Goal: Task Accomplishment & Management: Use online tool/utility

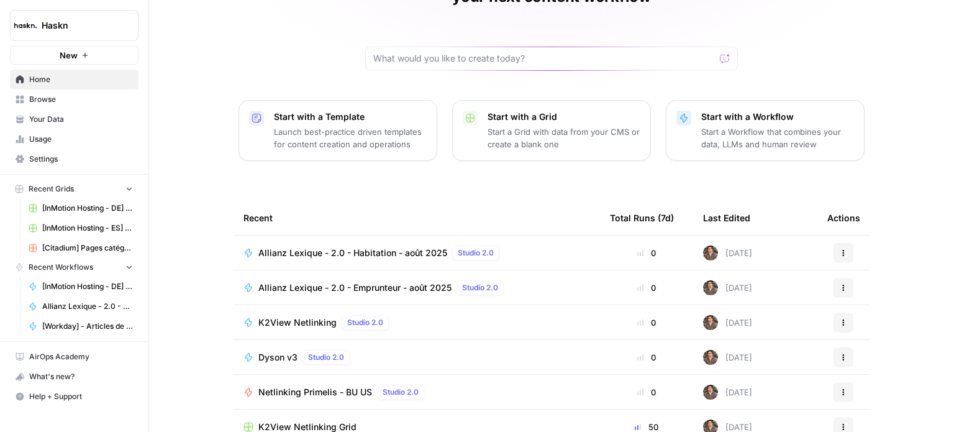
scroll to position [139, 0]
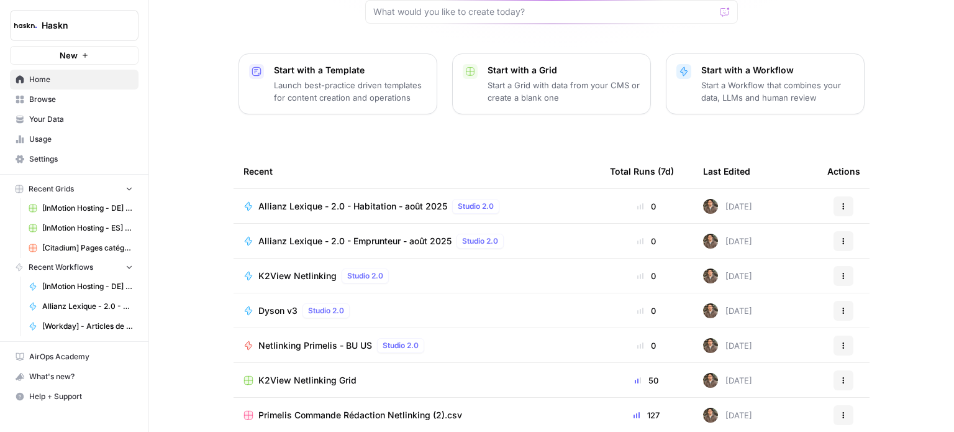
drag, startPoint x: 310, startPoint y: 256, endPoint x: 283, endPoint y: 116, distance: 143.7
click at [283, 116] on div "[PERSON_NAME], let's start your next content workflow Start with a Template Lau…" at bounding box center [551, 156] width 805 height 591
click at [91, 94] on span "Browse" at bounding box center [81, 99] width 104 height 11
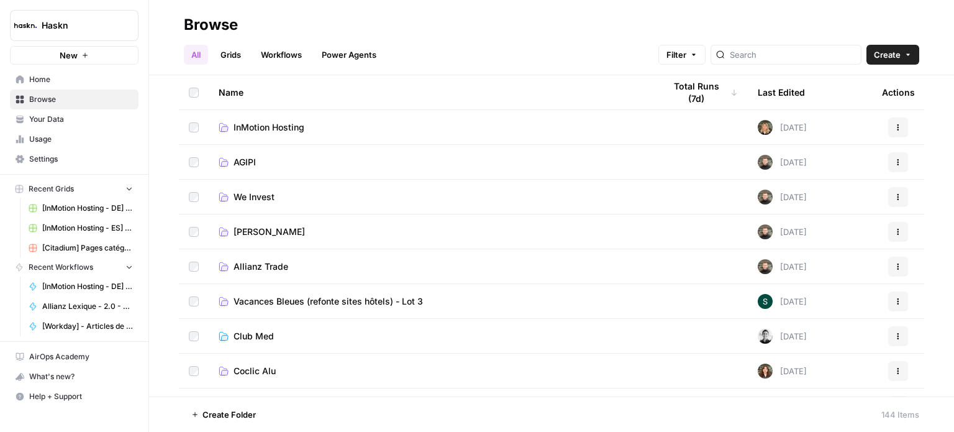
click at [264, 53] on link "Workflows" at bounding box center [281, 55] width 56 height 20
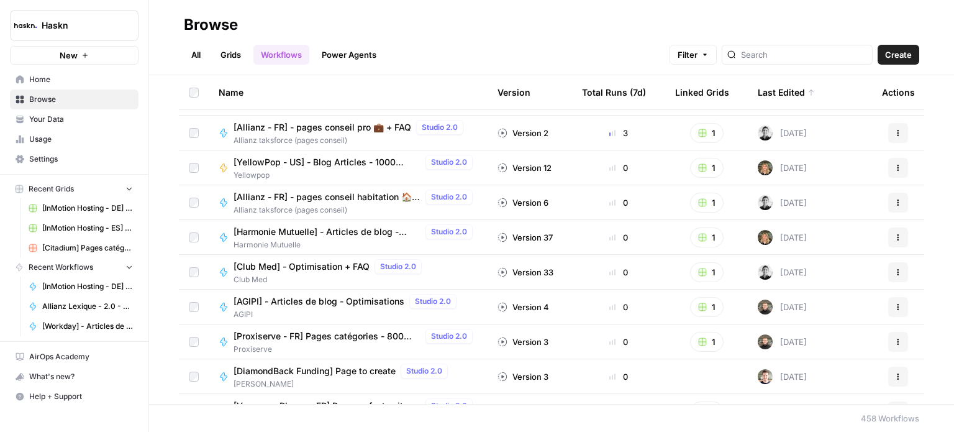
scroll to position [1180, 0]
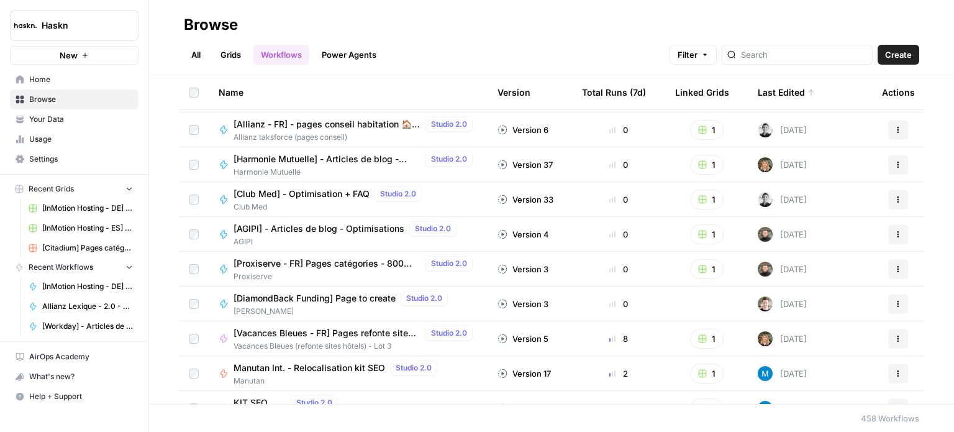
click at [190, 57] on link "All" at bounding box center [196, 55] width 24 height 20
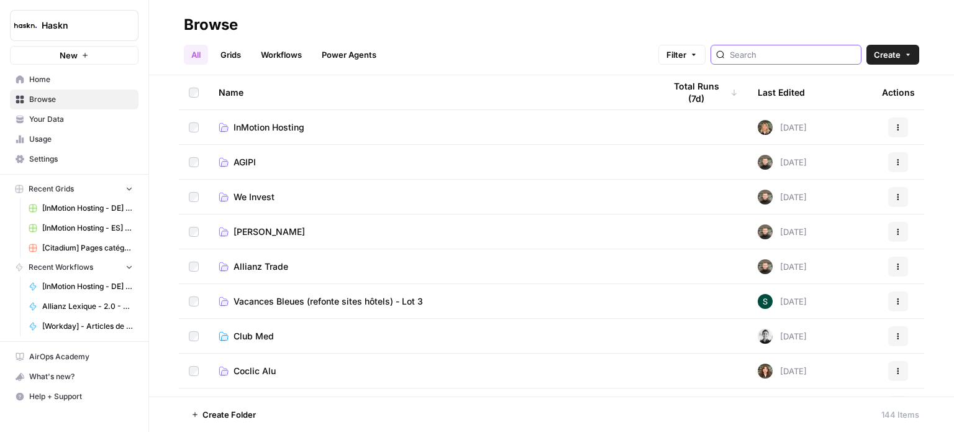
click at [773, 60] on input "search" at bounding box center [793, 54] width 126 height 12
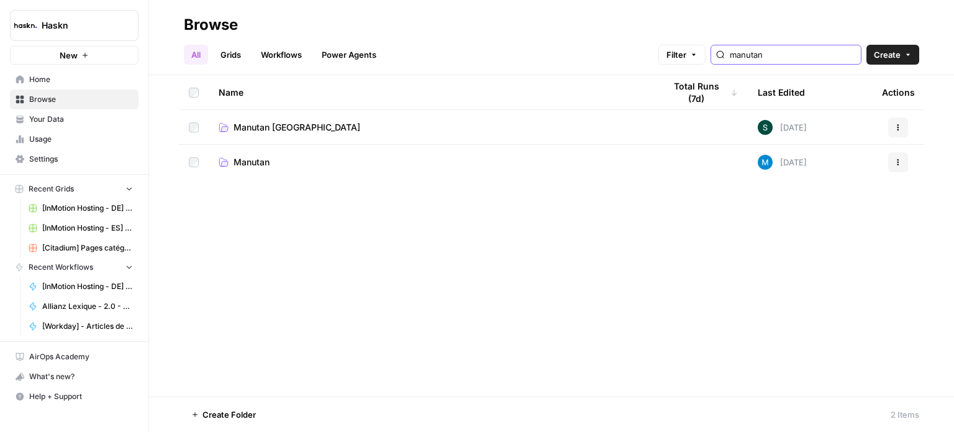
type input "manutan"
click at [283, 131] on span "Manutan [GEOGRAPHIC_DATA]" at bounding box center [296, 127] width 127 height 12
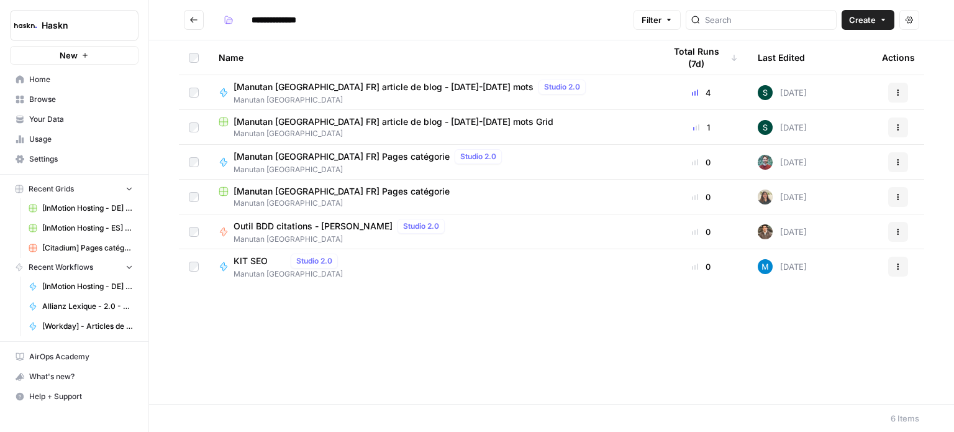
click at [189, 14] on button "Go back" at bounding box center [194, 20] width 20 height 20
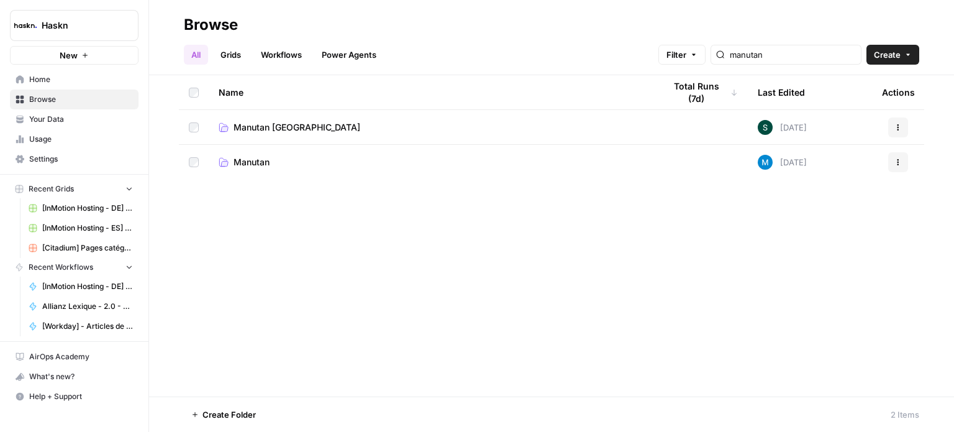
click at [256, 158] on span "Manutan" at bounding box center [251, 162] width 36 height 12
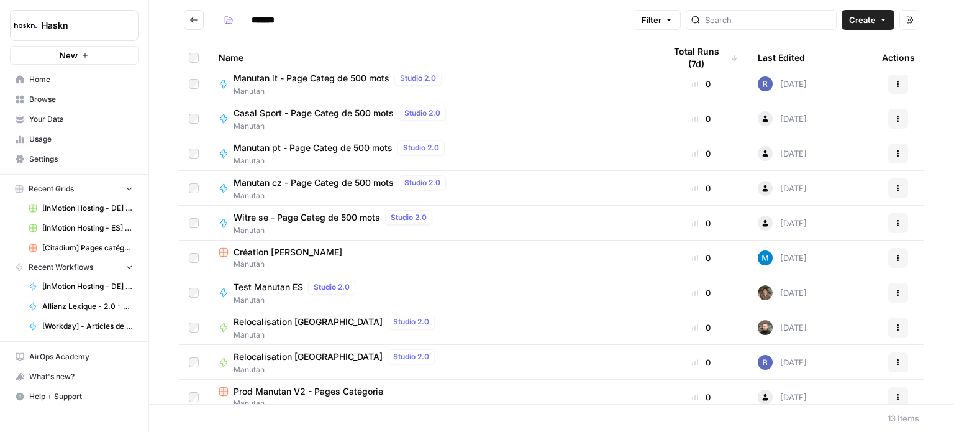
scroll to position [123, 0]
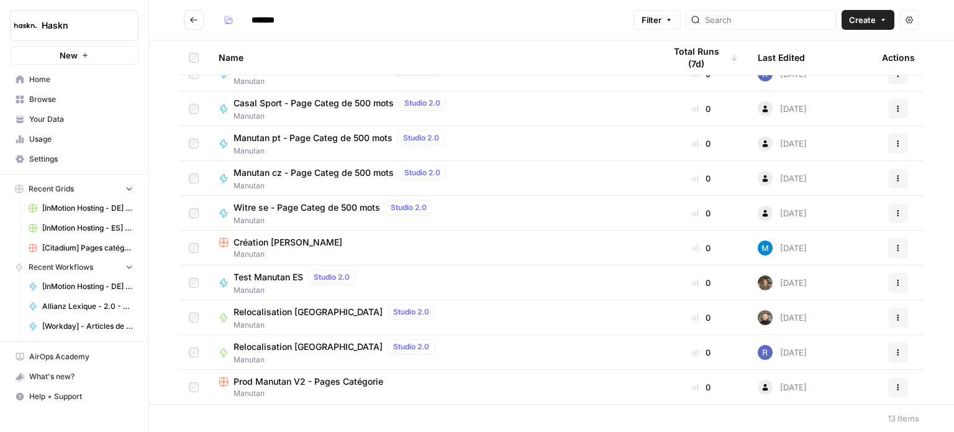
click at [287, 309] on span "Relocalisation [GEOGRAPHIC_DATA]" at bounding box center [307, 312] width 149 height 12
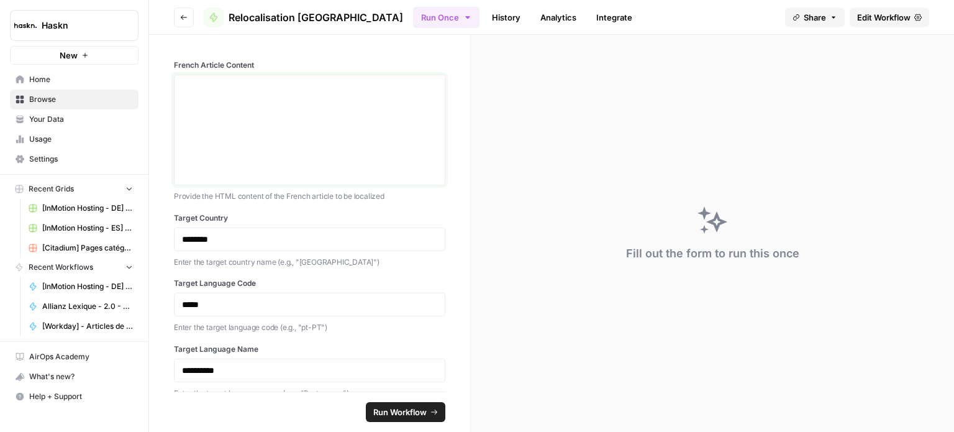
click at [374, 87] on p at bounding box center [309, 86] width 255 height 12
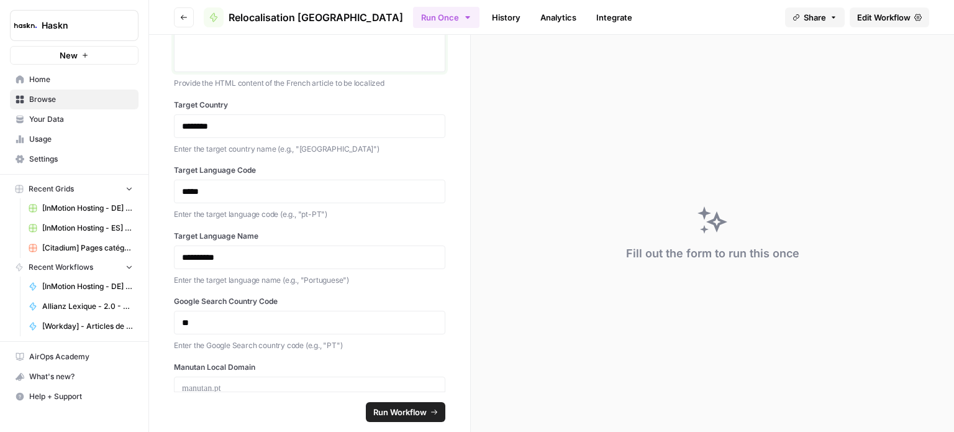
scroll to position [152, 0]
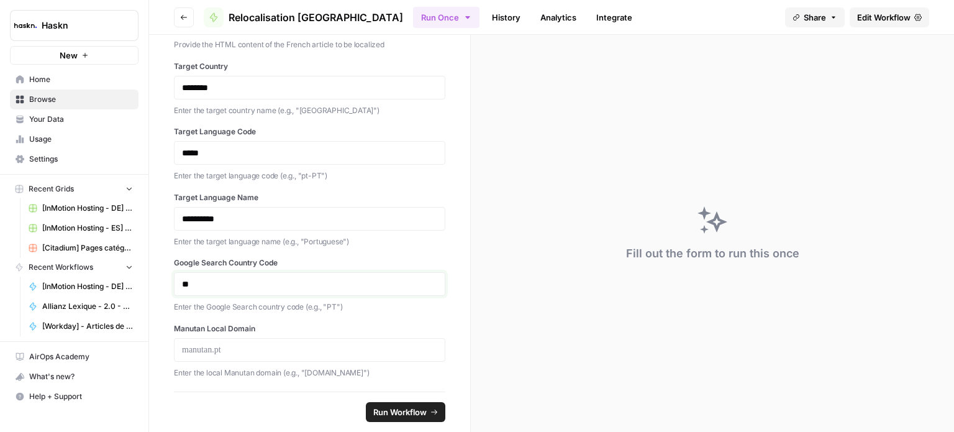
click at [322, 281] on p "**" at bounding box center [305, 284] width 247 height 12
click at [282, 147] on p "*****" at bounding box center [305, 153] width 247 height 12
click at [284, 215] on p "**********" at bounding box center [305, 218] width 247 height 12
click at [286, 283] on p "**" at bounding box center [305, 284] width 247 height 12
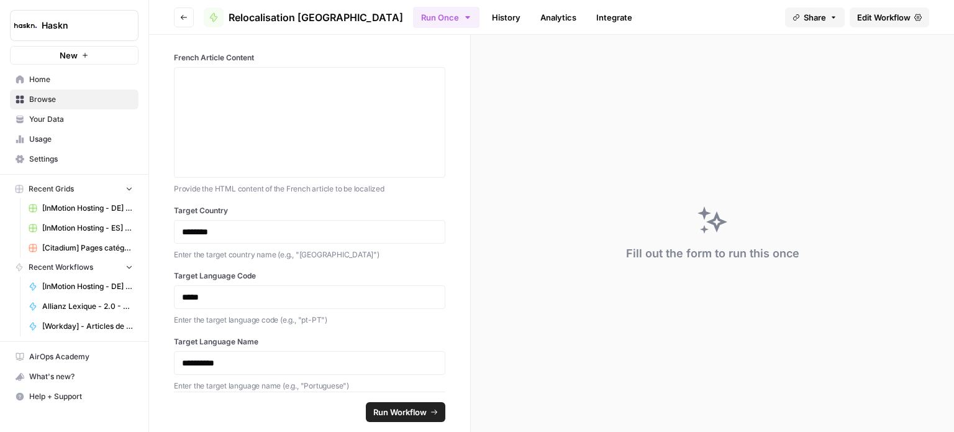
scroll to position [0, 0]
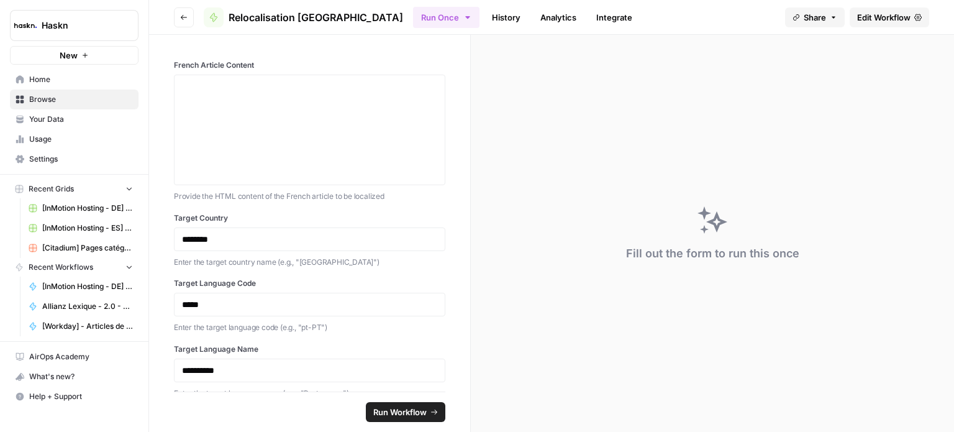
click at [861, 9] on link "Edit Workflow" at bounding box center [889, 17] width 79 height 20
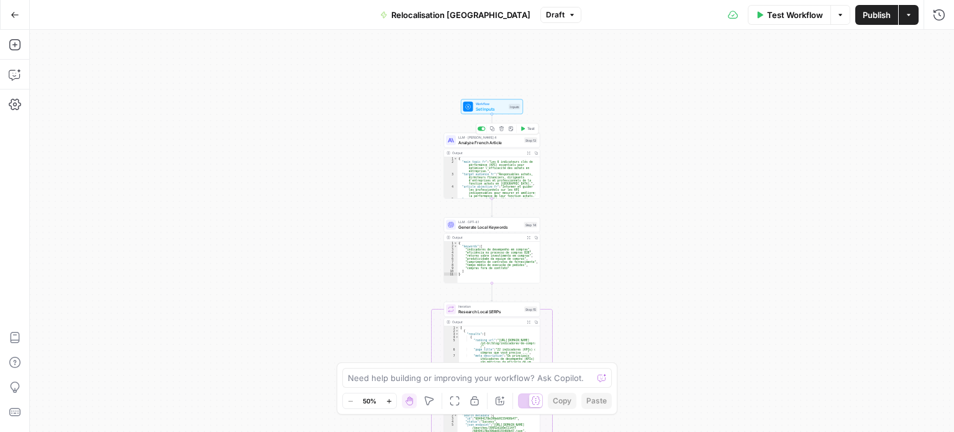
click at [510, 142] on span "Analyze French Article" at bounding box center [489, 142] width 63 height 6
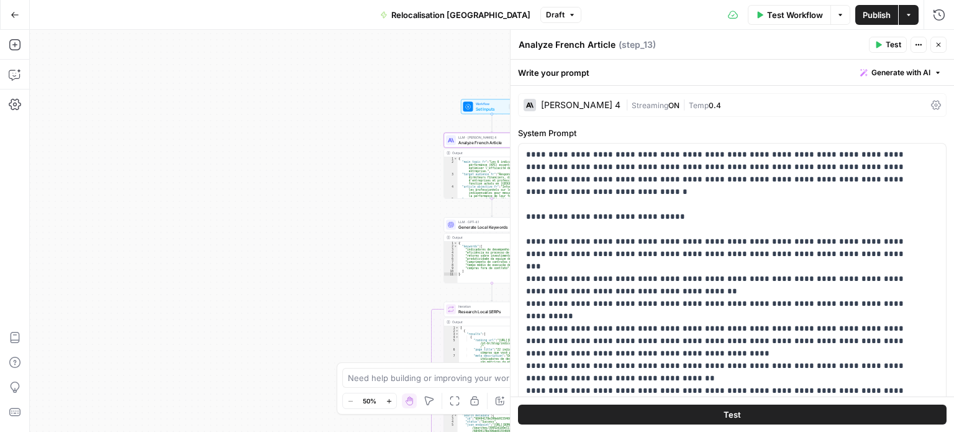
click at [860, 106] on div "| Streaming ON | Temp 0.4" at bounding box center [775, 105] width 301 height 12
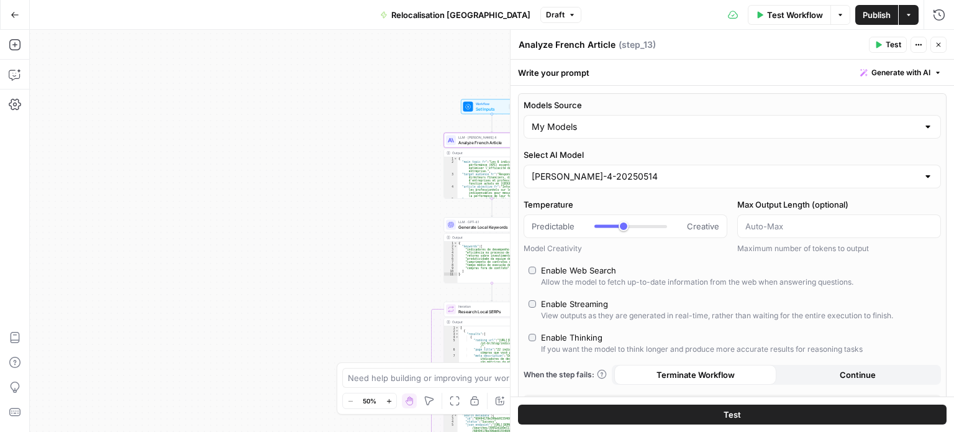
click at [935, 46] on icon "button" at bounding box center [938, 44] width 7 height 7
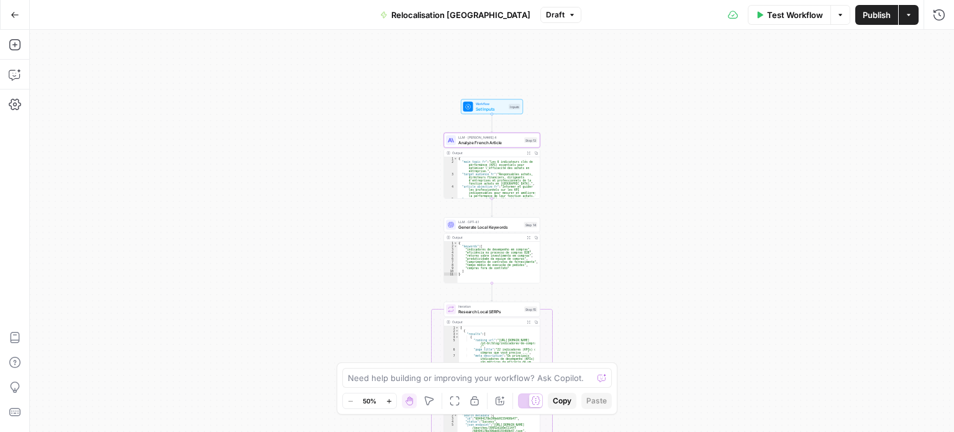
click at [487, 143] on span "Analyze French Article" at bounding box center [489, 142] width 63 height 6
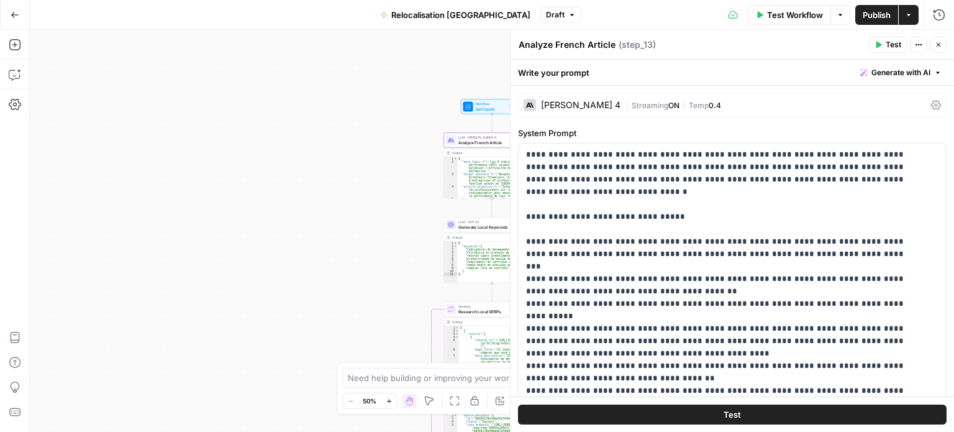
click at [940, 41] on icon "button" at bounding box center [938, 44] width 7 height 7
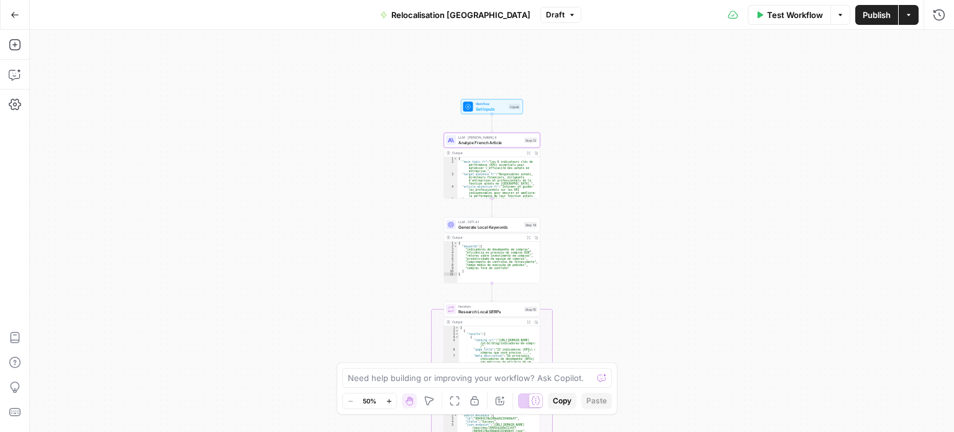
drag, startPoint x: 773, startPoint y: 251, endPoint x: 780, endPoint y: 163, distance: 87.9
click at [780, 163] on div "Workflow Set Inputs Inputs LLM · [PERSON_NAME] 4 Analyze French Article Step 13…" at bounding box center [492, 231] width 924 height 402
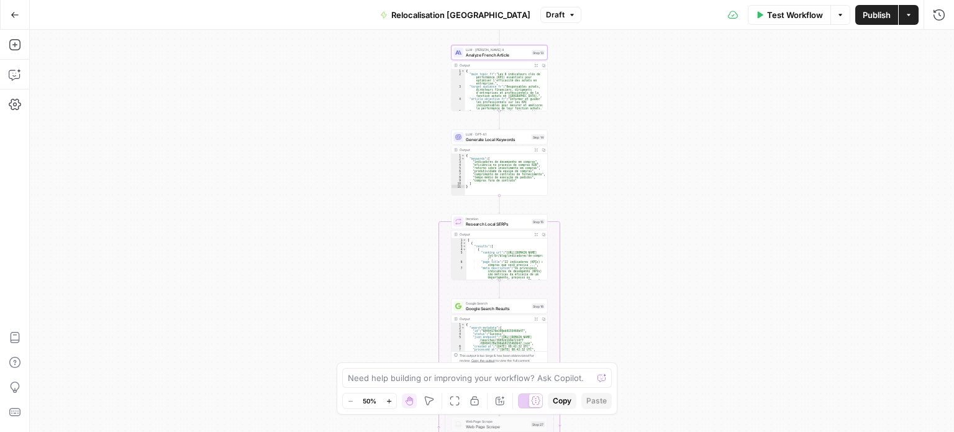
drag, startPoint x: 740, startPoint y: 328, endPoint x: 747, endPoint y: 201, distance: 128.1
click at [747, 201] on div "Workflow Set Inputs Inputs LLM · [PERSON_NAME] 4 Analyze French Article Step 13…" at bounding box center [492, 231] width 924 height 402
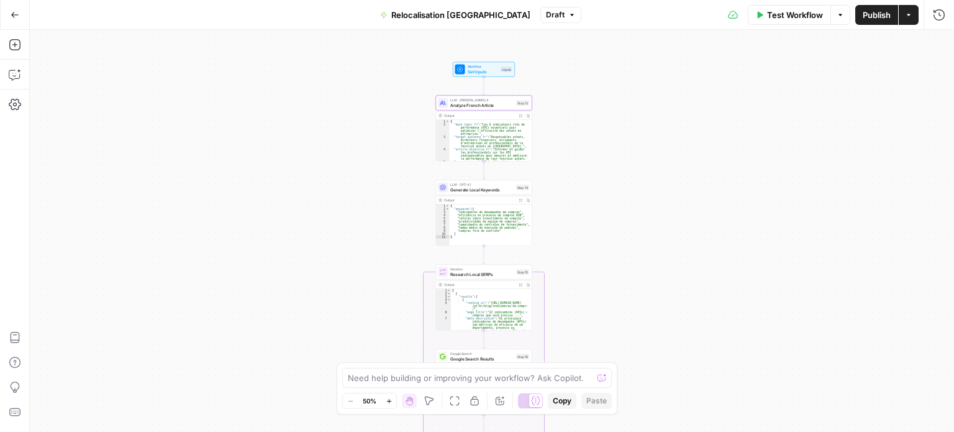
drag, startPoint x: 695, startPoint y: 251, endPoint x: 678, endPoint y: 340, distance: 89.8
click at [678, 340] on div "Workflow Set Inputs Inputs LLM · [PERSON_NAME] 4 Analyze French Article Step 13…" at bounding box center [492, 231] width 924 height 402
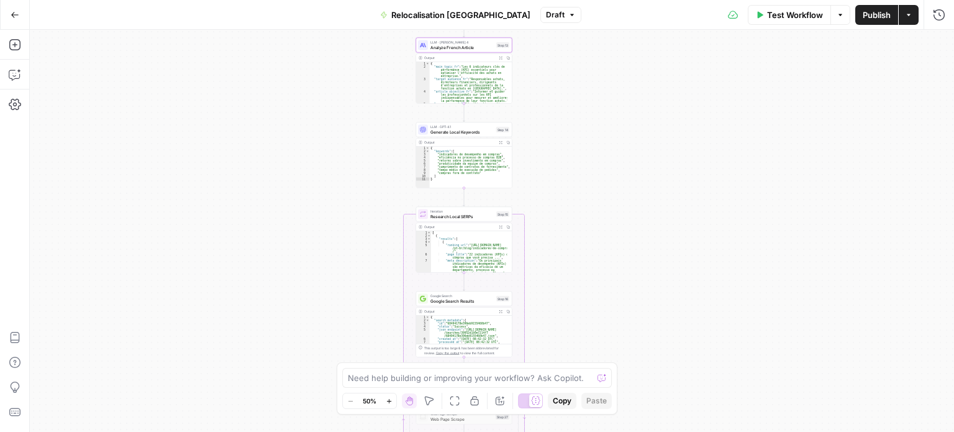
drag, startPoint x: 697, startPoint y: 137, endPoint x: 678, endPoint y: 90, distance: 50.2
click at [678, 90] on div "Workflow Set Inputs Inputs LLM · [PERSON_NAME] 4 Analyze French Article Step 13…" at bounding box center [492, 231] width 924 height 402
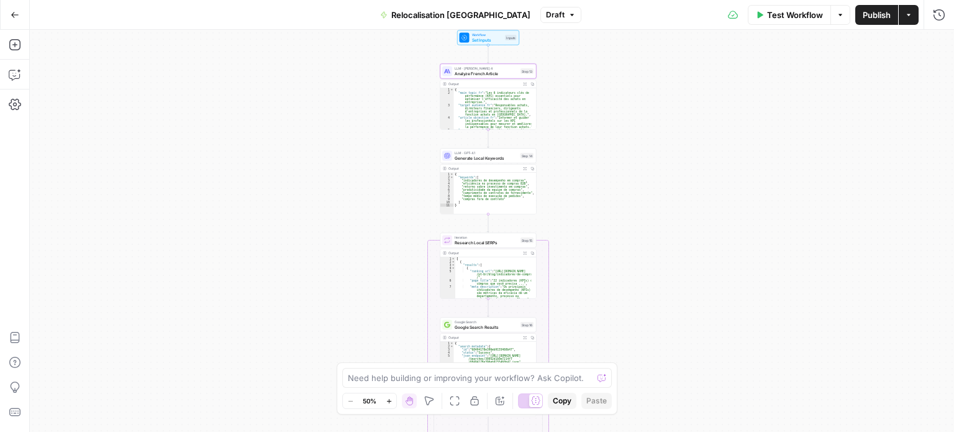
drag, startPoint x: 678, startPoint y: 90, endPoint x: 718, endPoint y: 126, distance: 54.1
click at [718, 126] on div "Workflow Set Inputs Inputs LLM · [PERSON_NAME] 4 Analyze French Article Step 13…" at bounding box center [492, 231] width 924 height 402
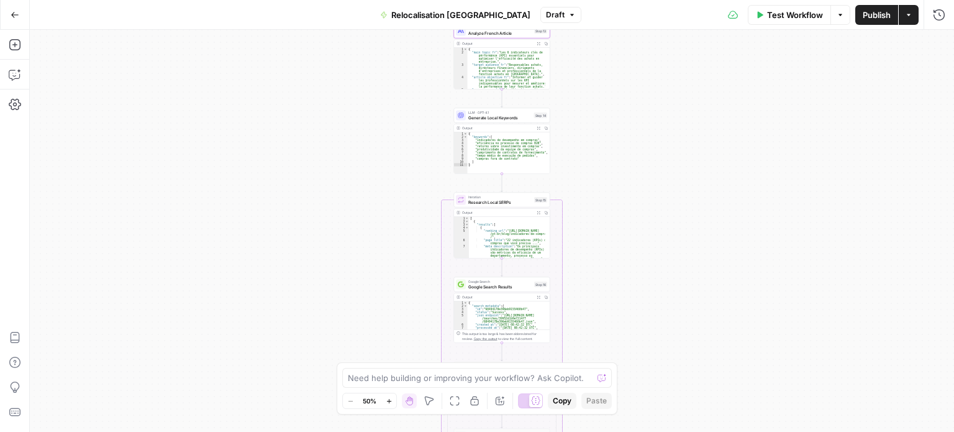
drag, startPoint x: 670, startPoint y: 242, endPoint x: 668, endPoint y: 155, distance: 87.0
click at [668, 155] on div "Workflow Set Inputs Inputs LLM · [PERSON_NAME] 4 Analyze French Article Step 13…" at bounding box center [492, 231] width 924 height 402
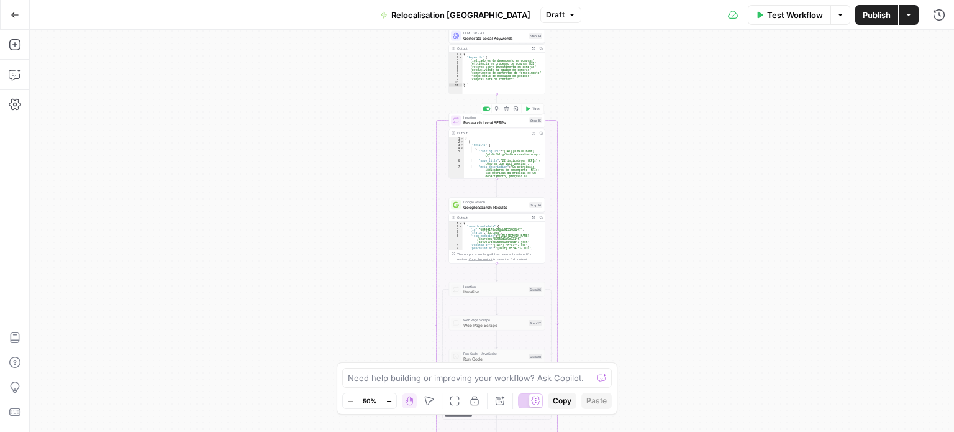
drag, startPoint x: 687, startPoint y: 227, endPoint x: 653, endPoint y: 75, distance: 155.8
click at [653, 76] on div "Workflow Set Inputs Inputs LLM · [PERSON_NAME] 4 Analyze French Article Step 13…" at bounding box center [492, 231] width 924 height 402
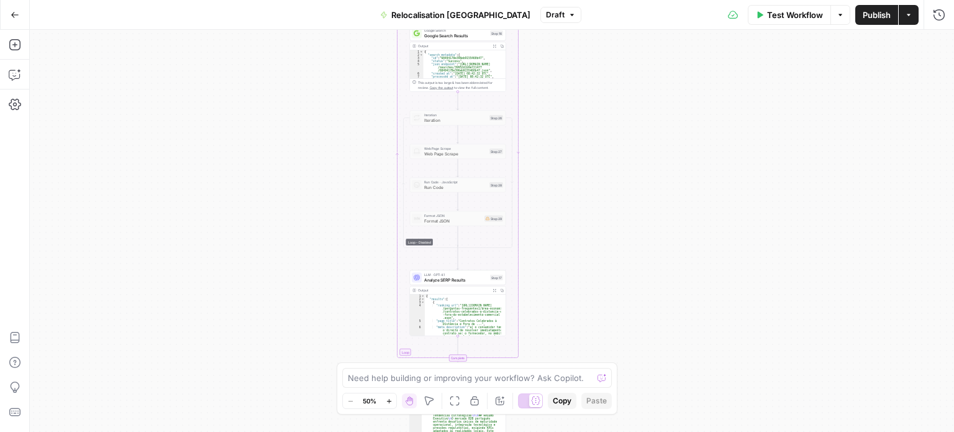
drag, startPoint x: 673, startPoint y: 237, endPoint x: 645, endPoint y: 122, distance: 118.7
click at [645, 122] on div "Workflow Set Inputs Inputs LLM · [PERSON_NAME] 4 Analyze French Article Step 13…" at bounding box center [492, 231] width 924 height 402
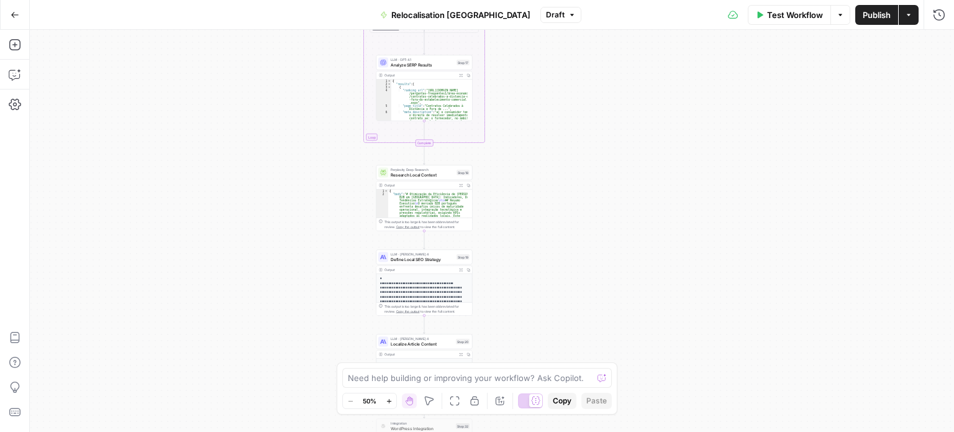
drag, startPoint x: 615, startPoint y: 232, endPoint x: 618, endPoint y: 189, distance: 43.0
click at [618, 189] on div "Workflow Set Inputs Inputs LLM · [PERSON_NAME] 4 Analyze French Article Step 13…" at bounding box center [492, 231] width 924 height 402
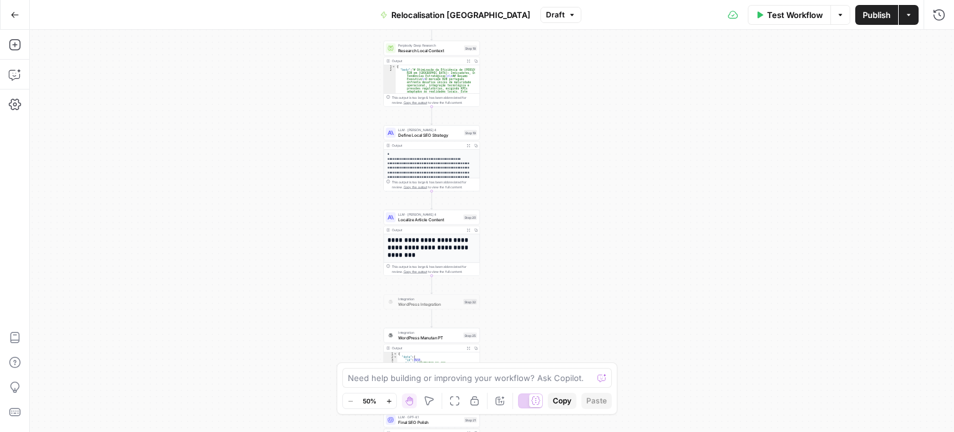
drag, startPoint x: 586, startPoint y: 232, endPoint x: 595, endPoint y: 196, distance: 37.7
click at [595, 196] on div "Workflow Set Inputs Inputs LLM · [PERSON_NAME] 4 Analyze French Article Step 13…" at bounding box center [492, 231] width 924 height 402
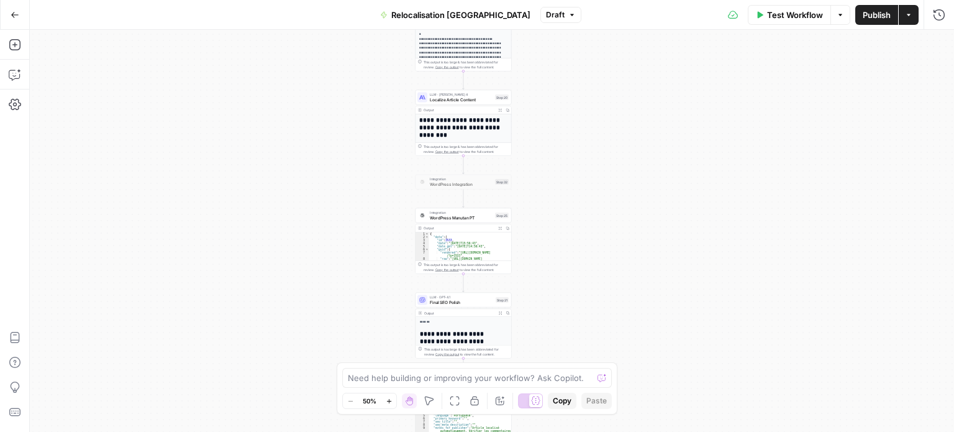
drag, startPoint x: 595, startPoint y: 302, endPoint x: 624, endPoint y: 188, distance: 118.5
click at [624, 188] on div "Workflow Set Inputs Inputs LLM · [PERSON_NAME] 4 Analyze French Article Step 13…" at bounding box center [492, 231] width 924 height 402
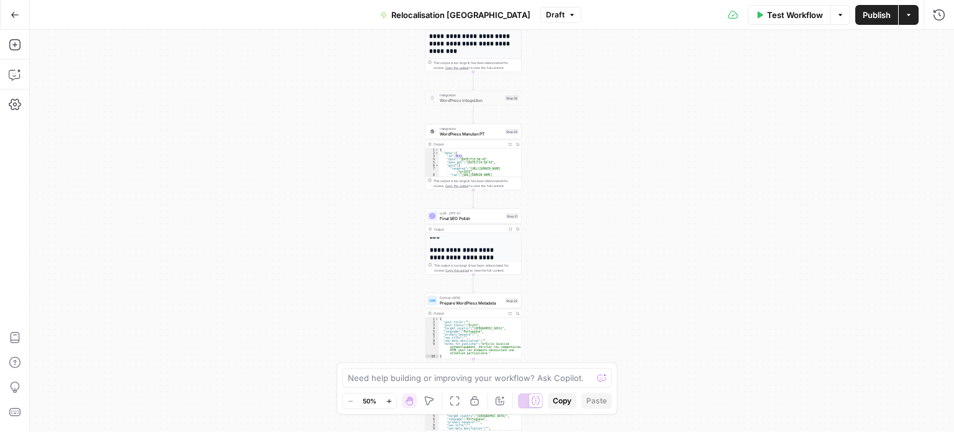
drag, startPoint x: 621, startPoint y: 274, endPoint x: 631, endPoint y: 191, distance: 84.4
click at [631, 191] on div "Workflow Set Inputs Inputs LLM · [PERSON_NAME] 4 Analyze French Article Step 13…" at bounding box center [492, 231] width 924 height 402
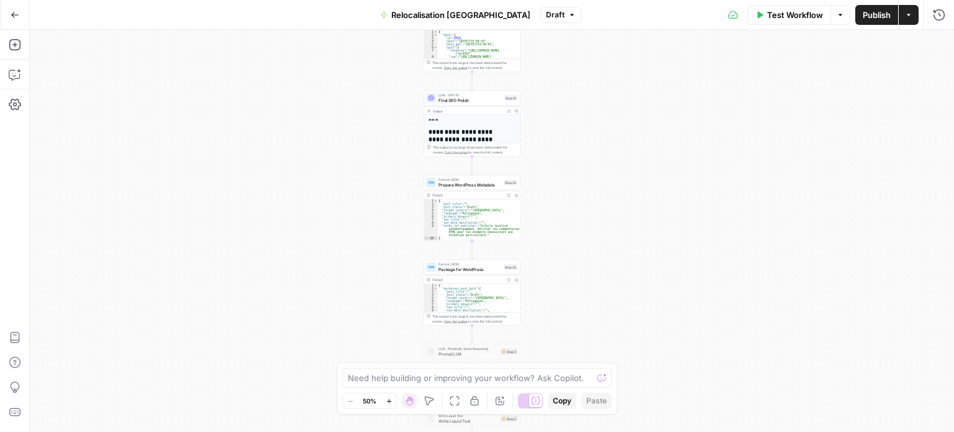
drag, startPoint x: 658, startPoint y: 259, endPoint x: 656, endPoint y: 153, distance: 105.6
click at [656, 153] on div "Workflow Set Inputs Inputs LLM · [PERSON_NAME] 4 Analyze French Article Step 13…" at bounding box center [492, 231] width 924 height 402
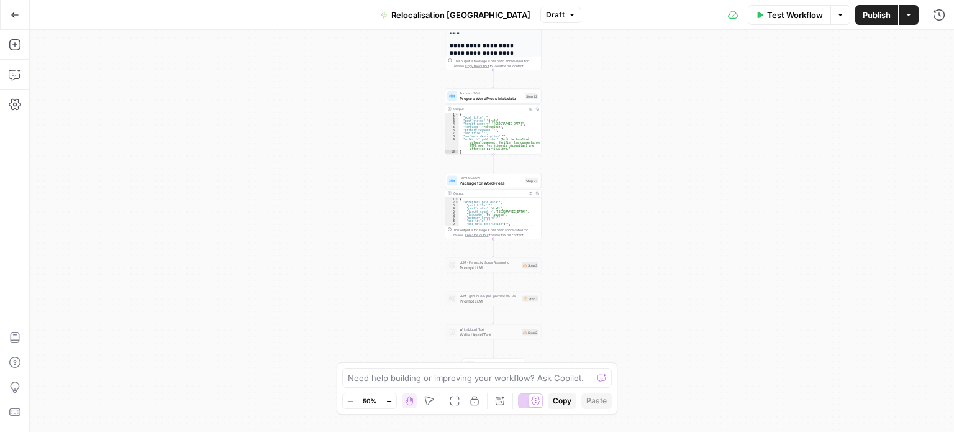
click at [651, 146] on div "Workflow Set Inputs Inputs LLM · [PERSON_NAME] 4 Analyze French Article Step 13…" at bounding box center [492, 231] width 924 height 402
click at [509, 96] on span "Prepare WordPress Metadata" at bounding box center [491, 98] width 63 height 6
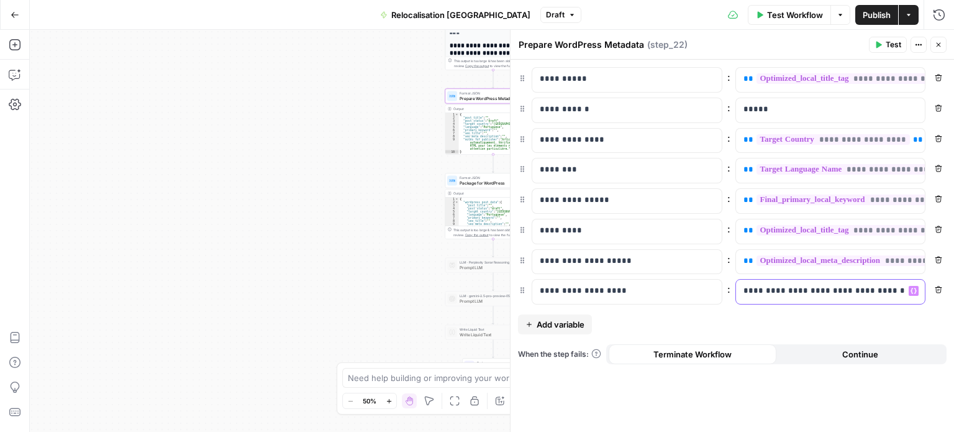
click at [786, 295] on div "**********" at bounding box center [821, 291] width 170 height 24
click at [486, 183] on span "Package for WordPress" at bounding box center [491, 182] width 63 height 6
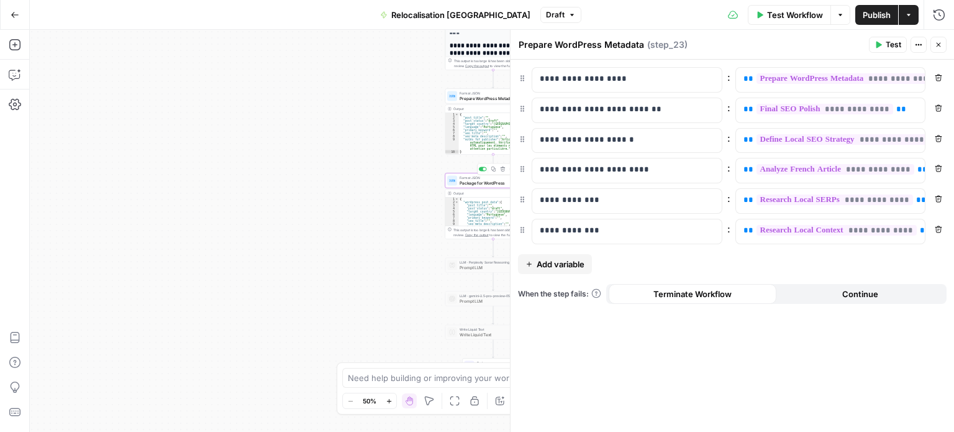
type textarea "Package for WordPress"
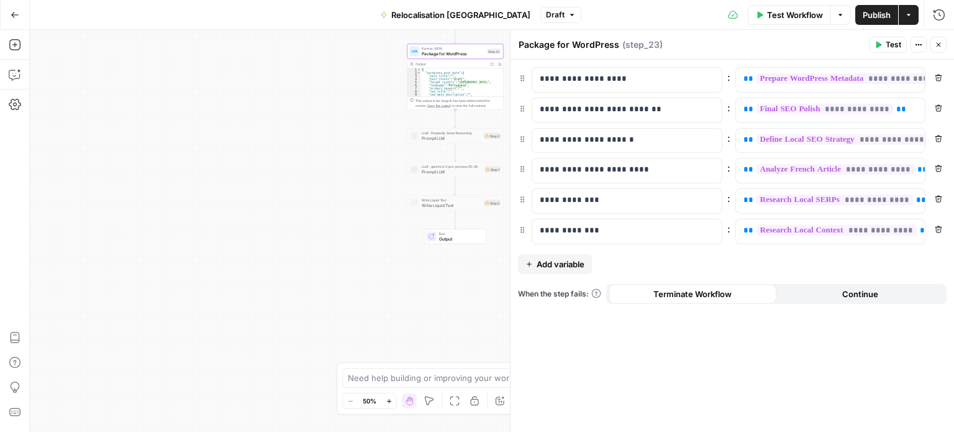
drag, startPoint x: 350, startPoint y: 179, endPoint x: 327, endPoint y: 122, distance: 61.3
click at [327, 122] on div "Workflow Set Inputs Inputs LLM · [PERSON_NAME] 4 Analyze French Article Step 13…" at bounding box center [492, 231] width 924 height 402
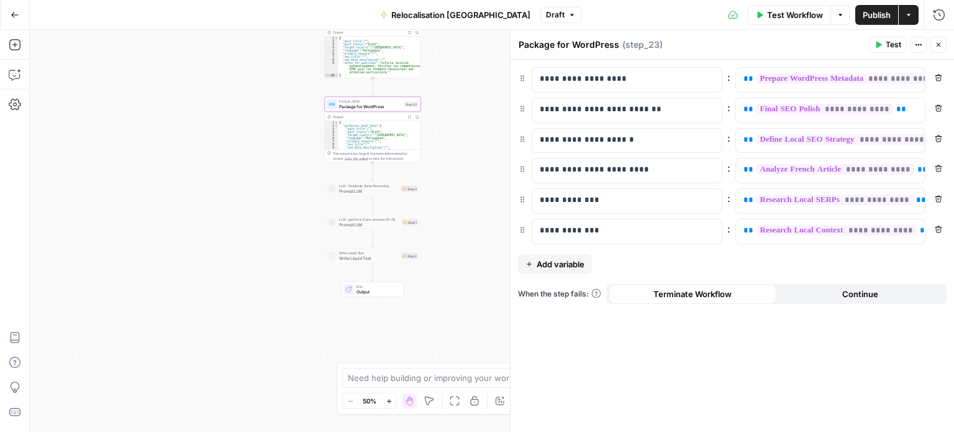
drag, startPoint x: 232, startPoint y: 181, endPoint x: 119, endPoint y: 324, distance: 182.6
click at [119, 324] on div "Workflow Set Inputs Inputs LLM · [PERSON_NAME] 4 Analyze French Article Step 13…" at bounding box center [492, 231] width 924 height 402
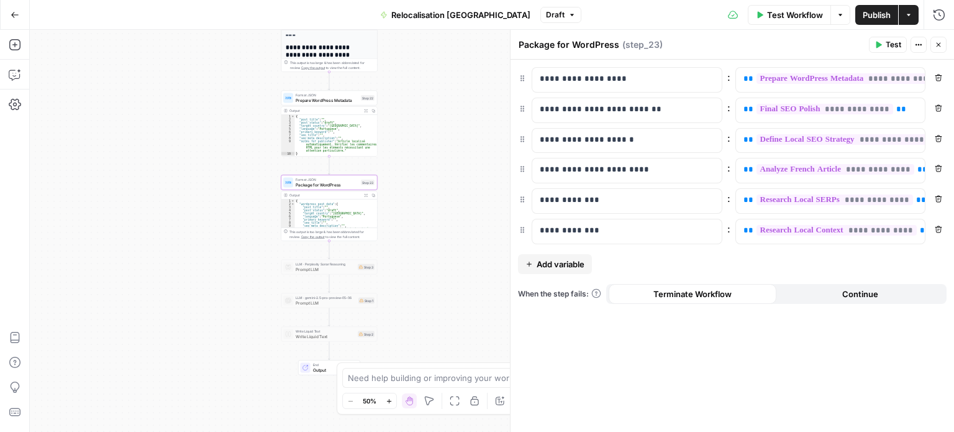
drag, startPoint x: 433, startPoint y: 155, endPoint x: 430, endPoint y: 235, distance: 80.1
click at [430, 235] on div "Workflow Set Inputs Inputs LLM · [PERSON_NAME] 4 Analyze French Article Step 13…" at bounding box center [492, 231] width 924 height 402
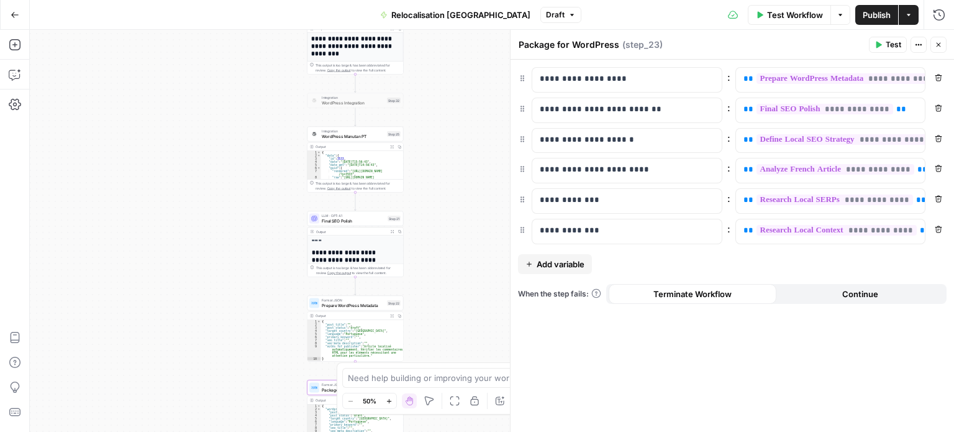
drag, startPoint x: 412, startPoint y: 247, endPoint x: 414, endPoint y: 255, distance: 8.3
click at [414, 255] on div "Workflow Set Inputs Inputs LLM · [PERSON_NAME] 4 Analyze French Article Step 13…" at bounding box center [492, 231] width 924 height 402
click at [940, 40] on button "Close" at bounding box center [938, 45] width 16 height 16
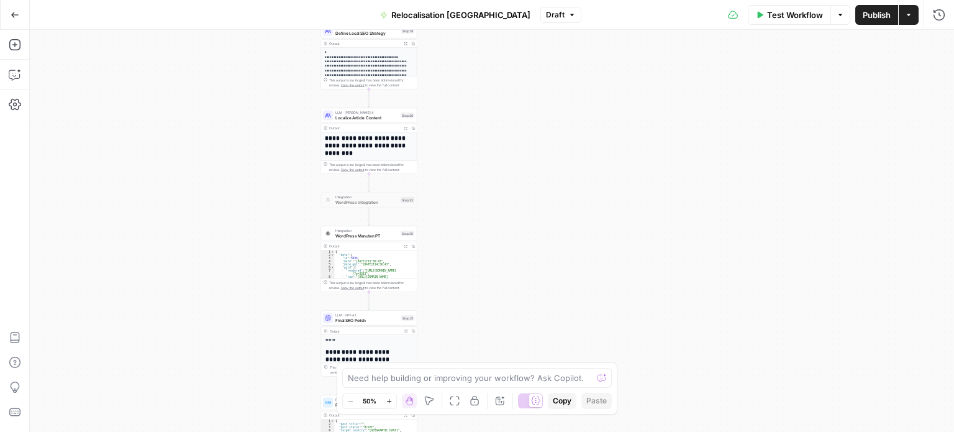
click at [578, 206] on div "Workflow Set Inputs Inputs LLM · [PERSON_NAME] 4 Analyze French Article Step 13…" at bounding box center [492, 231] width 924 height 402
click at [502, 211] on div "Workflow Set Inputs Inputs LLM · [PERSON_NAME] 4 Analyze French Article Step 13…" at bounding box center [492, 231] width 924 height 402
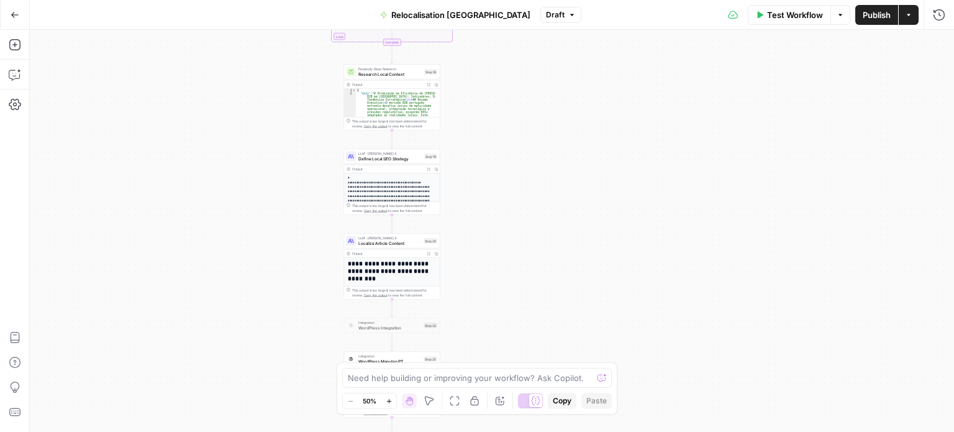
drag, startPoint x: 154, startPoint y: 118, endPoint x: 164, endPoint y: 186, distance: 68.4
click at [164, 186] on div "Workflow Set Inputs Inputs LLM · [PERSON_NAME] 4 Analyze French Article Step 13…" at bounding box center [492, 231] width 924 height 402
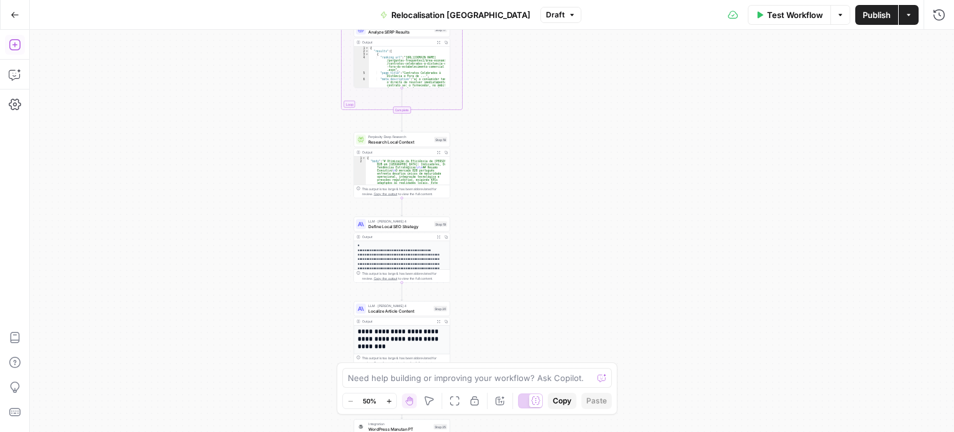
click at [11, 45] on icon "button" at bounding box center [15, 45] width 12 height 12
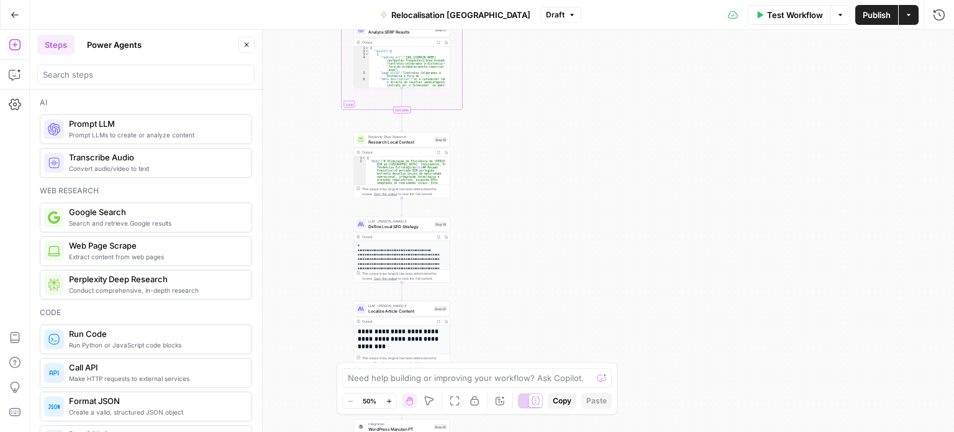
click at [104, 47] on button "Power Agents" at bounding box center [114, 45] width 70 height 20
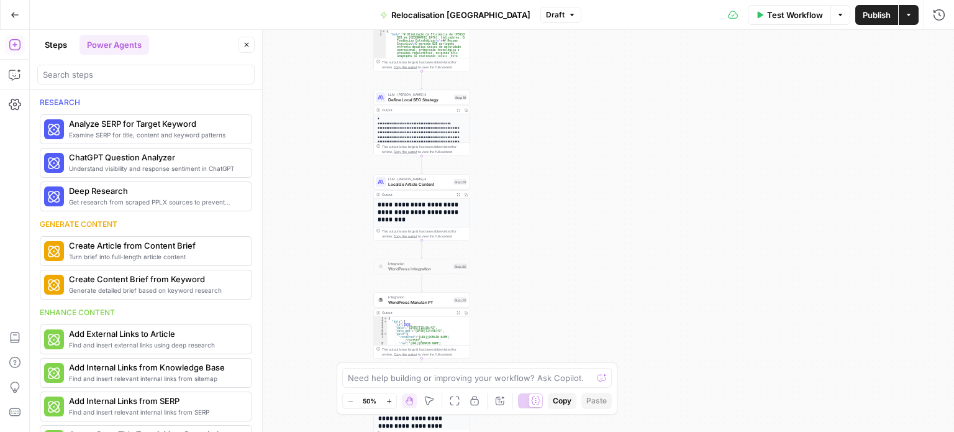
drag, startPoint x: 714, startPoint y: 289, endPoint x: 748, endPoint y: 131, distance: 161.3
click at [748, 131] on div "Workflow Set Inputs Inputs LLM · [PERSON_NAME] 4 Analyze French Article Step 13…" at bounding box center [492, 231] width 924 height 402
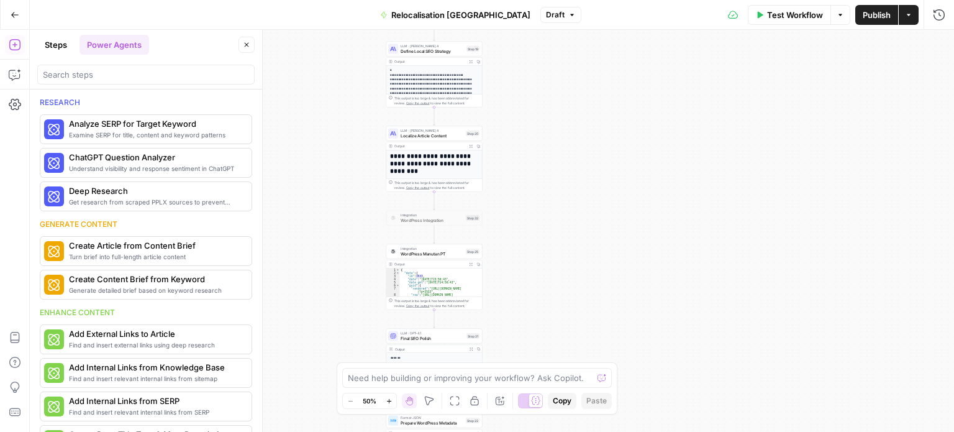
drag, startPoint x: 735, startPoint y: 286, endPoint x: 779, endPoint y: 101, distance: 189.6
click at [779, 101] on div "Workflow Set Inputs Inputs LLM · [PERSON_NAME] 4 Analyze French Article Step 13…" at bounding box center [492, 231] width 924 height 402
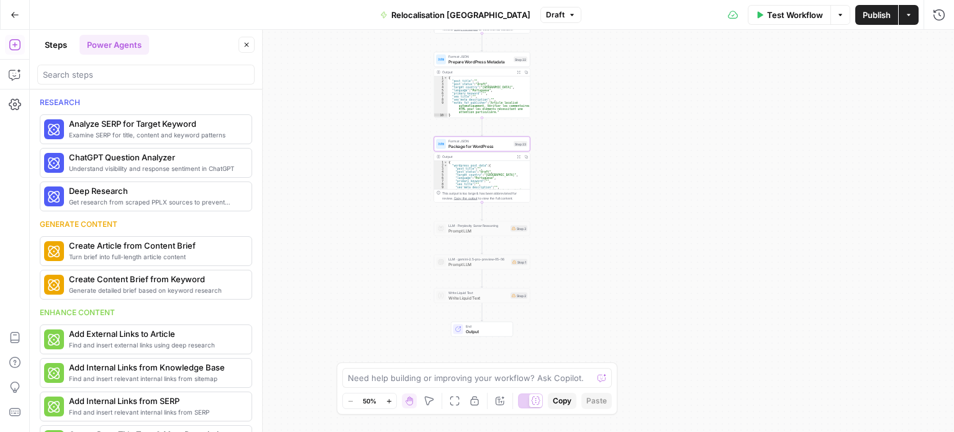
drag, startPoint x: 779, startPoint y: 301, endPoint x: 782, endPoint y: 121, distance: 180.1
click at [784, 115] on div "Workflow Set Inputs Inputs LLM · [PERSON_NAME] 4 Analyze French Article Step 13…" at bounding box center [492, 231] width 924 height 402
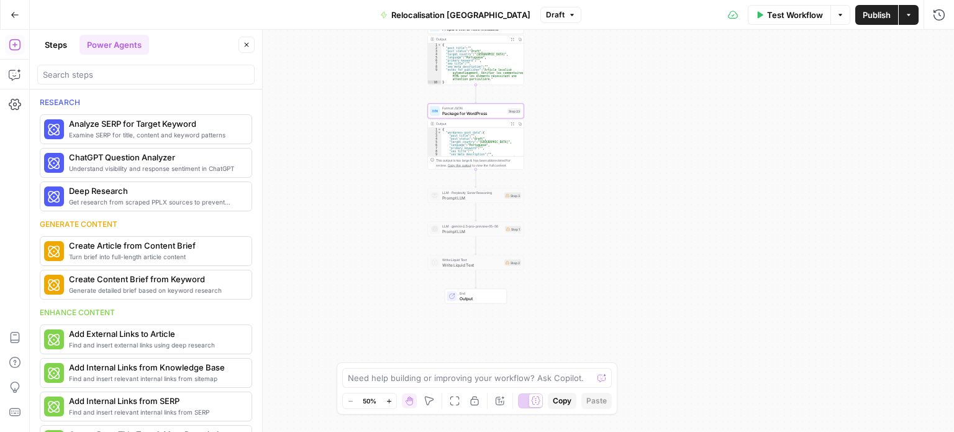
drag, startPoint x: 807, startPoint y: 319, endPoint x: 795, endPoint y: 243, distance: 77.2
click at [795, 243] on div "Workflow Set Inputs Inputs LLM · [PERSON_NAME] 4 Analyze French Article Step 13…" at bounding box center [492, 231] width 924 height 402
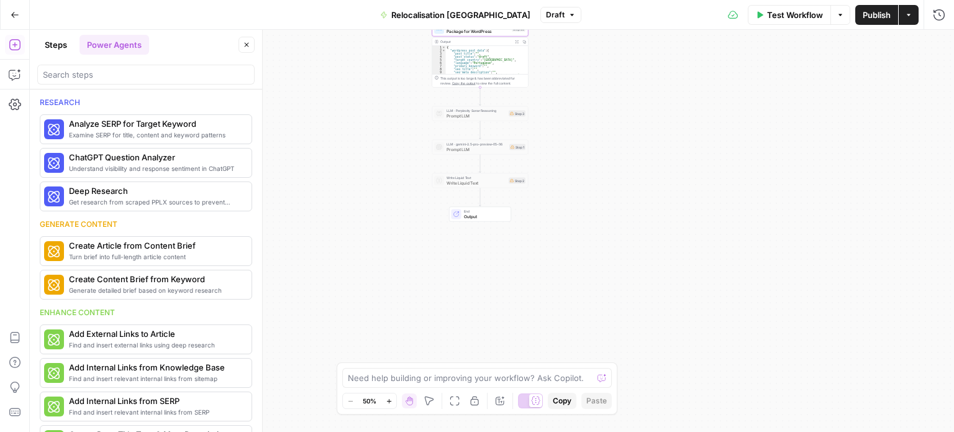
drag, startPoint x: 761, startPoint y: 280, endPoint x: 764, endPoint y: 268, distance: 12.4
click at [764, 268] on div "Workflow Set Inputs Inputs LLM · [PERSON_NAME] 4 Analyze French Article Step 13…" at bounding box center [492, 231] width 924 height 402
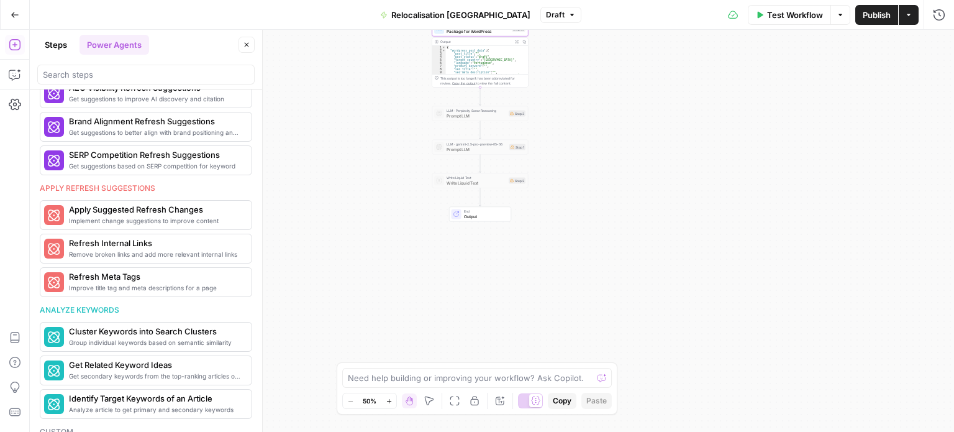
scroll to position [559, 0]
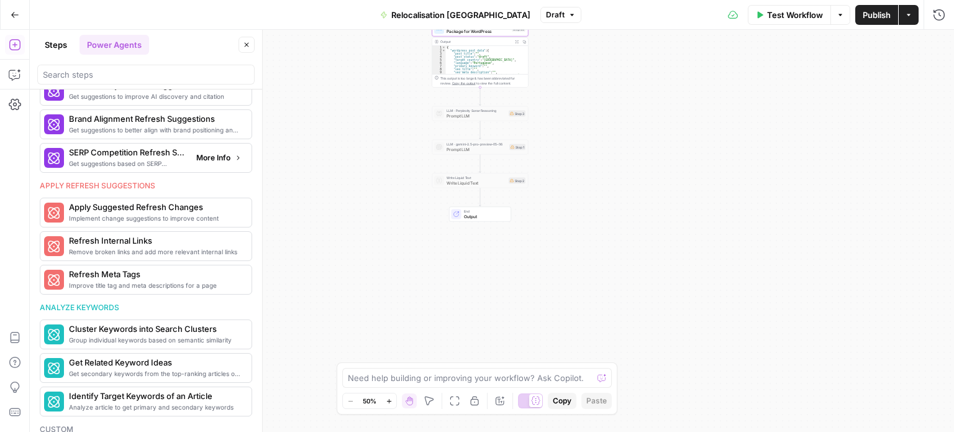
click at [196, 152] on span "More Info" at bounding box center [213, 157] width 34 height 11
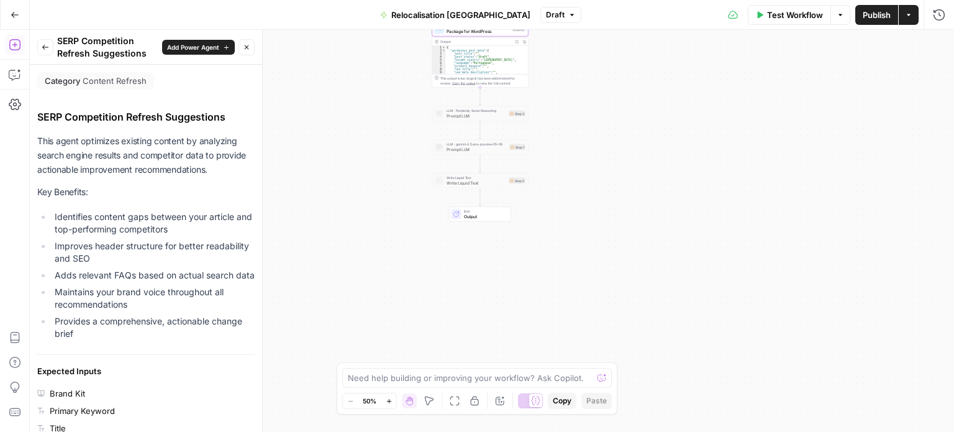
drag, startPoint x: 89, startPoint y: 137, endPoint x: 211, endPoint y: 179, distance: 129.2
click at [211, 179] on div "This agent optimizes existing content by analyzing search engine results and co…" at bounding box center [145, 239] width 217 height 210
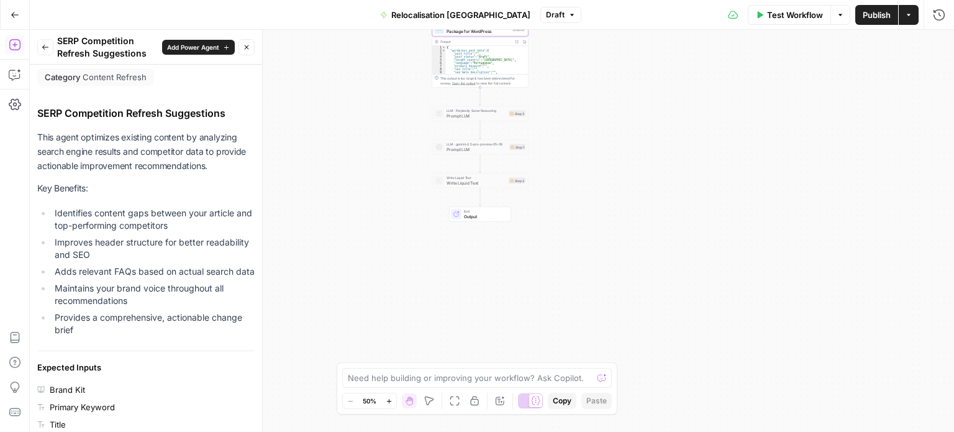
scroll to position [0, 0]
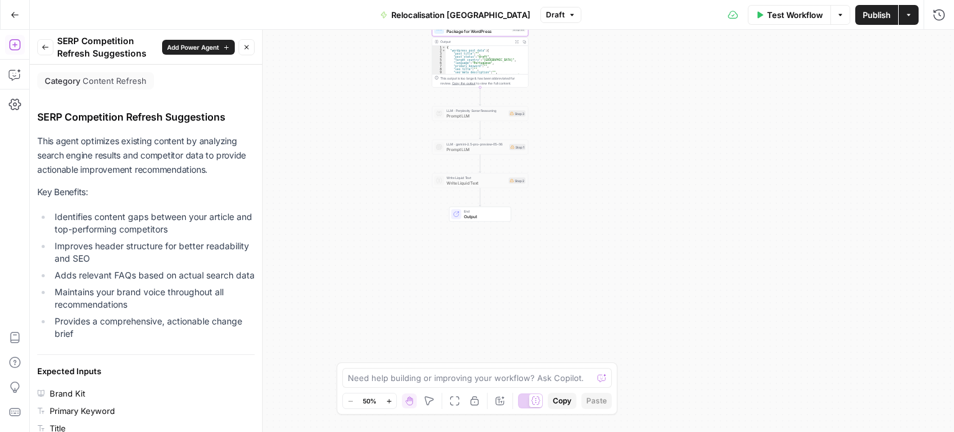
click at [51, 49] on button "Back" at bounding box center [45, 47] width 16 height 16
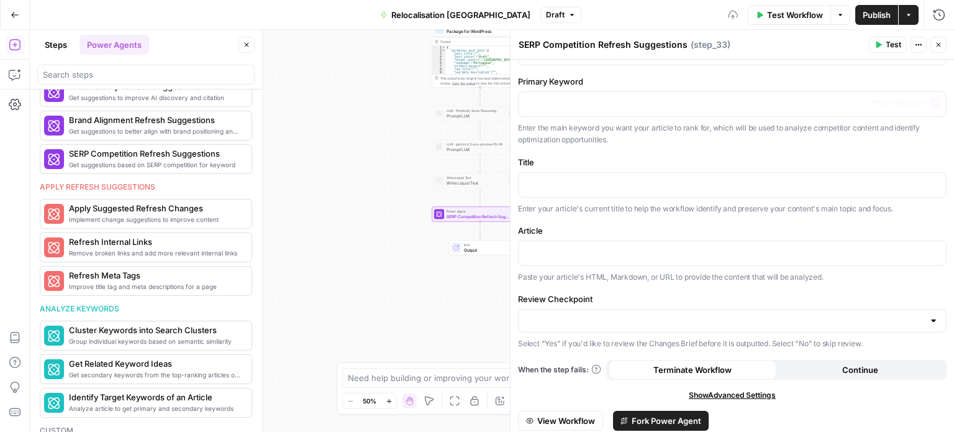
scroll to position [75, 0]
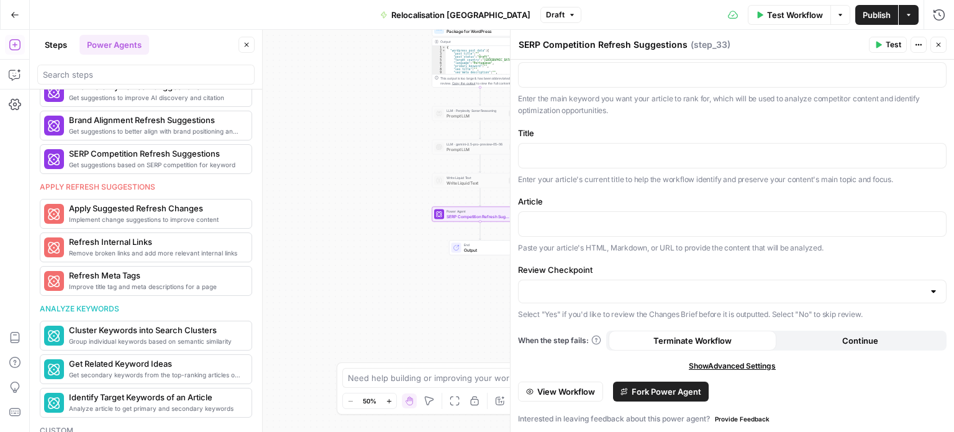
click at [541, 385] on span "View Workflow" at bounding box center [566, 391] width 58 height 12
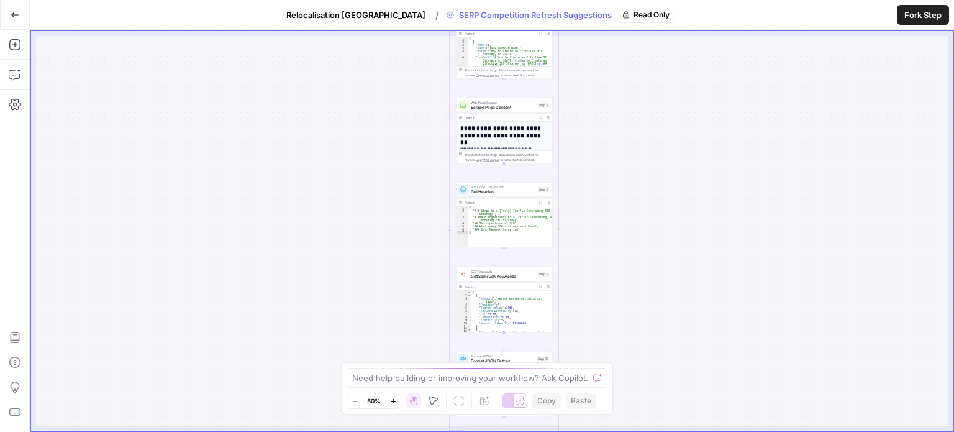
drag, startPoint x: 595, startPoint y: 145, endPoint x: 601, endPoint y: 272, distance: 126.8
click at [602, 270] on div "true false Workflow Set Inputs Inputs Content Processing Convert Content Format…" at bounding box center [492, 230] width 922 height 399
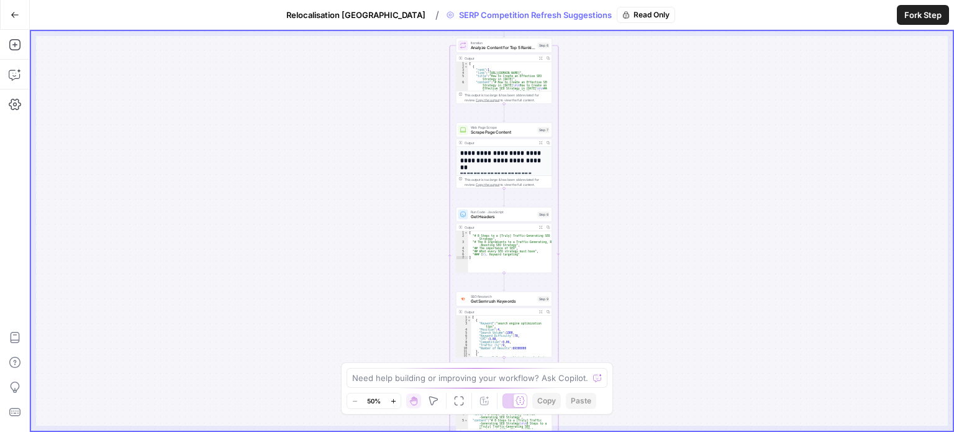
drag, startPoint x: 621, startPoint y: 225, endPoint x: 622, endPoint y: 362, distance: 137.2
click at [622, 362] on div "true false Workflow Set Inputs Inputs Content Processing Convert Content Format…" at bounding box center [492, 230] width 922 height 399
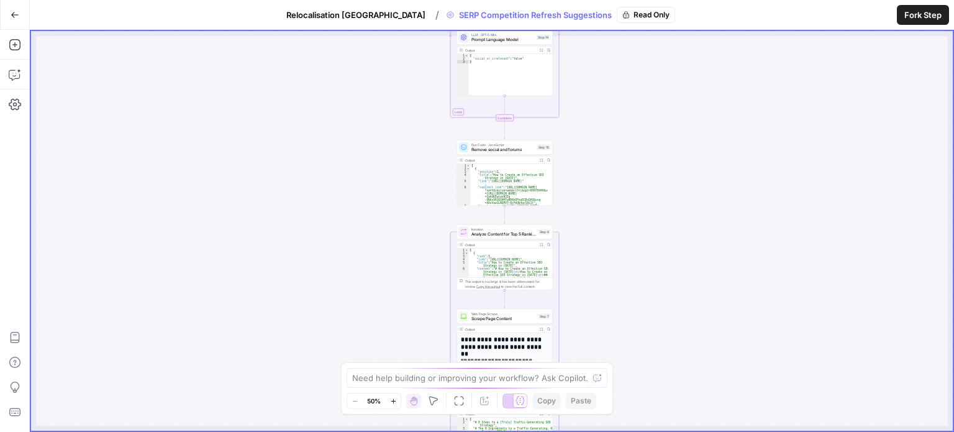
drag, startPoint x: 617, startPoint y: 320, endPoint x: 615, endPoint y: 360, distance: 39.2
click at [615, 360] on div "true false Workflow Set Inputs Inputs Content Processing Convert Content Format…" at bounding box center [492, 230] width 922 height 399
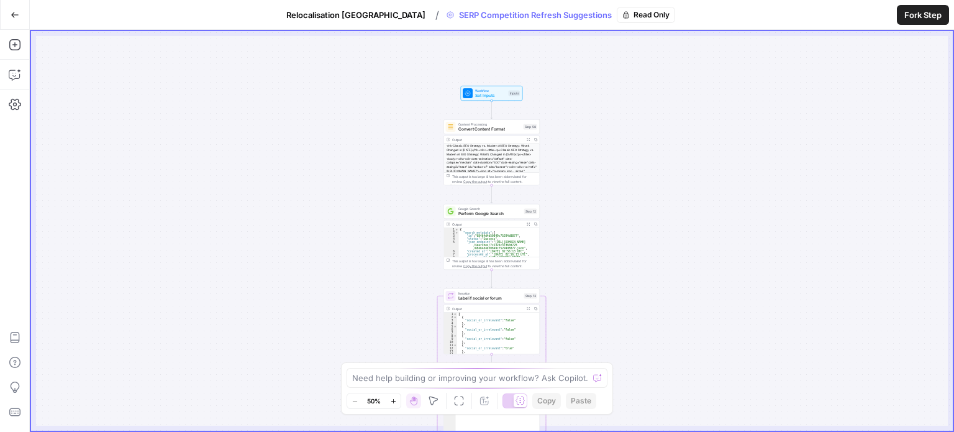
drag, startPoint x: 621, startPoint y: 134, endPoint x: 620, endPoint y: 297, distance: 163.3
click at [620, 297] on div "true false Workflow Set Inputs Inputs Content Processing Convert Content Format…" at bounding box center [492, 230] width 922 height 399
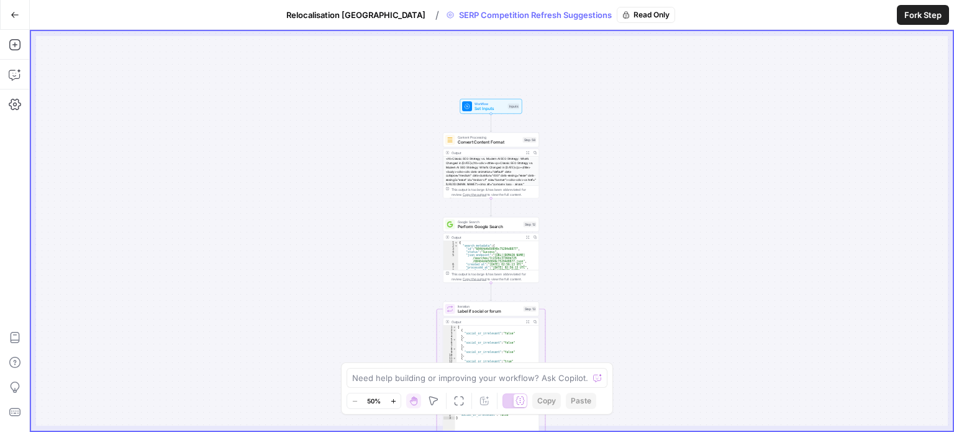
click at [509, 139] on span "Convert Content Format" at bounding box center [489, 142] width 63 height 6
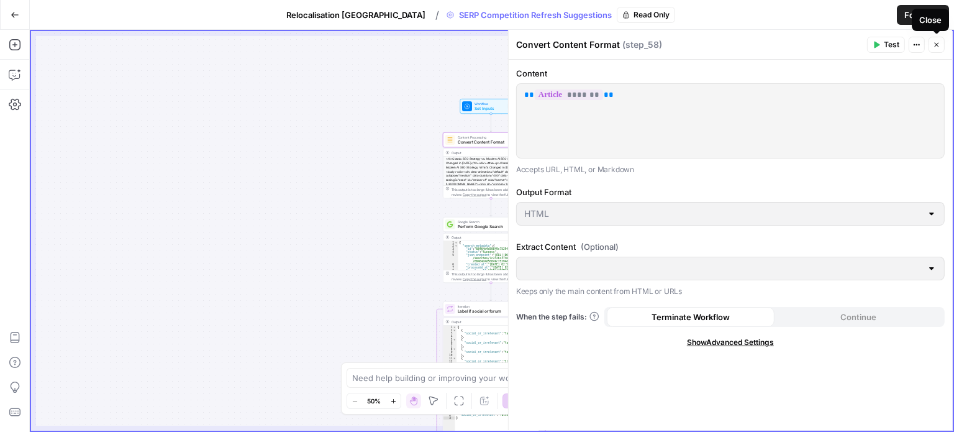
click at [936, 47] on icon "button" at bounding box center [936, 44] width 7 height 7
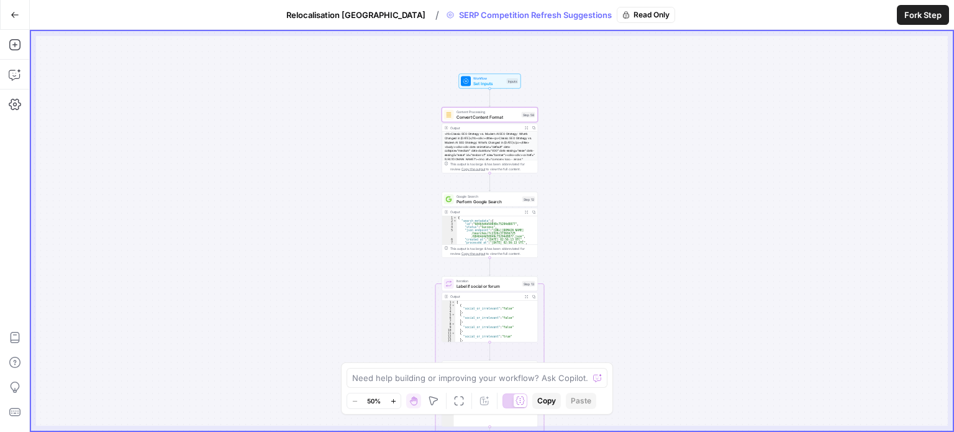
click at [517, 114] on span "Convert Content Format" at bounding box center [487, 117] width 63 height 6
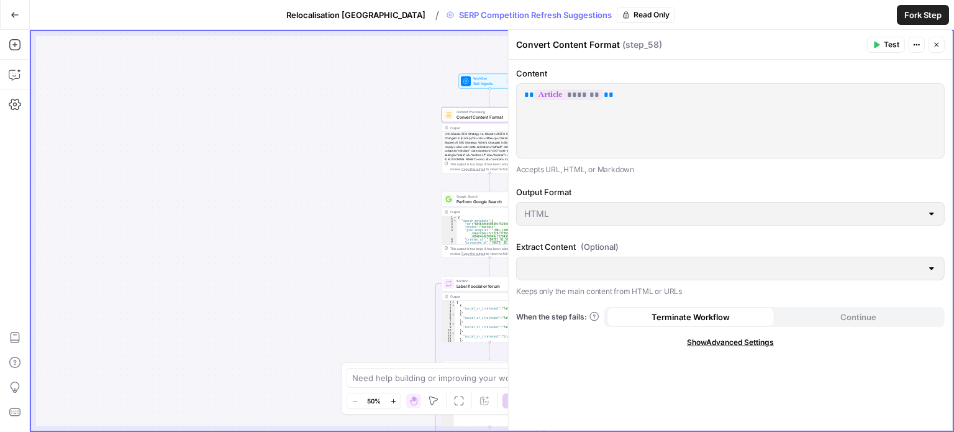
click at [936, 45] on icon "button" at bounding box center [936, 45] width 4 height 4
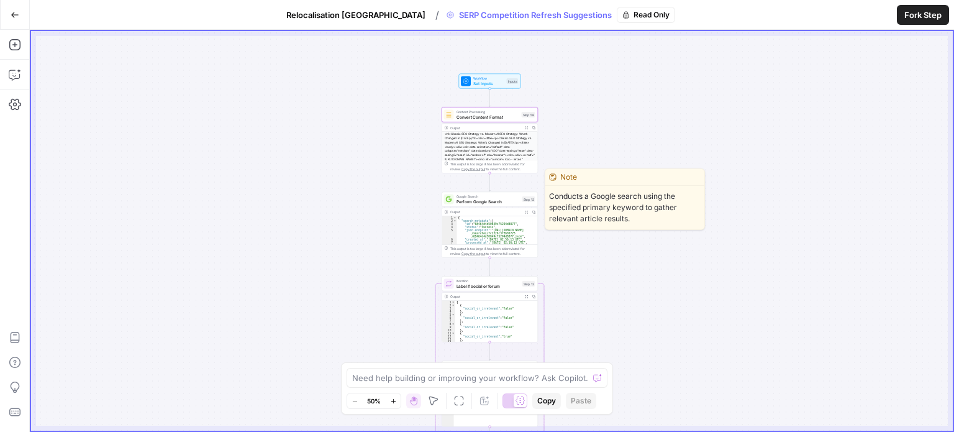
click at [480, 199] on span "Perform Google Search" at bounding box center [487, 201] width 63 height 6
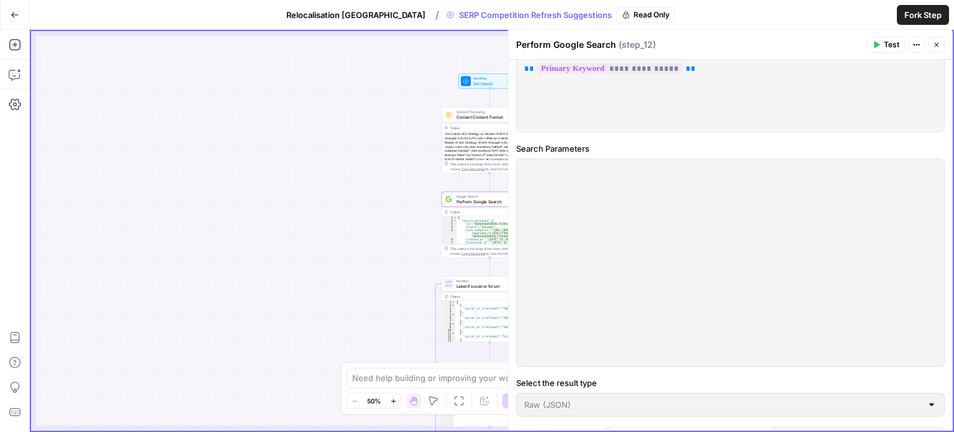
scroll to position [82, 0]
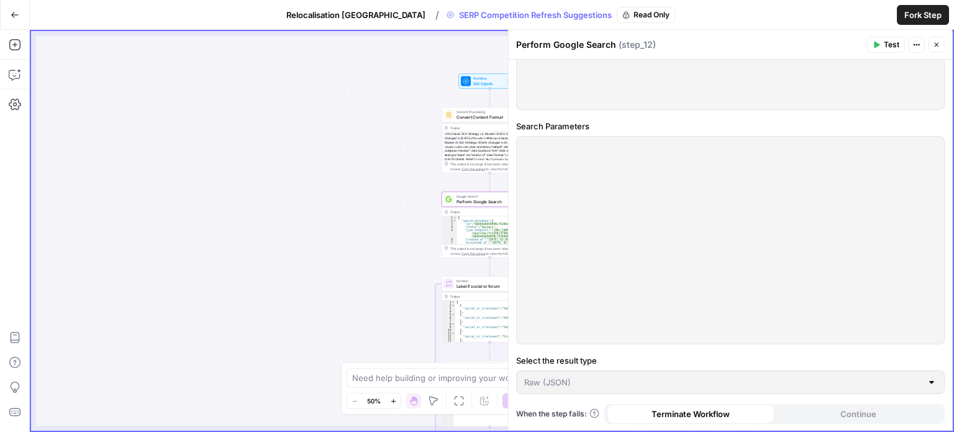
click at [938, 47] on icon "button" at bounding box center [936, 44] width 7 height 7
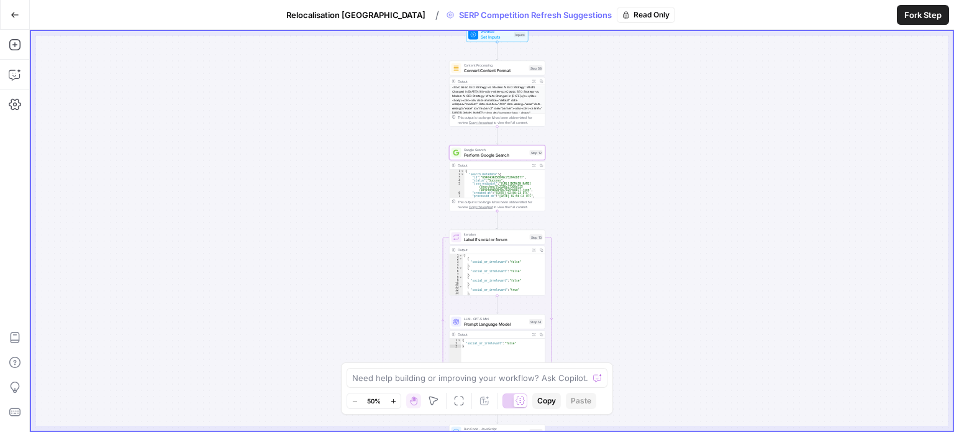
drag, startPoint x: 695, startPoint y: 250, endPoint x: 712, endPoint y: 144, distance: 106.8
click at [712, 144] on div "true false Workflow Set Inputs Inputs Content Processing Convert Content Format…" at bounding box center [492, 230] width 922 height 399
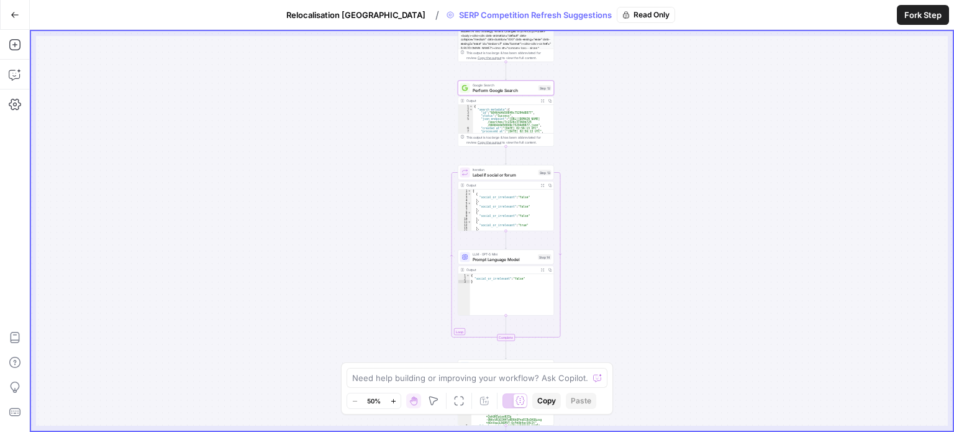
drag, startPoint x: 688, startPoint y: 240, endPoint x: 693, endPoint y: 185, distance: 55.5
click at [693, 185] on div "true false Workflow Set Inputs Inputs Content Processing Convert Content Format…" at bounding box center [492, 230] width 922 height 399
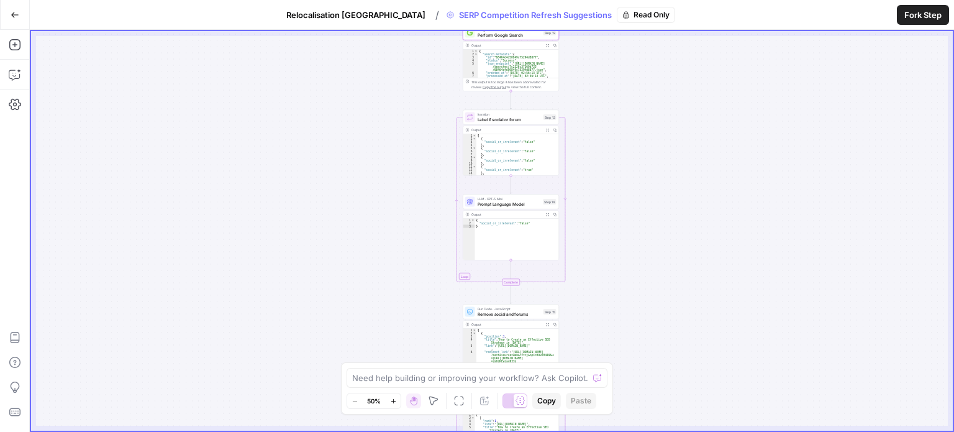
click at [517, 119] on span "Label if social or forum" at bounding box center [509, 119] width 63 height 6
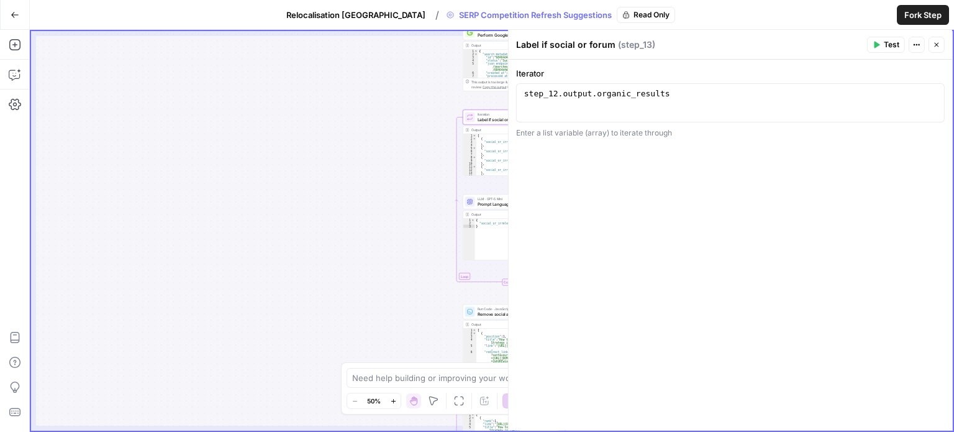
click at [938, 49] on button "Close" at bounding box center [936, 45] width 16 height 16
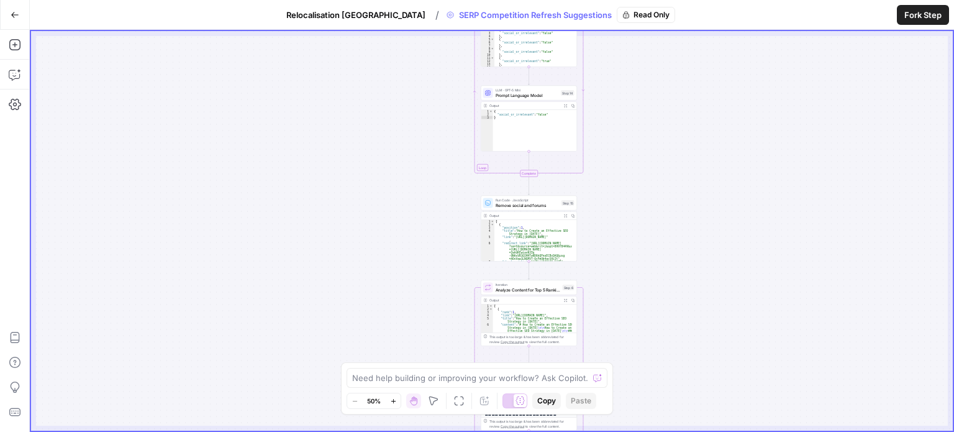
drag, startPoint x: 651, startPoint y: 220, endPoint x: 669, endPoint y: 112, distance: 110.2
click at [669, 112] on div "true false Workflow Set Inputs Inputs Content Processing Convert Content Format…" at bounding box center [492, 230] width 922 height 399
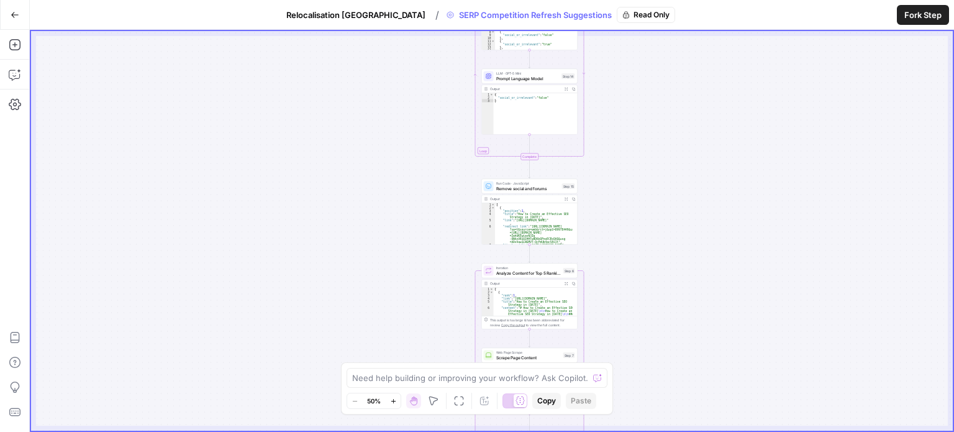
drag, startPoint x: 666, startPoint y: 211, endPoint x: 666, endPoint y: 181, distance: 30.4
click at [666, 181] on div "true false Workflow Set Inputs Inputs Content Processing Convert Content Format…" at bounding box center [492, 230] width 922 height 399
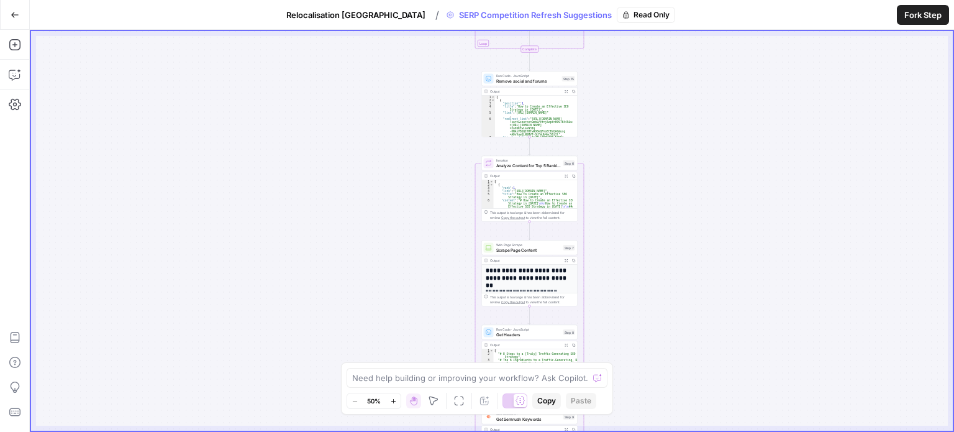
drag, startPoint x: 659, startPoint y: 254, endPoint x: 658, endPoint y: 166, distance: 87.6
click at [658, 178] on div "true false Workflow Set Inputs Inputs Content Processing Convert Content Format…" at bounding box center [492, 230] width 922 height 399
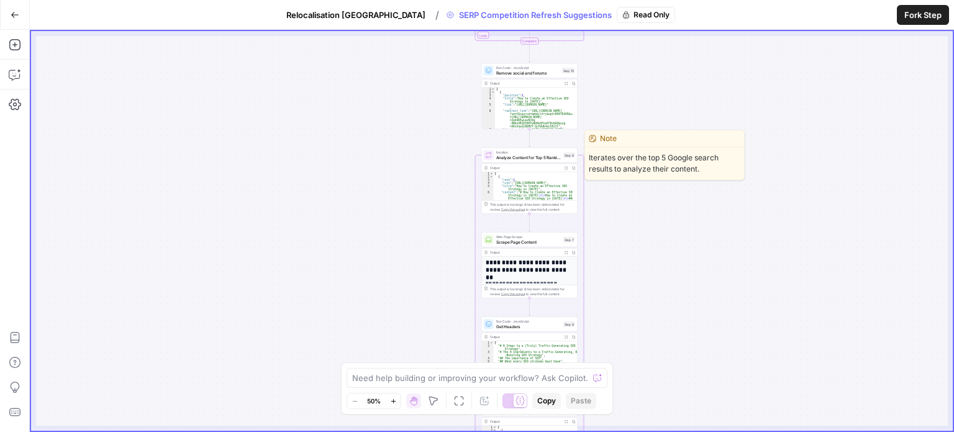
click at [526, 154] on span "Analyze Content for Top 5 Ranking Pages" at bounding box center [528, 157] width 65 height 6
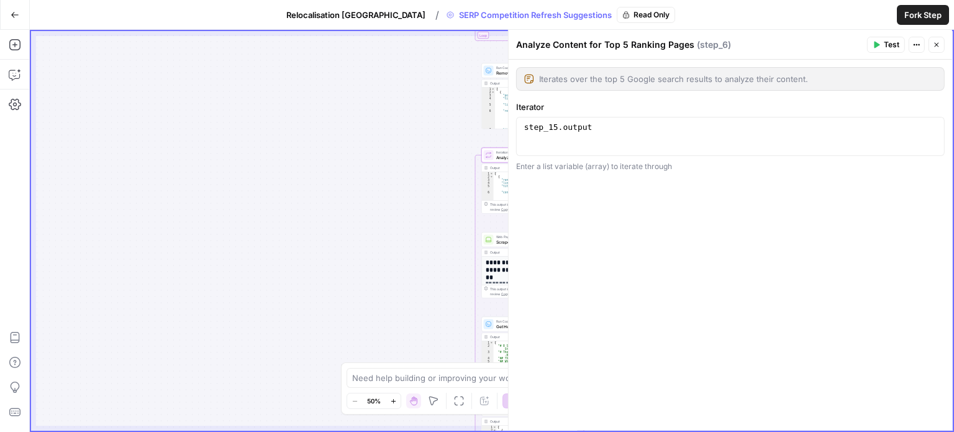
click at [940, 36] on header "Analyze Content for Top 5 Ranking Pages ( step_6 ) Test Actions Close" at bounding box center [730, 45] width 443 height 30
click at [940, 41] on icon "button" at bounding box center [936, 44] width 7 height 7
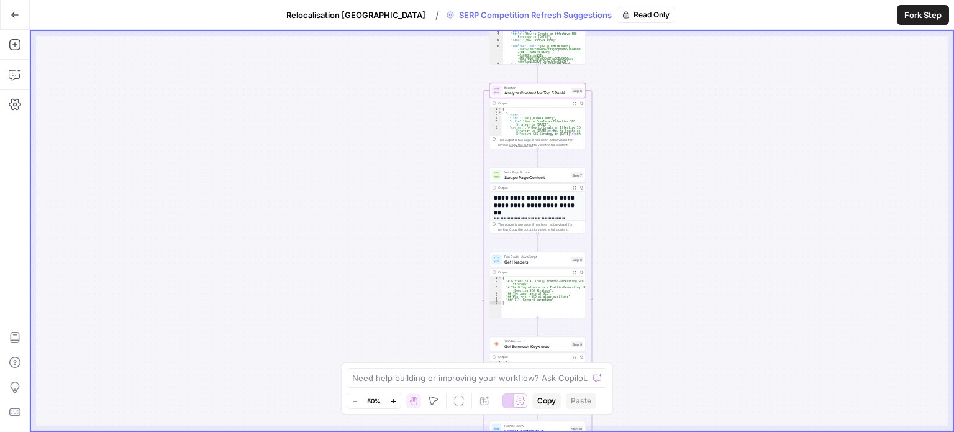
drag, startPoint x: 672, startPoint y: 207, endPoint x: 675, endPoint y: 136, distance: 70.9
click at [675, 136] on div "true false Workflow Set Inputs Inputs Content Processing Convert Content Format…" at bounding box center [492, 230] width 922 height 399
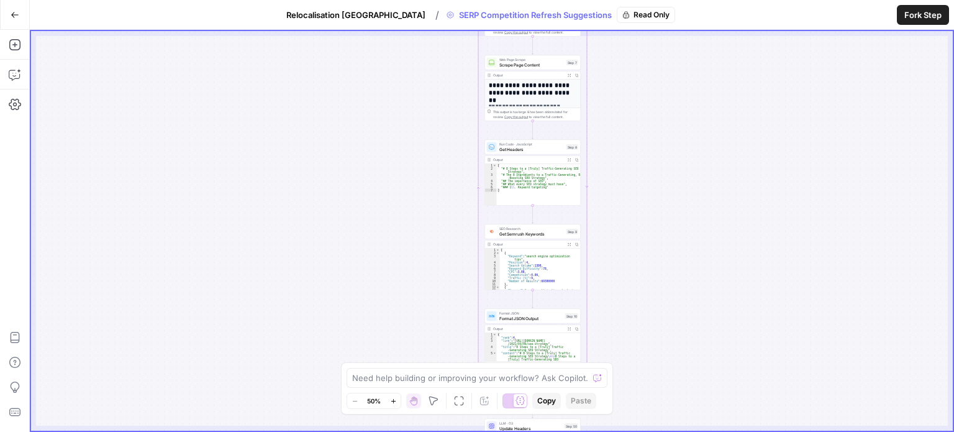
drag, startPoint x: 689, startPoint y: 235, endPoint x: 681, endPoint y: 179, distance: 57.1
click at [681, 179] on div "true false Workflow Set Inputs Inputs Content Processing Convert Content Format…" at bounding box center [492, 230] width 922 height 399
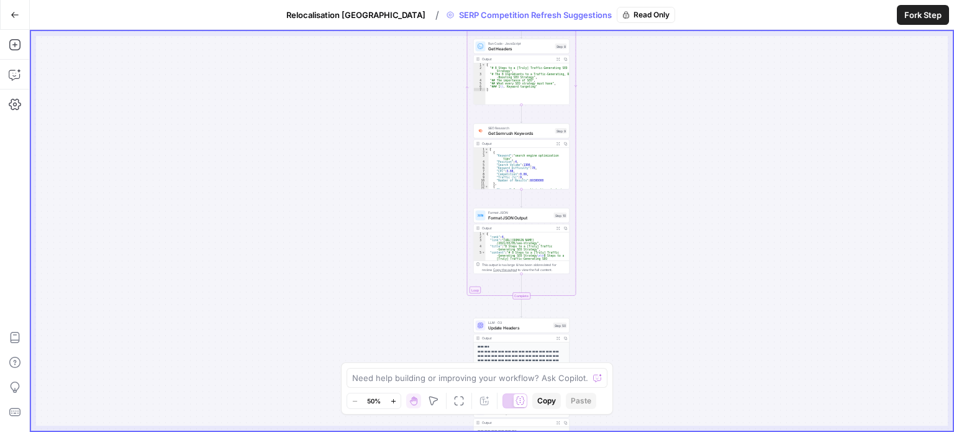
drag, startPoint x: 648, startPoint y: 174, endPoint x: 644, endPoint y: 147, distance: 27.0
click at [645, 147] on div "true false Workflow Set Inputs Inputs Content Processing Convert Content Format…" at bounding box center [492, 230] width 922 height 399
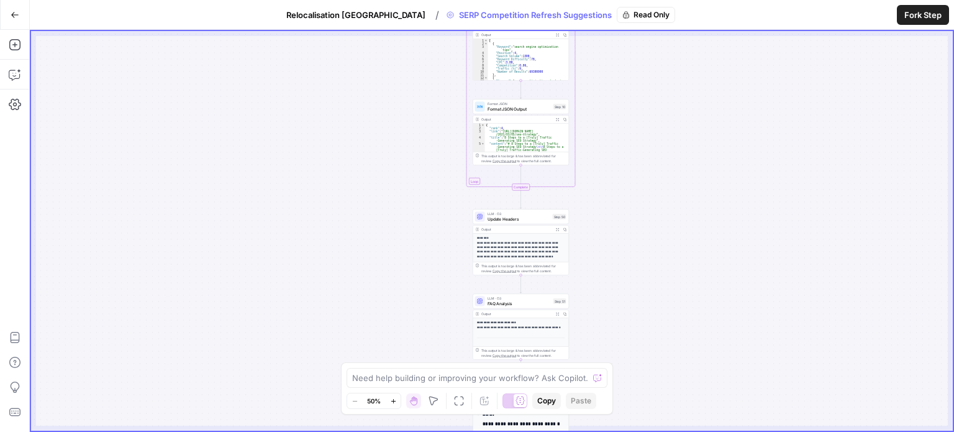
drag, startPoint x: 658, startPoint y: 260, endPoint x: 654, endPoint y: 113, distance: 147.2
click at [655, 116] on div "true false Workflow Set Inputs Inputs Content Processing Convert Content Format…" at bounding box center [492, 230] width 922 height 399
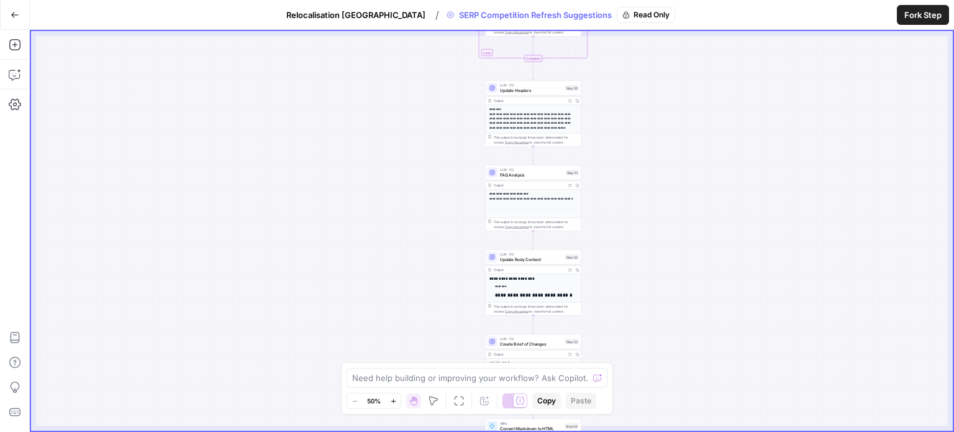
drag, startPoint x: 648, startPoint y: 237, endPoint x: 663, endPoint y: 146, distance: 92.0
click at [663, 146] on div "true false Workflow Set Inputs Inputs Content Processing Convert Content Format…" at bounding box center [492, 230] width 922 height 399
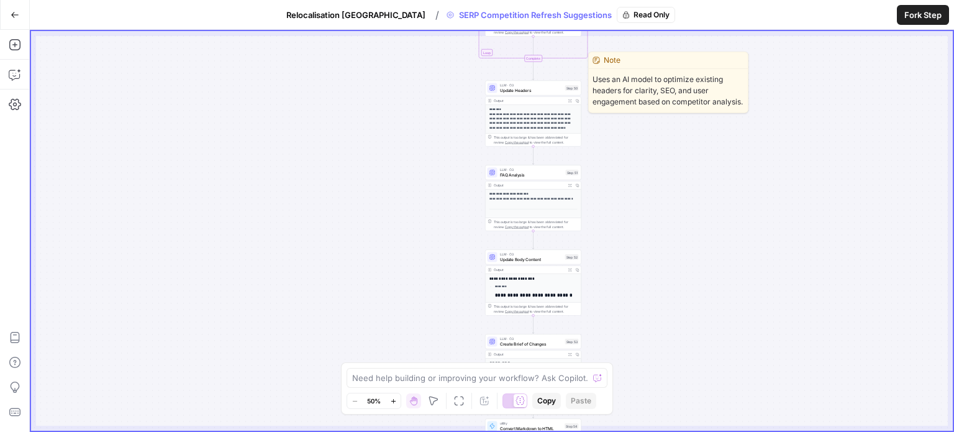
click at [537, 87] on span "Update Headers" at bounding box center [531, 90] width 63 height 6
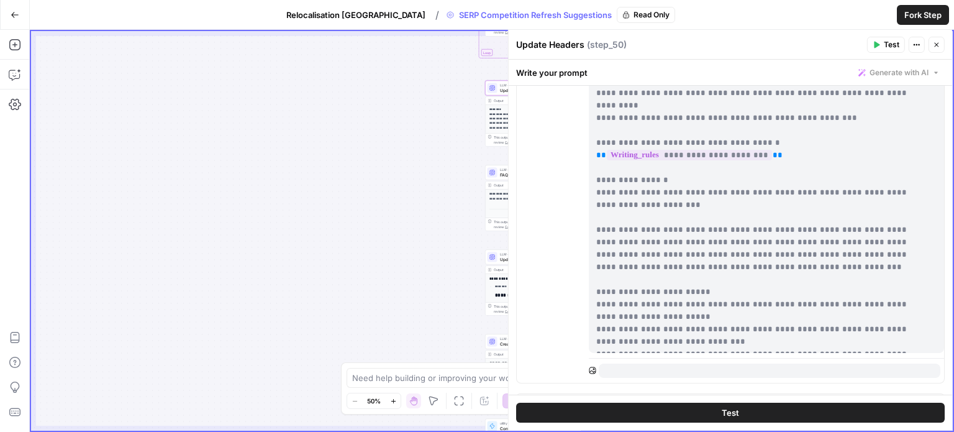
scroll to position [450, 0]
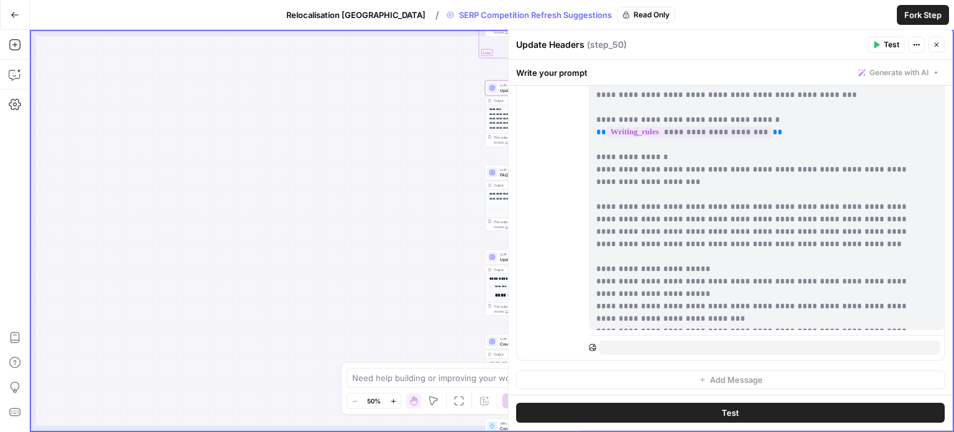
click at [937, 44] on icon "button" at bounding box center [936, 44] width 7 height 7
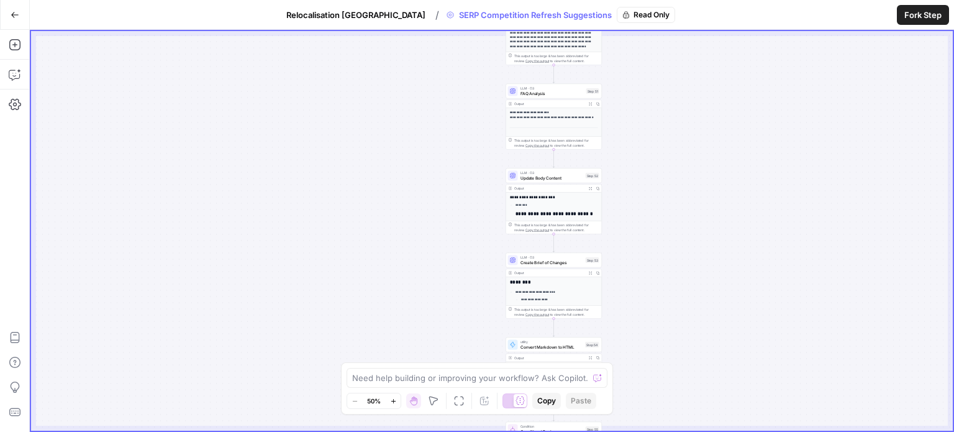
drag, startPoint x: 653, startPoint y: 216, endPoint x: 650, endPoint y: 204, distance: 12.7
click at [650, 204] on div "true false Workflow Set Inputs Inputs Content Processing Convert Content Format…" at bounding box center [492, 230] width 922 height 399
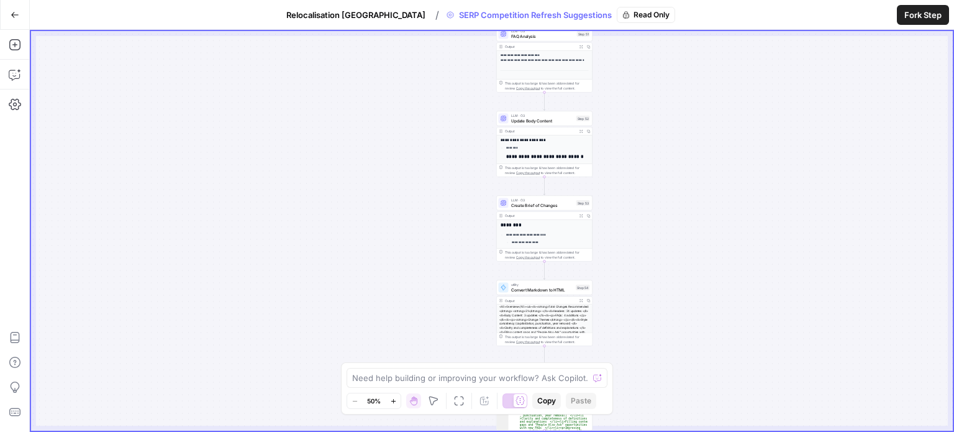
drag, startPoint x: 690, startPoint y: 248, endPoint x: 669, endPoint y: 167, distance: 84.0
click at [669, 167] on div "true false Workflow Set Inputs Inputs Content Processing Convert Content Format…" at bounding box center [492, 230] width 922 height 399
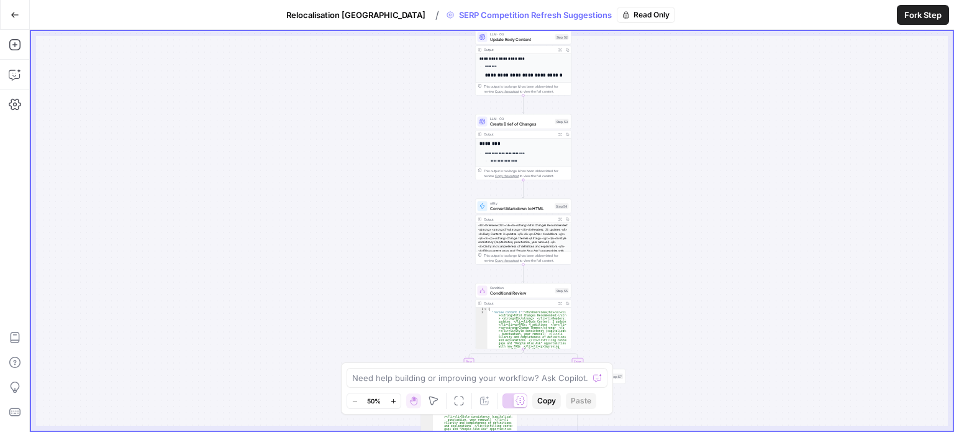
click at [23, 19] on button "Go Back" at bounding box center [15, 15] width 22 height 22
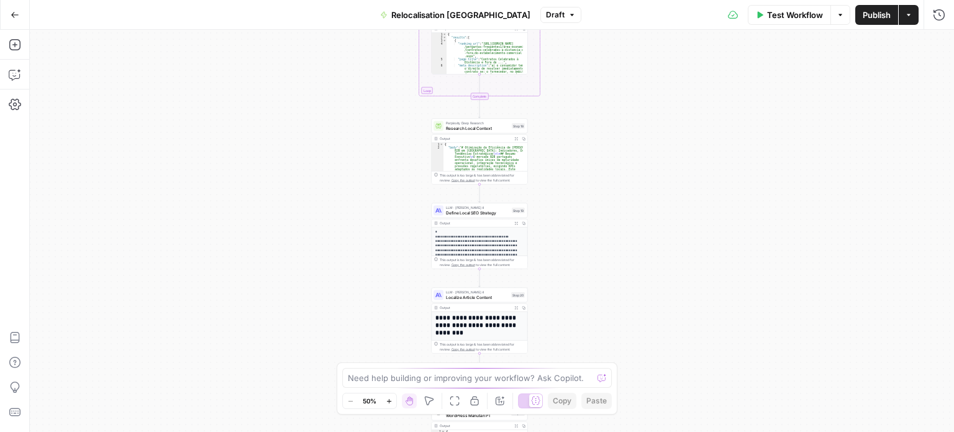
drag, startPoint x: 258, startPoint y: 210, endPoint x: 232, endPoint y: 119, distance: 94.3
click at [232, 119] on div "Workflow Set Inputs Inputs LLM · [PERSON_NAME] 4 Analyze French Article Step 13…" at bounding box center [492, 231] width 924 height 402
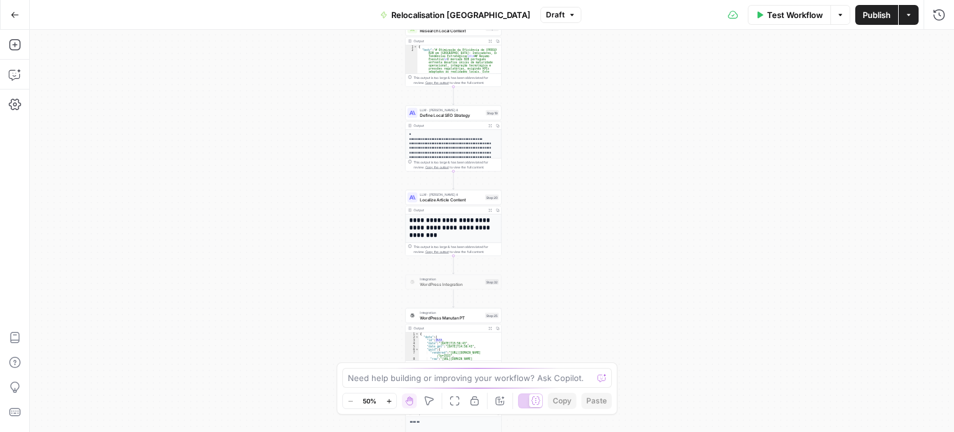
drag, startPoint x: 248, startPoint y: 233, endPoint x: 238, endPoint y: 83, distance: 150.0
click at [238, 83] on div "Workflow Set Inputs Inputs LLM · [PERSON_NAME] 4 Analyze French Article Step 13…" at bounding box center [492, 231] width 924 height 402
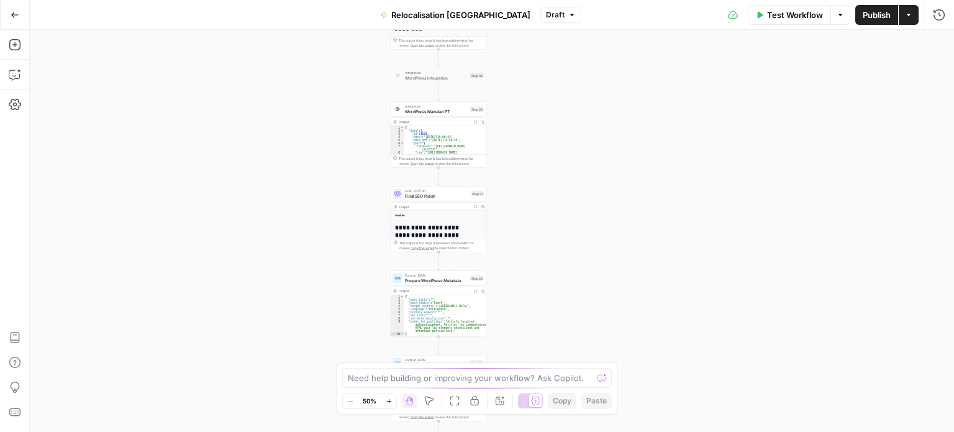
drag, startPoint x: 270, startPoint y: 260, endPoint x: 259, endPoint y: 160, distance: 100.5
click at [259, 160] on div "Workflow Set Inputs Inputs LLM · [PERSON_NAME] 4 Analyze French Article Step 13…" at bounding box center [492, 231] width 924 height 402
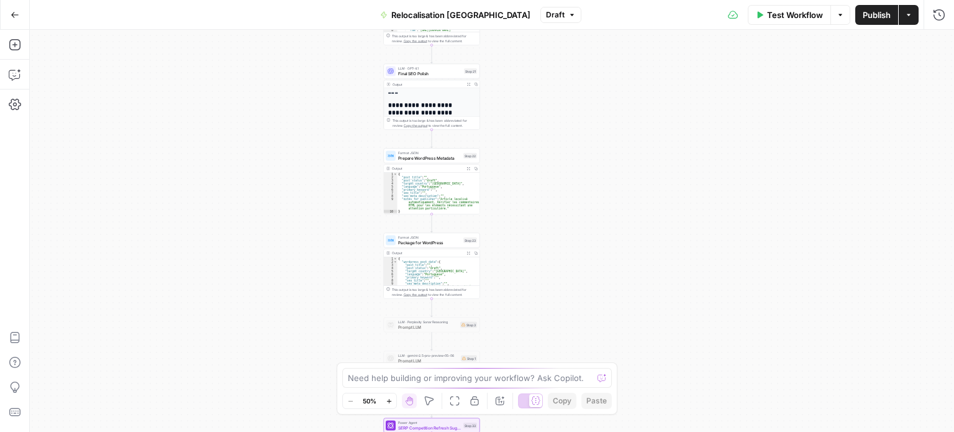
drag, startPoint x: 293, startPoint y: 278, endPoint x: 292, endPoint y: 223, distance: 54.7
click at [292, 225] on div "Workflow Set Inputs Inputs LLM · [PERSON_NAME] 4 Analyze French Article Step 13…" at bounding box center [492, 231] width 924 height 402
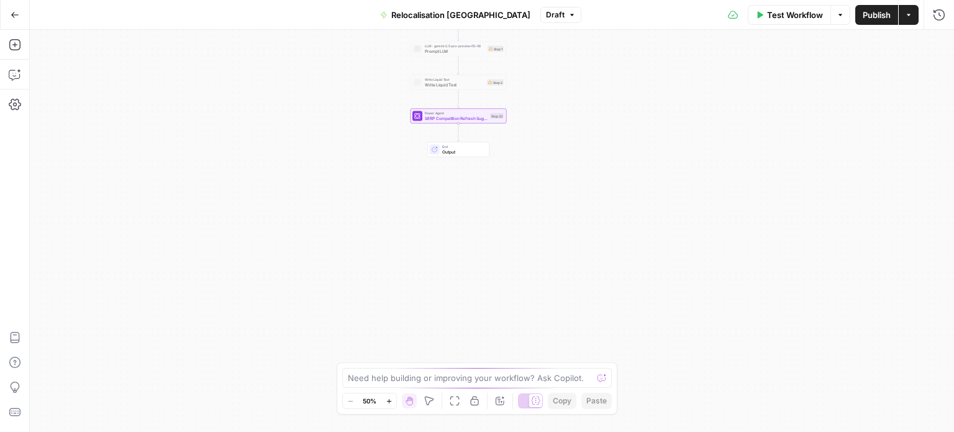
drag, startPoint x: 325, startPoint y: 320, endPoint x: 352, endPoint y: 50, distance: 272.1
click at [352, 50] on div "Workflow Set Inputs Inputs LLM · [PERSON_NAME] 4 Analyze French Article Step 13…" at bounding box center [492, 231] width 924 height 402
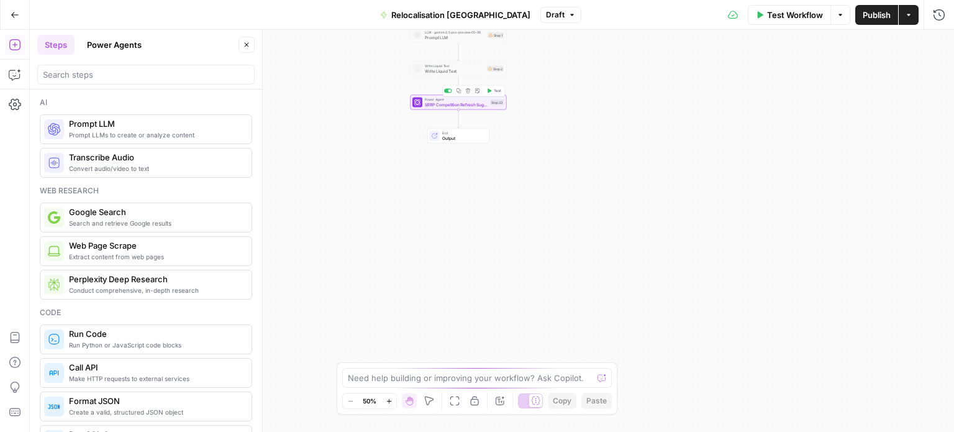
click at [469, 91] on button "Delete step" at bounding box center [468, 91] width 8 height 8
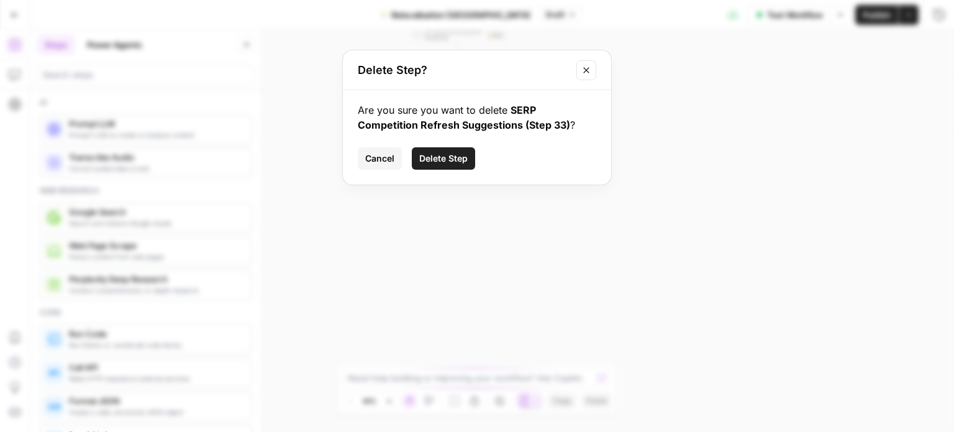
click at [451, 162] on span "Delete Step" at bounding box center [443, 158] width 48 height 12
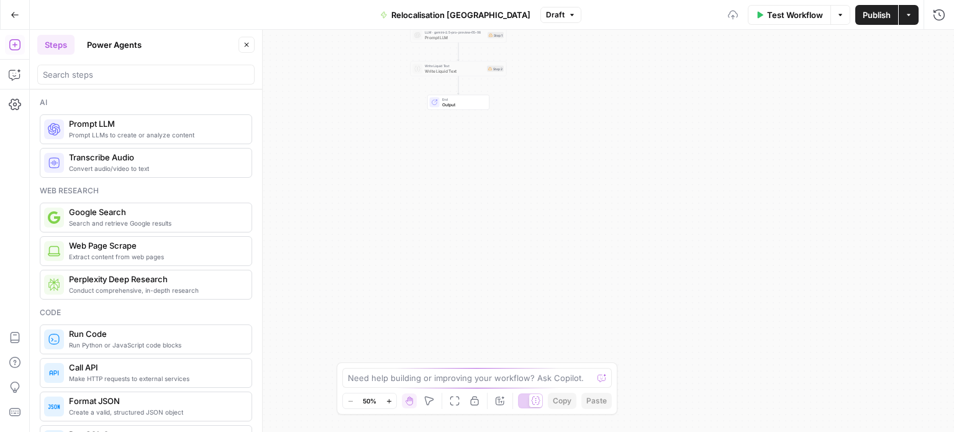
click at [119, 35] on button "Power Agents" at bounding box center [114, 45] width 70 height 20
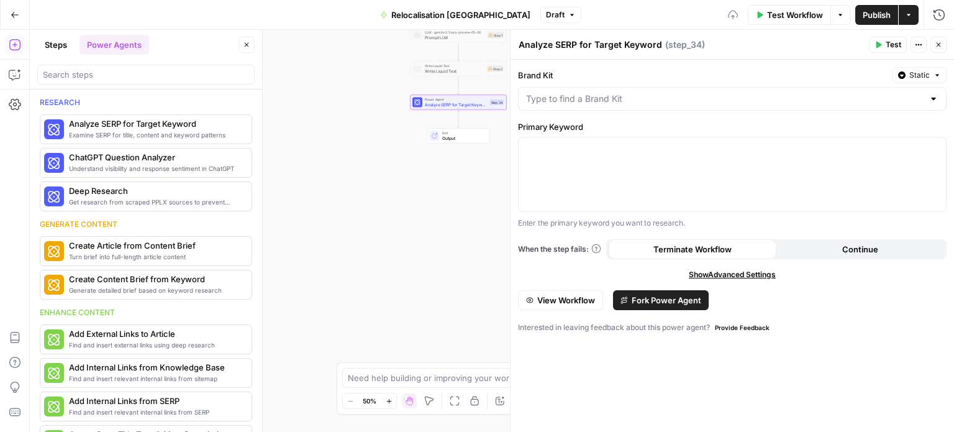
click at [579, 302] on span "View Workflow" at bounding box center [566, 300] width 58 height 12
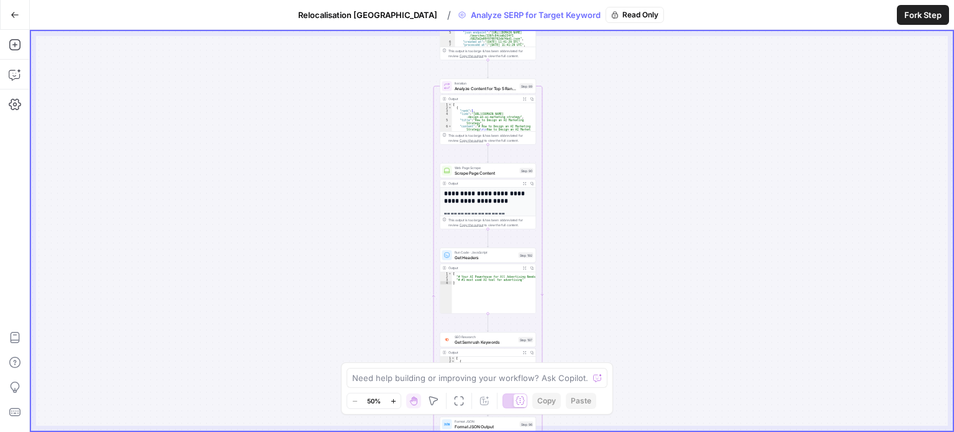
drag, startPoint x: 628, startPoint y: 217, endPoint x: 626, endPoint y: 304, distance: 87.0
click at [626, 304] on div "Workflow Set Inputs Inputs Google Search Perform Google Search Step 51 Output E…" at bounding box center [492, 230] width 922 height 399
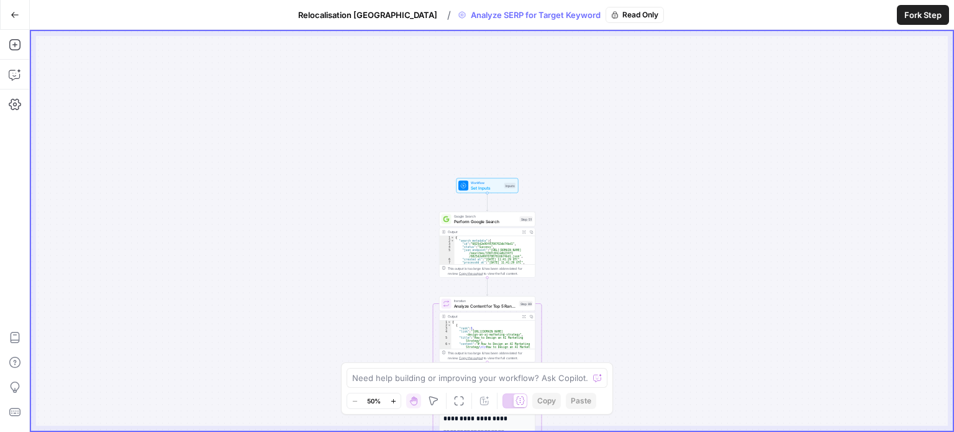
drag, startPoint x: 651, startPoint y: 308, endPoint x: 651, endPoint y: 330, distance: 22.4
click at [651, 330] on div "Workflow Set Inputs Inputs Google Search Perform Google Search Step 51 Output E…" at bounding box center [492, 230] width 922 height 399
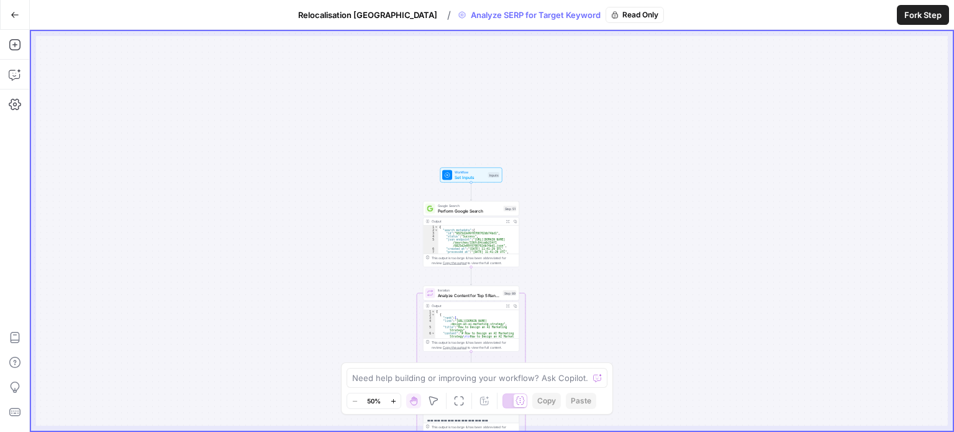
drag, startPoint x: 632, startPoint y: 268, endPoint x: 617, endPoint y: 239, distance: 33.1
click at [617, 240] on div "Workflow Set Inputs Inputs Google Search Perform Google Search Step 51 Output E…" at bounding box center [492, 230] width 922 height 399
drag, startPoint x: 653, startPoint y: 263, endPoint x: 673, endPoint y: 167, distance: 97.7
click at [668, 189] on div "Workflow Set Inputs Inputs Google Search Perform Google Search Step 51 Output E…" at bounding box center [492, 230] width 922 height 399
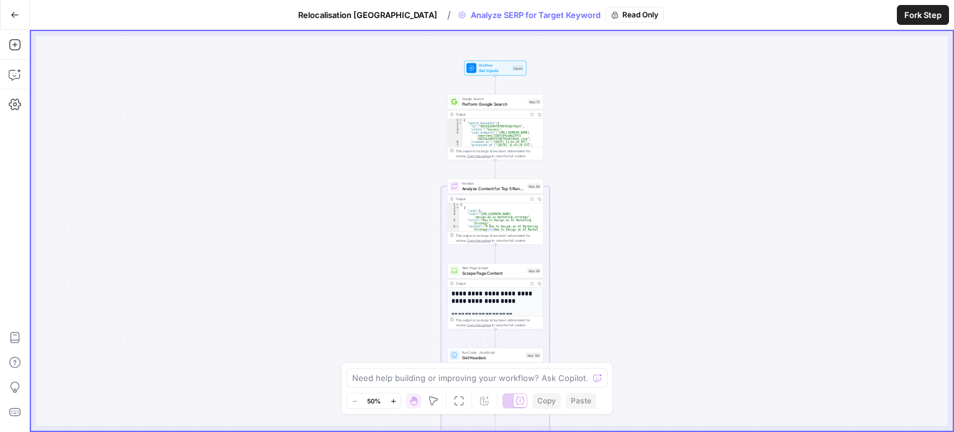
click at [509, 189] on span "Analyze Content for Top 5 Ranking Pages" at bounding box center [493, 188] width 63 height 6
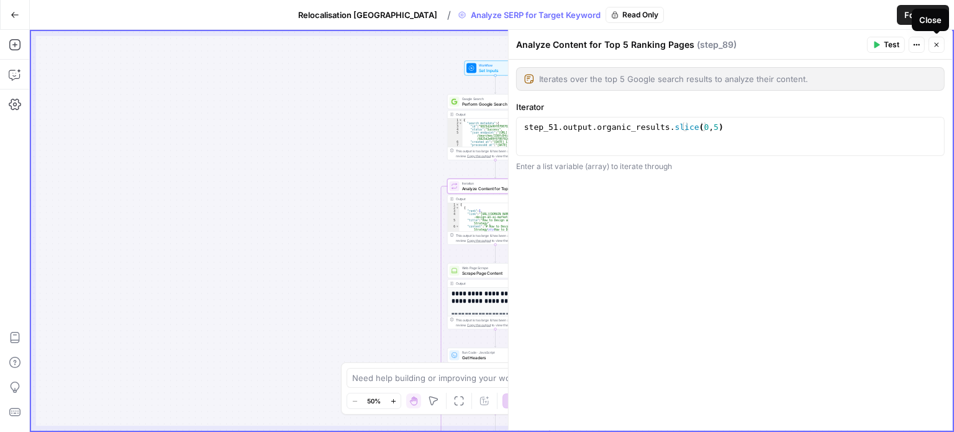
click at [930, 42] on button "Close" at bounding box center [936, 45] width 16 height 16
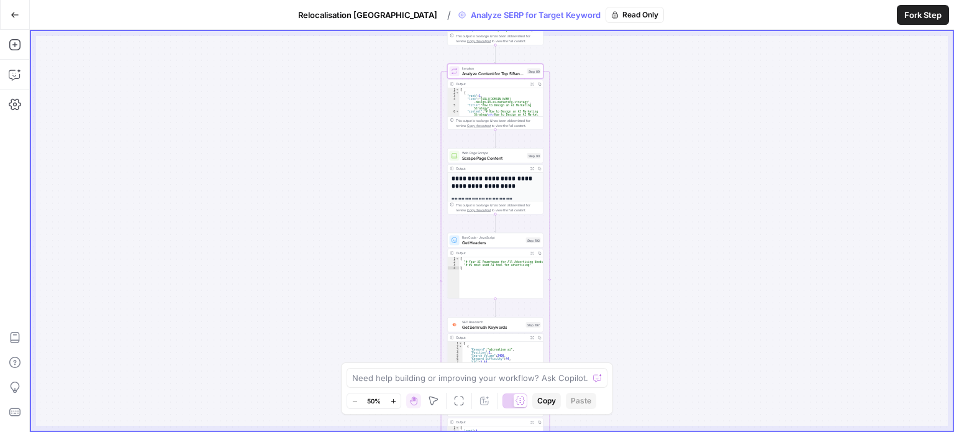
drag, startPoint x: 586, startPoint y: 265, endPoint x: 588, endPoint y: 193, distance: 71.4
click at [588, 193] on div "Workflow Set Inputs Inputs Google Search Perform Google Search Step 51 Output E…" at bounding box center [492, 230] width 922 height 399
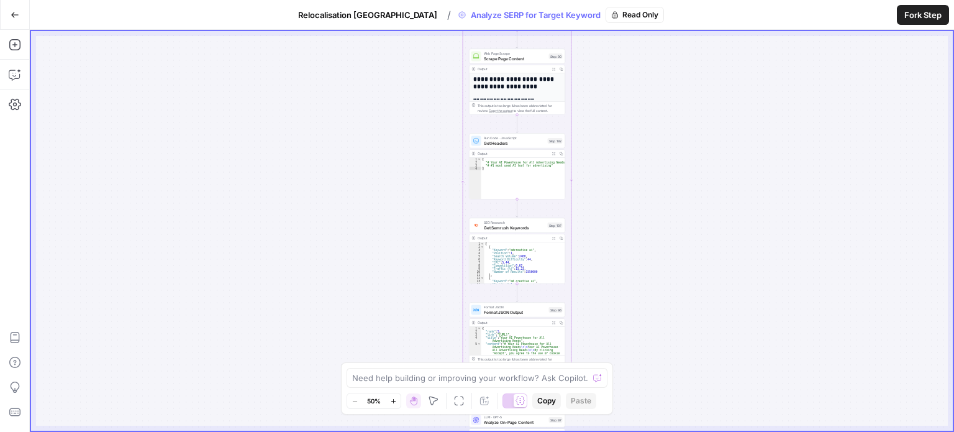
drag, startPoint x: 575, startPoint y: 240, endPoint x: 589, endPoint y: 150, distance: 91.7
click at [589, 148] on div "Workflow Set Inputs Inputs Google Search Perform Google Search Step 51 Output E…" at bounding box center [492, 230] width 922 height 399
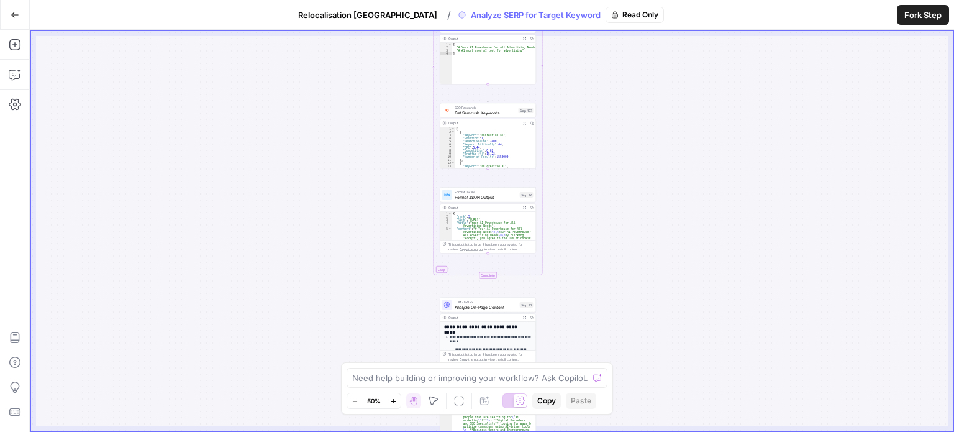
drag, startPoint x: 618, startPoint y: 286, endPoint x: 589, endPoint y: 166, distance: 123.4
click at [589, 166] on div "Workflow Set Inputs Inputs Google Search Perform Google Search Step 51 Output E…" at bounding box center [492, 230] width 922 height 399
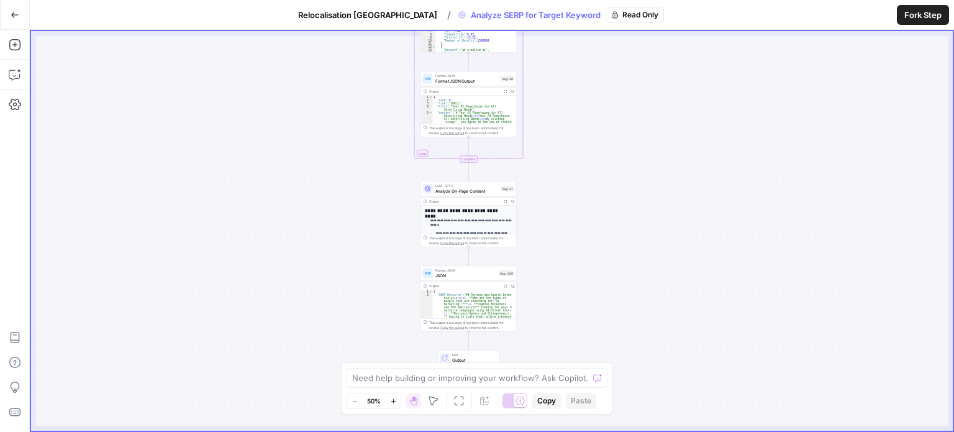
drag, startPoint x: 610, startPoint y: 271, endPoint x: 603, endPoint y: 212, distance: 59.5
click at [603, 212] on div "Workflow Set Inputs Inputs Google Search Perform Google Search Step 51 Output E…" at bounding box center [492, 230] width 922 height 399
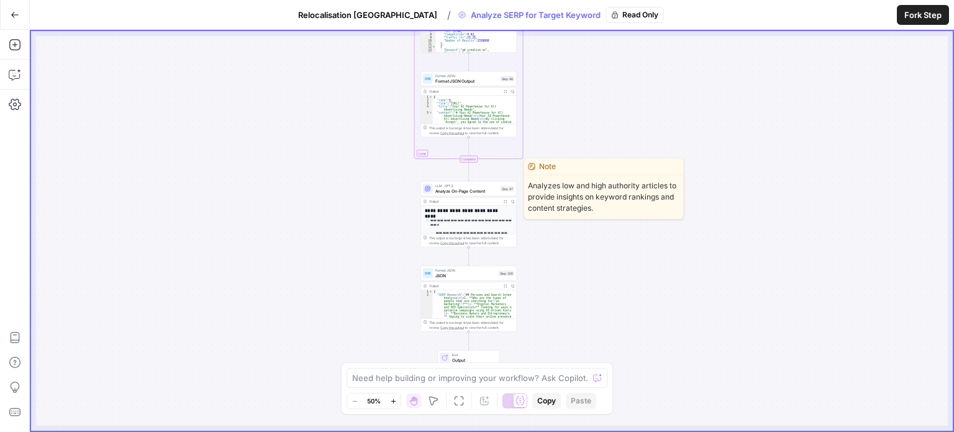
click at [484, 185] on span "LLM · GPT-5" at bounding box center [466, 185] width 63 height 5
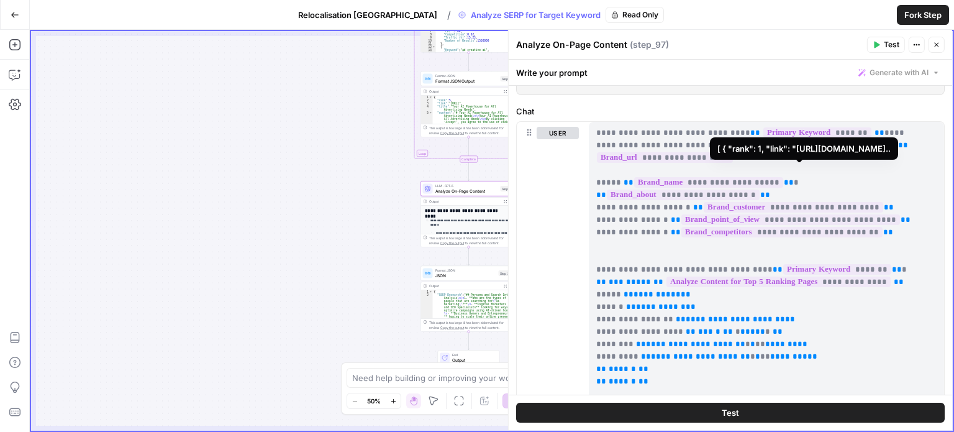
scroll to position [62, 0]
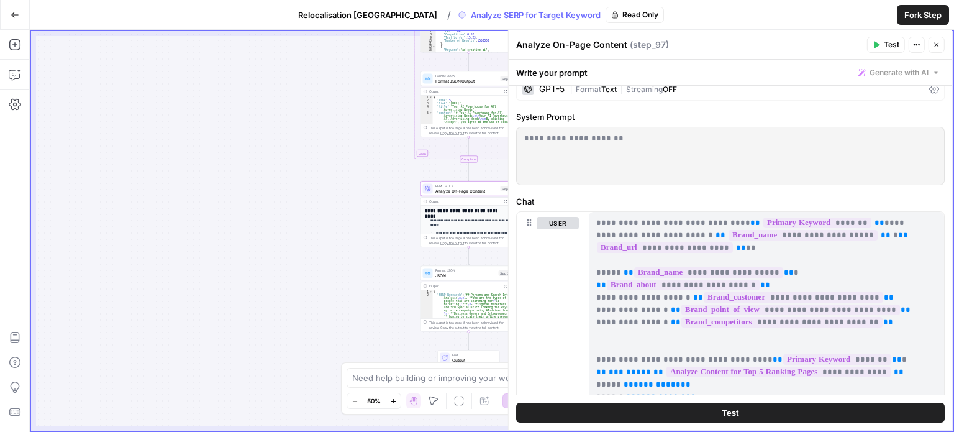
drag, startPoint x: 597, startPoint y: 220, endPoint x: 920, endPoint y: 220, distance: 322.3
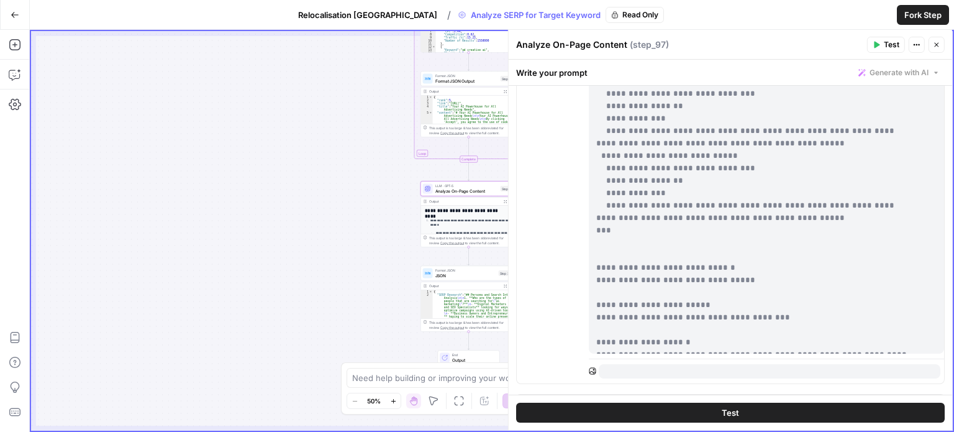
scroll to position [450, 0]
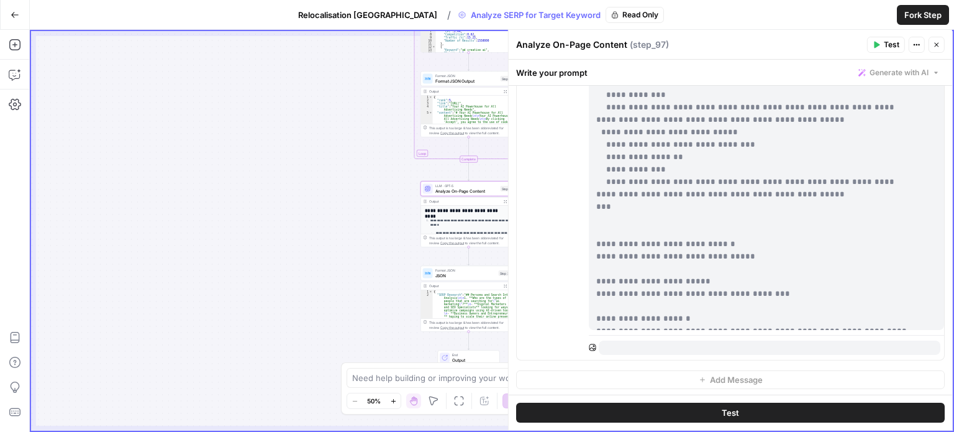
click at [938, 42] on icon "button" at bounding box center [936, 44] width 7 height 7
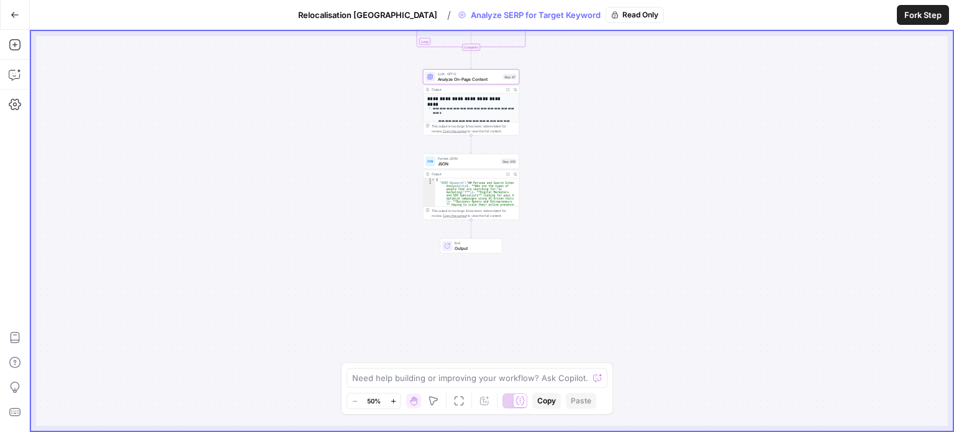
drag, startPoint x: 646, startPoint y: 271, endPoint x: 646, endPoint y: 165, distance: 106.8
click at [646, 165] on div "Workflow Set Inputs Inputs Google Search Perform Google Search Step 51 Output E…" at bounding box center [492, 230] width 922 height 399
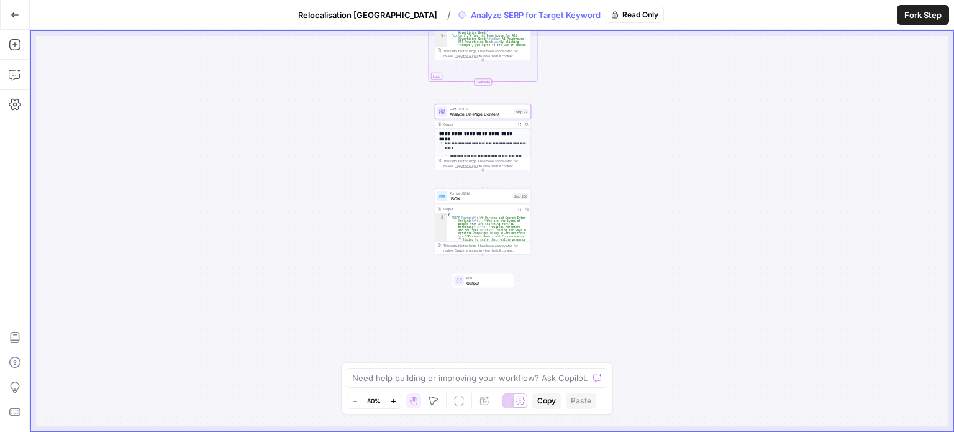
drag, startPoint x: 651, startPoint y: 172, endPoint x: 661, endPoint y: 202, distance: 32.0
click at [661, 202] on div "Workflow Set Inputs Inputs Google Search Perform Google Search Step 51 Output E…" at bounding box center [492, 230] width 922 height 399
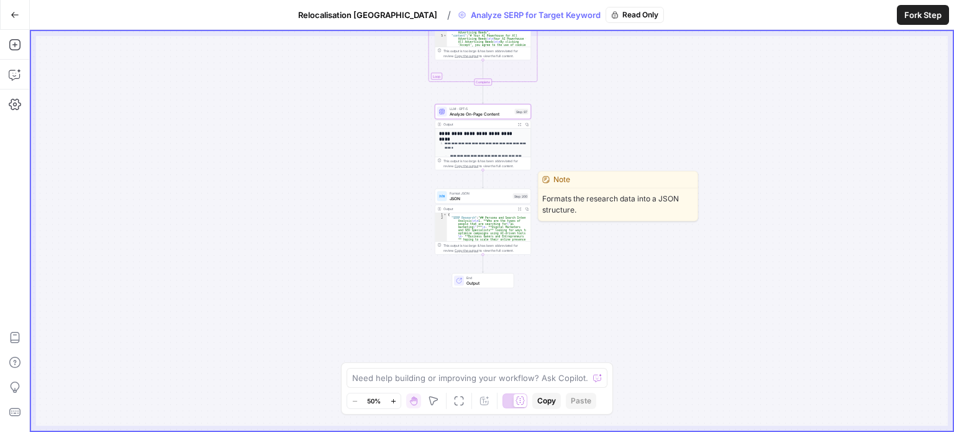
click at [474, 189] on div "Format JSON JSON Step 200" at bounding box center [483, 196] width 96 height 15
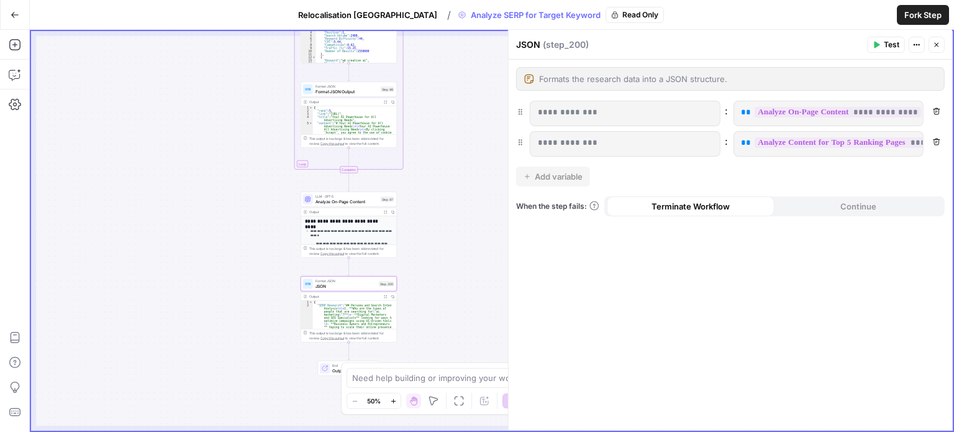
drag, startPoint x: 268, startPoint y: 227, endPoint x: 232, endPoint y: 240, distance: 38.9
click at [232, 240] on div "Workflow Set Inputs Inputs Google Search Perform Google Search Step 51 Output E…" at bounding box center [492, 230] width 922 height 399
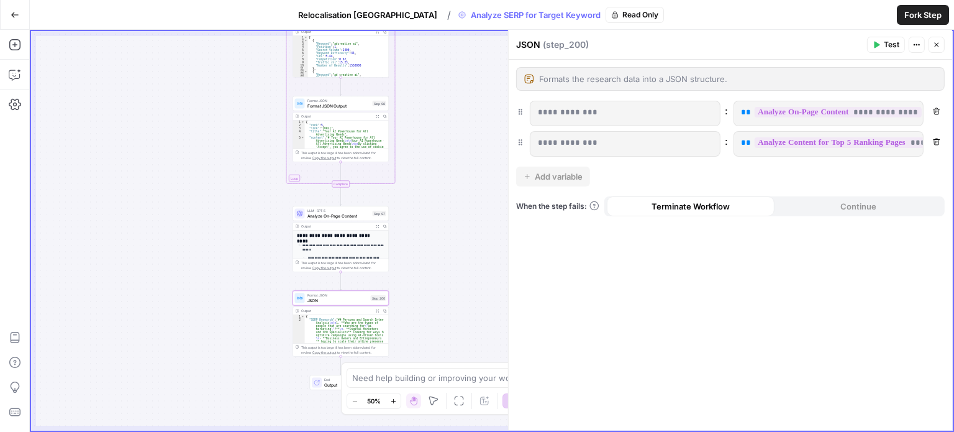
drag, startPoint x: 420, startPoint y: 165, endPoint x: 368, endPoint y: 280, distance: 126.7
click at [368, 280] on div "Workflow Set Inputs Inputs Google Search Perform Google Search Step 51 Output E…" at bounding box center [492, 230] width 922 height 399
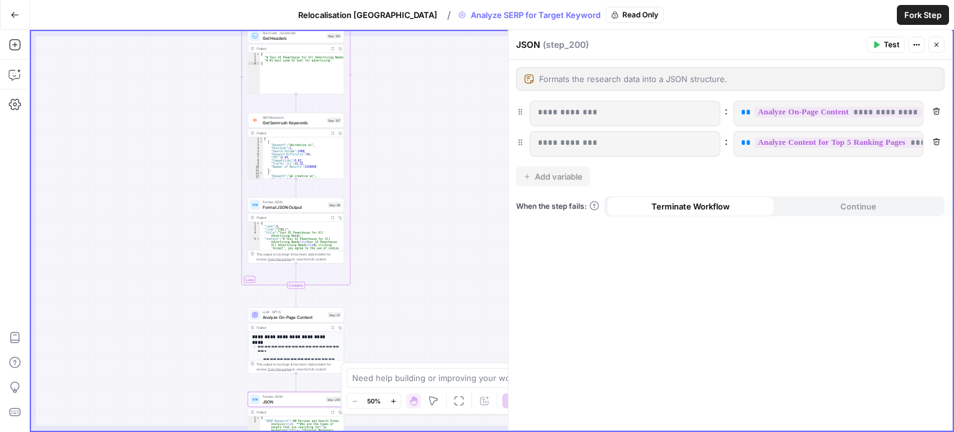
drag, startPoint x: 385, startPoint y: 213, endPoint x: 371, endPoint y: 255, distance: 44.6
click at [371, 255] on div "Workflow Set Inputs Inputs Google Search Perform Google Search Step 51 Output E…" at bounding box center [492, 230] width 922 height 399
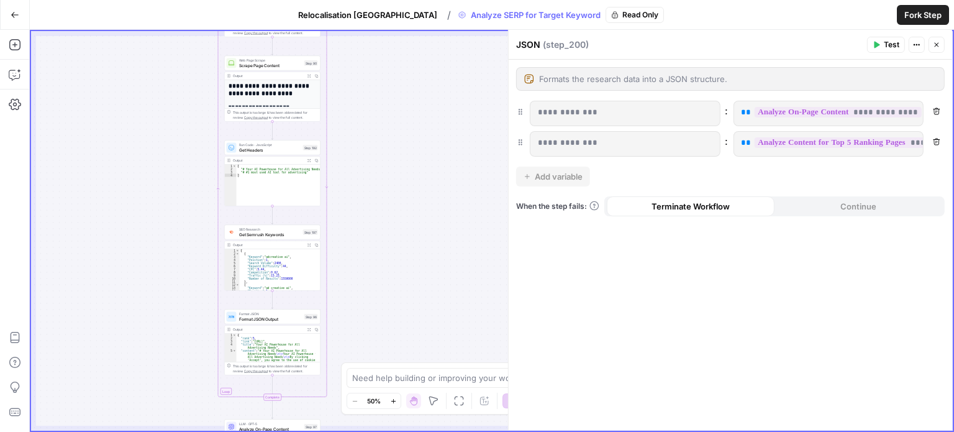
drag, startPoint x: 390, startPoint y: 160, endPoint x: 373, endPoint y: 255, distance: 97.2
click at [374, 256] on div "Workflow Set Inputs Inputs Google Search Perform Google Search Step 51 Output E…" at bounding box center [492, 230] width 922 height 399
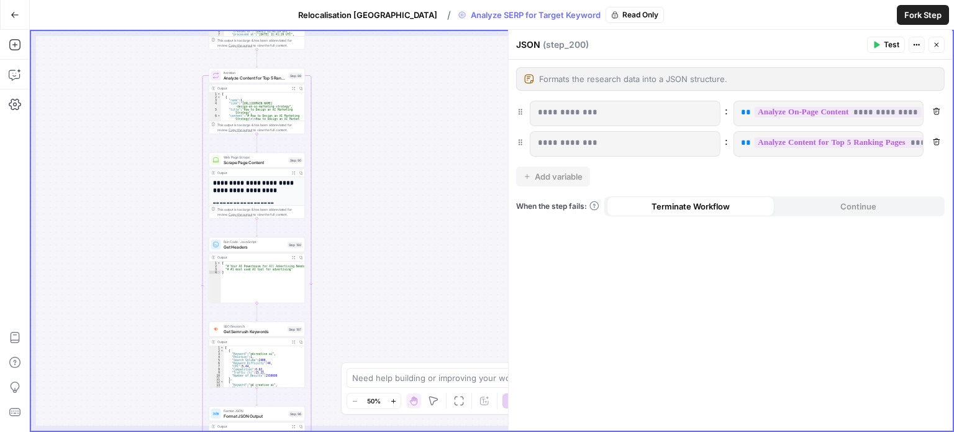
drag, startPoint x: 374, startPoint y: 194, endPoint x: 384, endPoint y: 251, distance: 58.6
click at [384, 250] on div "Workflow Set Inputs Inputs Google Search Perform Google Search Step 51 Output E…" at bounding box center [492, 230] width 922 height 399
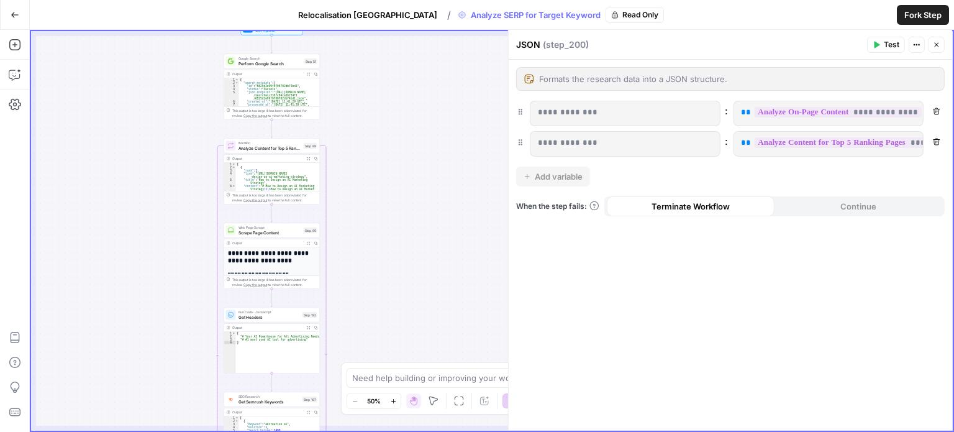
drag, startPoint x: 381, startPoint y: 196, endPoint x: 390, endPoint y: 268, distance: 72.6
click at [390, 268] on div "Workflow Set Inputs Inputs Google Search Perform Google Search Step 51 Output E…" at bounding box center [492, 230] width 922 height 399
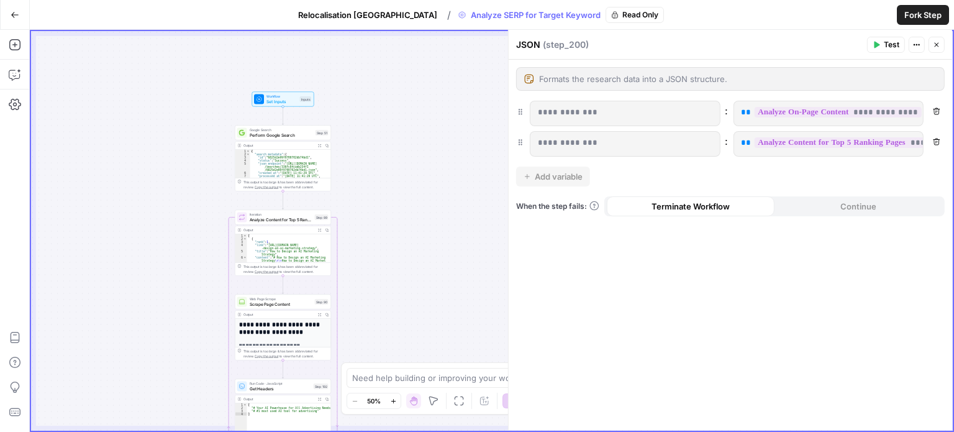
drag, startPoint x: 391, startPoint y: 180, endPoint x: 395, endPoint y: 188, distance: 8.3
click at [395, 188] on div "Workflow Set Inputs Inputs Google Search Perform Google Search Step 51 Output E…" at bounding box center [492, 230] width 922 height 399
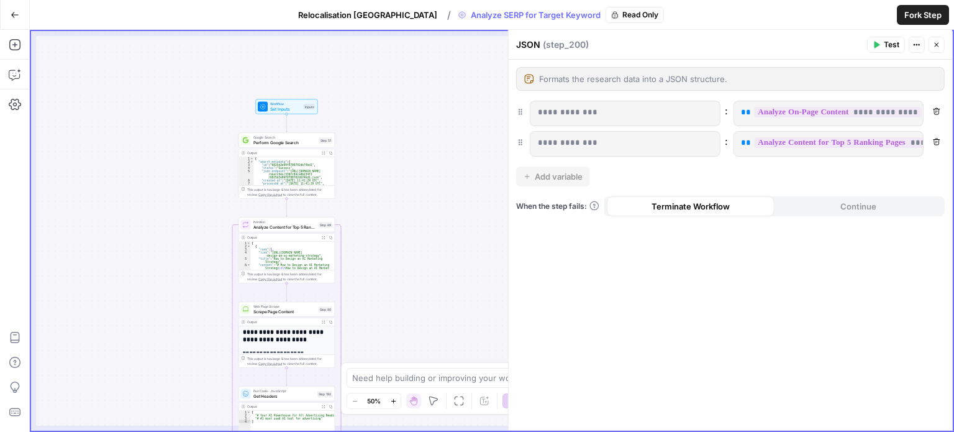
click at [937, 47] on icon "button" at bounding box center [936, 44] width 7 height 7
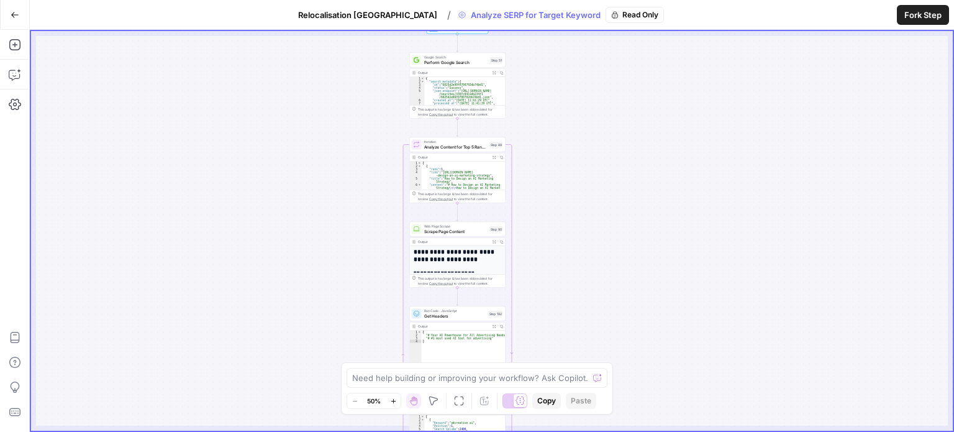
drag, startPoint x: 622, startPoint y: 171, endPoint x: 847, endPoint y: 58, distance: 252.4
click at [847, 58] on div "Workflow Set Inputs Inputs Google Search Perform Google Search Step 51 Output E…" at bounding box center [492, 230] width 922 height 399
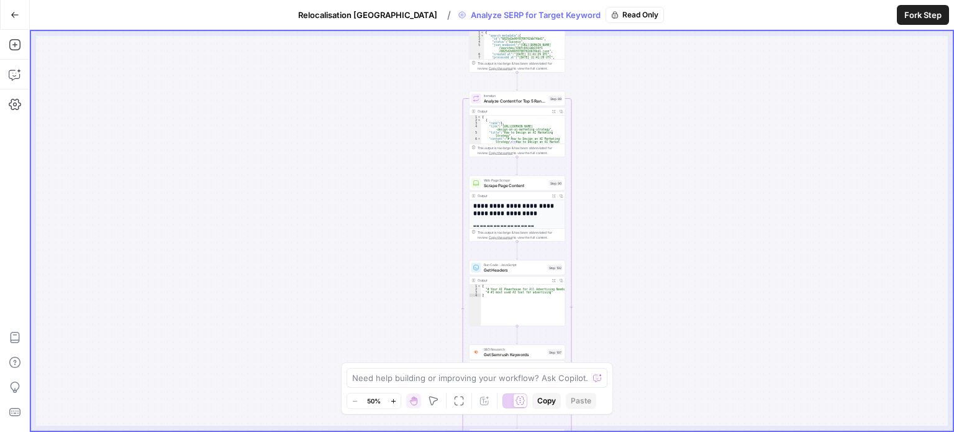
drag, startPoint x: 749, startPoint y: 281, endPoint x: 756, endPoint y: 166, distance: 115.1
click at [756, 166] on div "Workflow Set Inputs Inputs Google Search Perform Google Search Step 51 Output E…" at bounding box center [492, 230] width 922 height 399
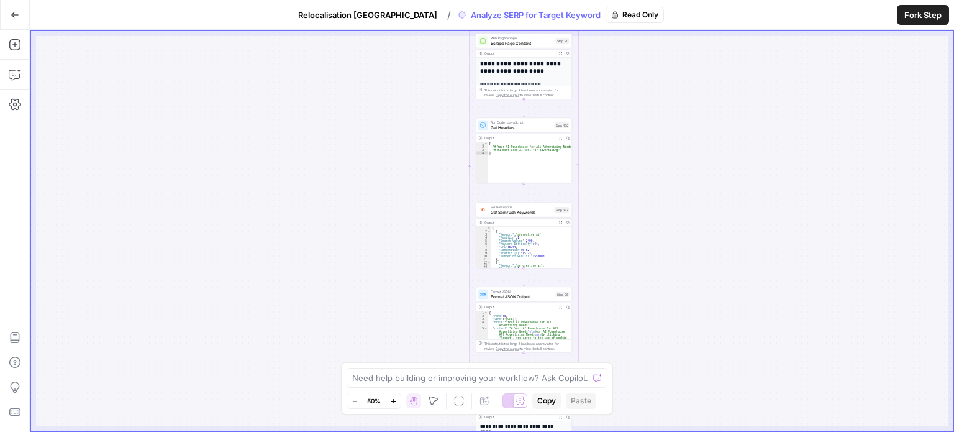
drag, startPoint x: 752, startPoint y: 297, endPoint x: 737, endPoint y: 196, distance: 102.9
click at [737, 196] on div "Workflow Set Inputs Inputs Google Search Perform Google Search Step 51 Output E…" at bounding box center [492, 230] width 922 height 399
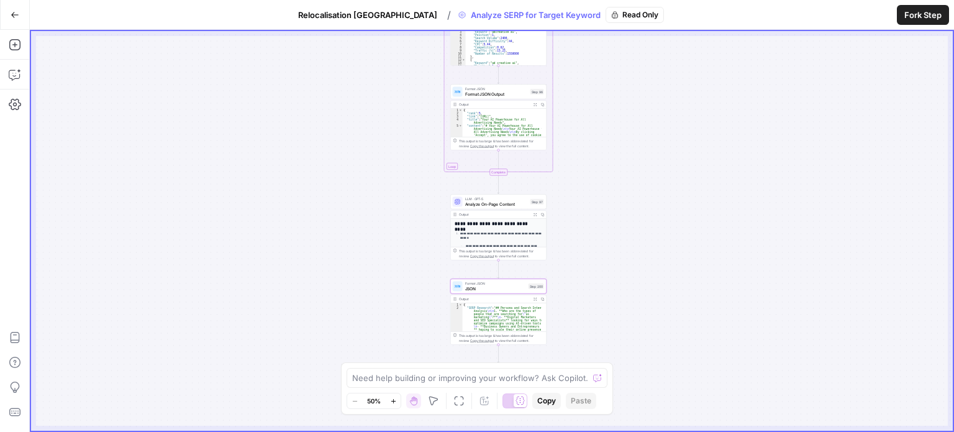
drag, startPoint x: 705, startPoint y: 332, endPoint x: 695, endPoint y: 232, distance: 101.2
click at [695, 232] on div "Workflow Set Inputs Inputs Google Search Perform Google Search Step 51 Output E…" at bounding box center [492, 230] width 922 height 399
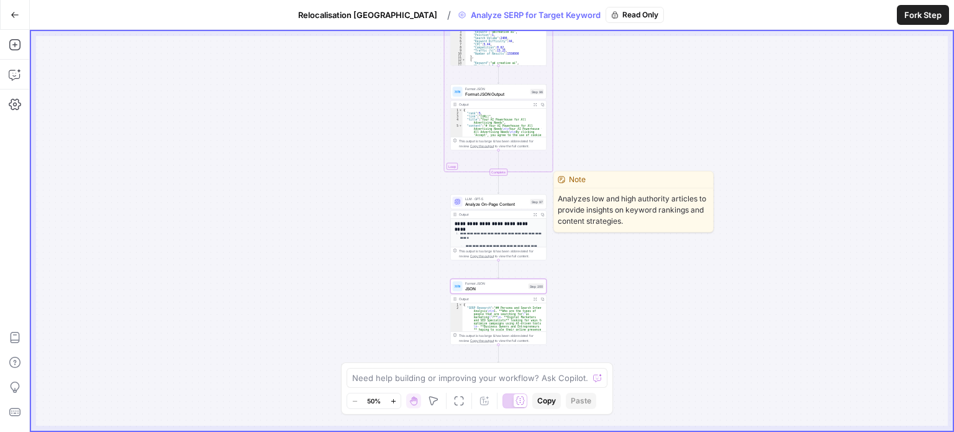
click at [499, 205] on span "Analyze On-Page Content" at bounding box center [496, 204] width 63 height 6
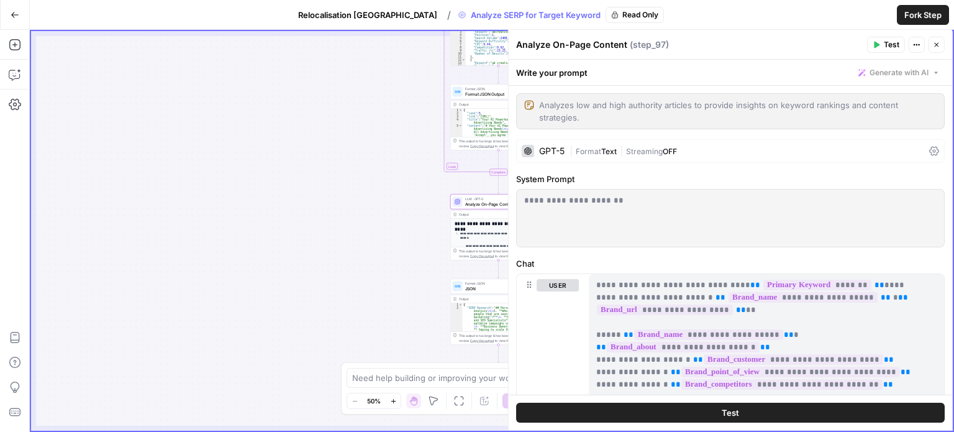
drag, startPoint x: 247, startPoint y: 221, endPoint x: 214, endPoint y: 218, distance: 33.7
click at [214, 218] on div "Workflow Set Inputs Inputs Google Search Perform Google Search Step 51 Output E…" at bounding box center [492, 230] width 922 height 399
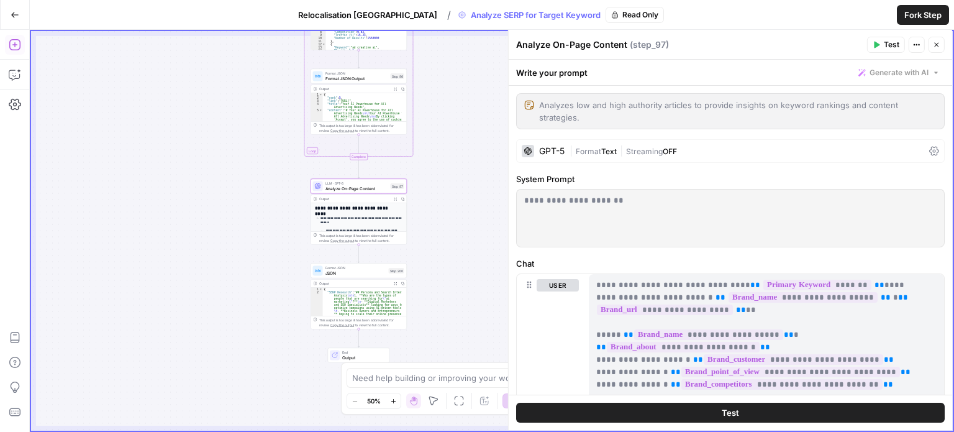
click at [15, 17] on icon "button" at bounding box center [15, 15] width 9 height 9
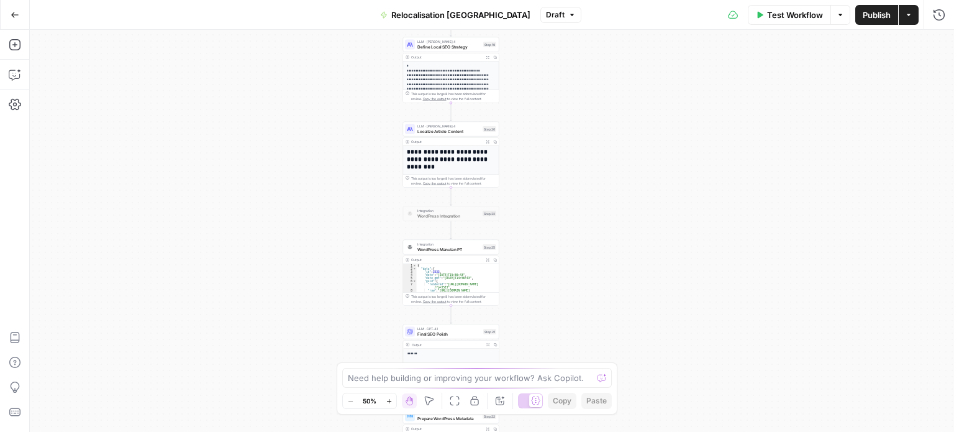
drag, startPoint x: 356, startPoint y: 325, endPoint x: 314, endPoint y: 112, distance: 217.1
click at [314, 112] on div "Workflow Set Inputs Inputs LLM · [PERSON_NAME] 4 Analyze French Article Step 13…" at bounding box center [492, 231] width 924 height 402
drag, startPoint x: 345, startPoint y: 320, endPoint x: 322, endPoint y: 233, distance: 90.4
click at [322, 233] on body "Haskn New Home Browse Your Data Usage Settings Recent Grids [Vacances Bleues - …" at bounding box center [477, 216] width 954 height 432
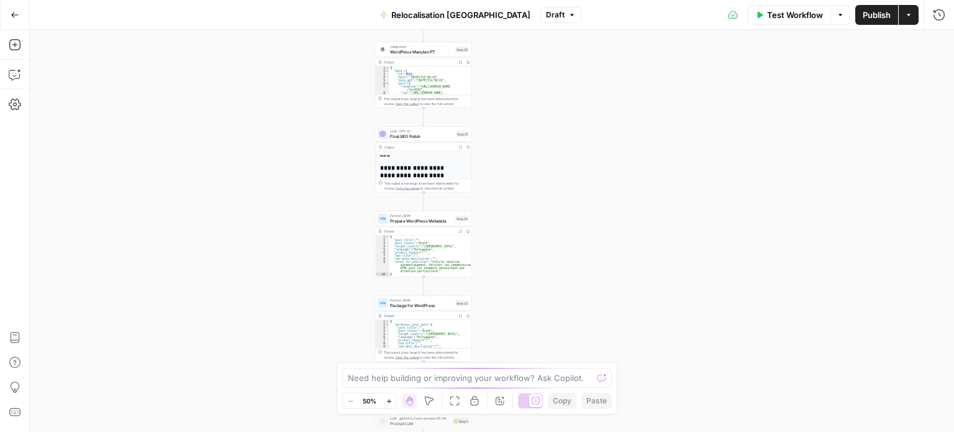
drag, startPoint x: 322, startPoint y: 283, endPoint x: 293, endPoint y: 86, distance: 199.5
click at [293, 86] on div "Workflow Set Inputs Inputs LLM · [PERSON_NAME] 4 Analyze French Article Step 13…" at bounding box center [492, 231] width 924 height 402
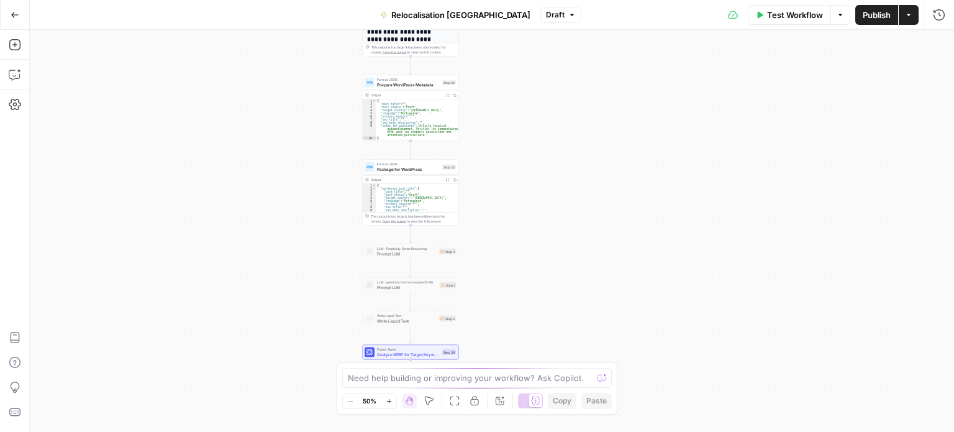
drag, startPoint x: 280, startPoint y: 248, endPoint x: 268, endPoint y: 113, distance: 135.3
click at [268, 113] on div "Workflow Set Inputs Inputs LLM · [PERSON_NAME] 4 Analyze French Article Step 13…" at bounding box center [492, 231] width 924 height 402
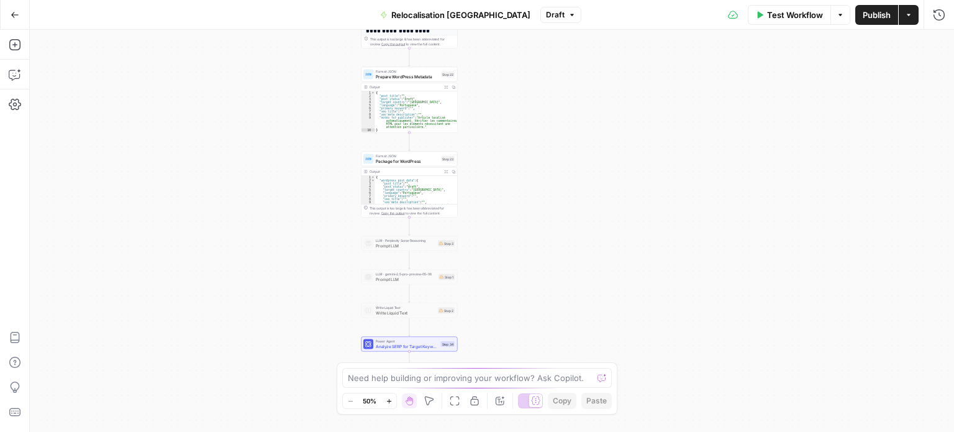
drag, startPoint x: 294, startPoint y: 348, endPoint x: 298, endPoint y: 292, distance: 56.1
click at [288, 280] on div "Workflow Set Inputs Inputs LLM · [PERSON_NAME] 4 Analyze French Article Step 13…" at bounding box center [492, 231] width 924 height 402
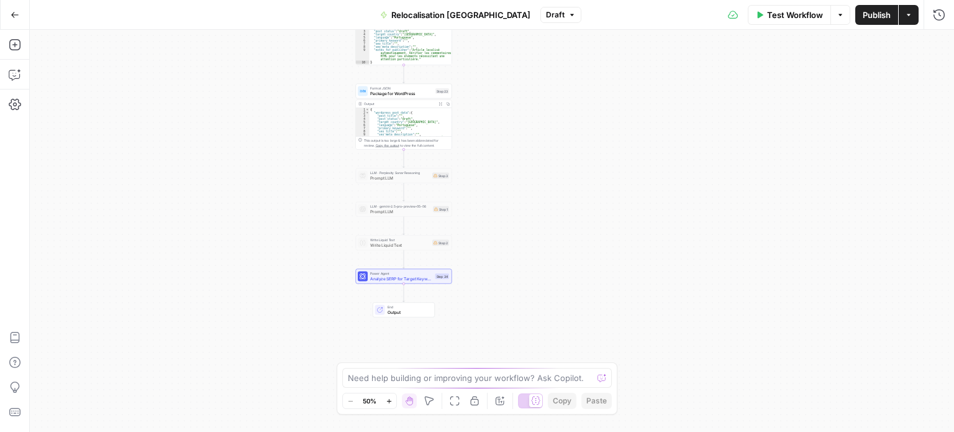
click at [390, 280] on span "Analyze SERP for Target Keyword" at bounding box center [401, 278] width 63 height 6
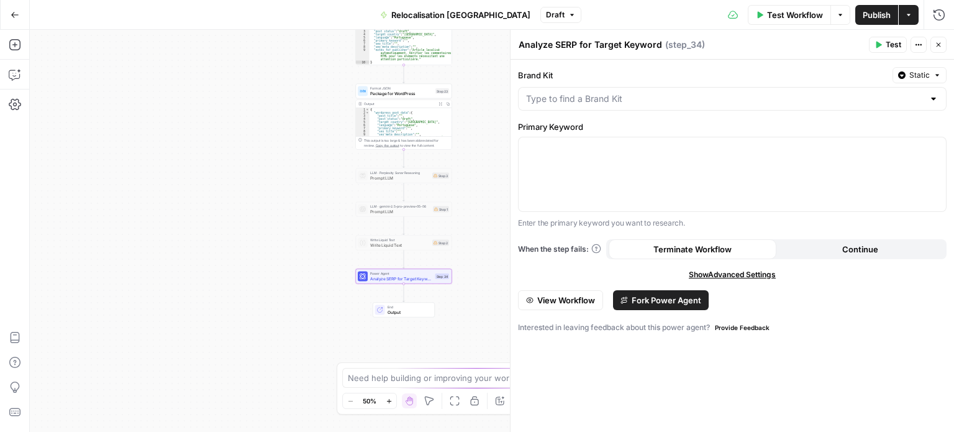
click at [563, 307] on button "View Workflow" at bounding box center [560, 300] width 85 height 20
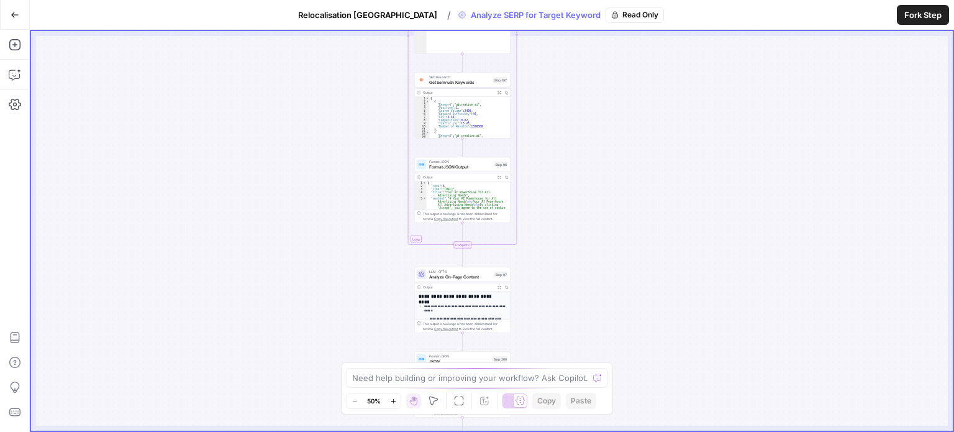
drag, startPoint x: 291, startPoint y: 196, endPoint x: 283, endPoint y: 125, distance: 70.6
click at [283, 125] on div "Workflow Set Inputs Inputs Google Search Perform Google Search Step 51 Output E…" at bounding box center [492, 230] width 922 height 399
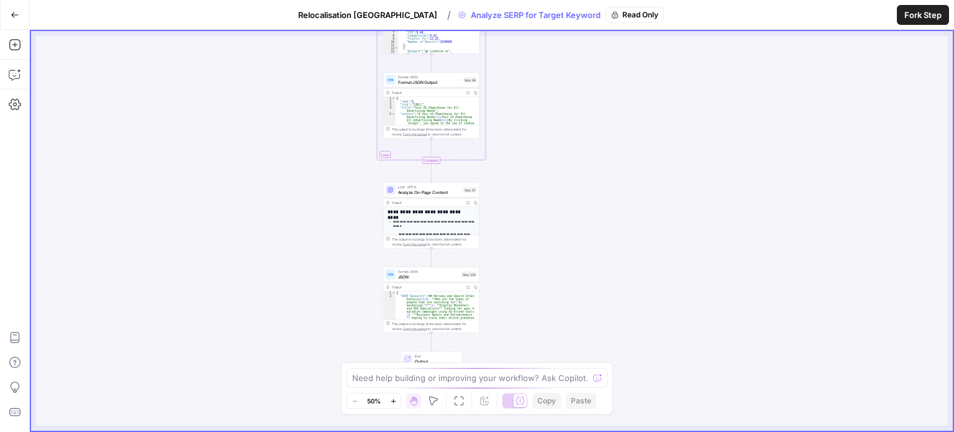
drag, startPoint x: 308, startPoint y: 194, endPoint x: 302, endPoint y: 93, distance: 101.4
click at [302, 93] on div "Workflow Set Inputs Inputs Google Search Perform Google Search Step 51 Output E…" at bounding box center [492, 230] width 922 height 399
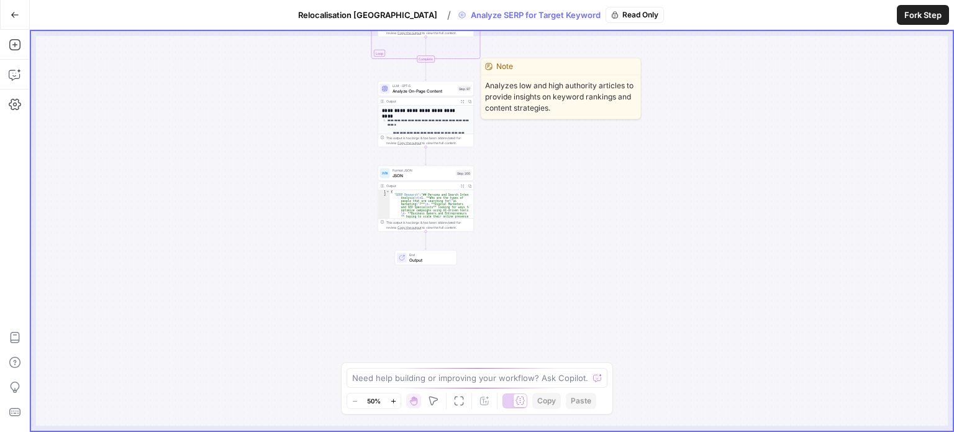
click at [404, 84] on span "LLM · GPT-5" at bounding box center [423, 85] width 63 height 5
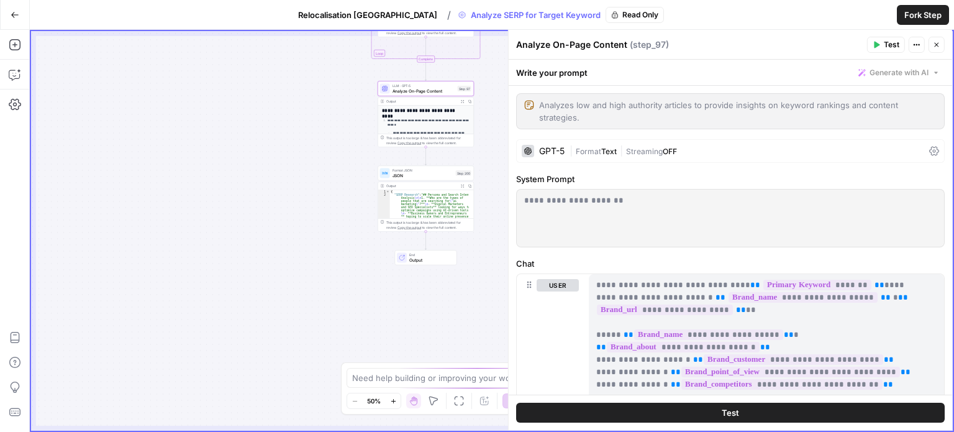
drag, startPoint x: 551, startPoint y: 204, endPoint x: 631, endPoint y: 203, distance: 79.5
click at [631, 203] on p "**********" at bounding box center [725, 200] width 403 height 12
drag, startPoint x: 671, startPoint y: 295, endPoint x: 831, endPoint y: 295, distance: 160.8
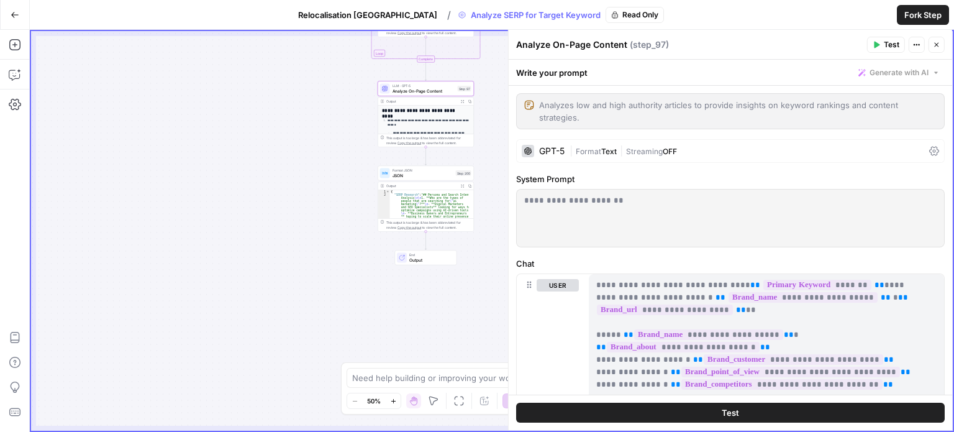
click at [884, 357] on span "**" at bounding box center [889, 359] width 10 height 8
drag, startPoint x: 631, startPoint y: 330, endPoint x: 770, endPoint y: 334, distance: 139.2
click at [784, 334] on span "**" at bounding box center [789, 334] width 10 height 8
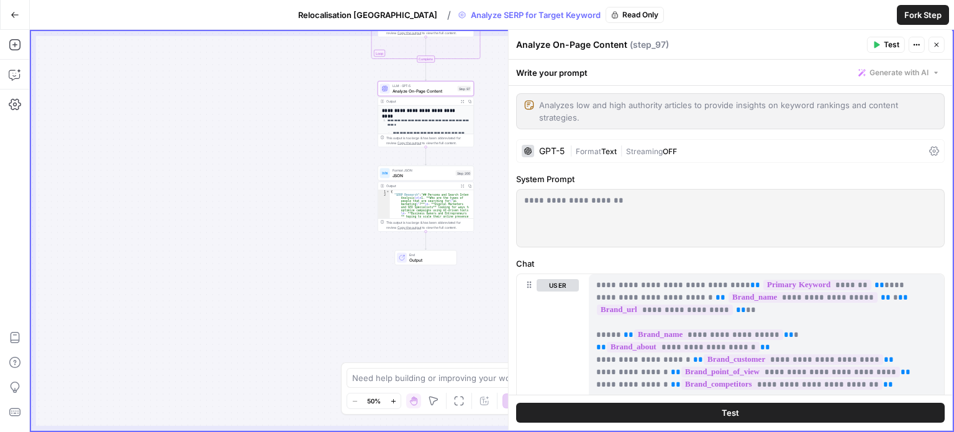
drag, startPoint x: 638, startPoint y: 344, endPoint x: 795, endPoint y: 340, distance: 156.5
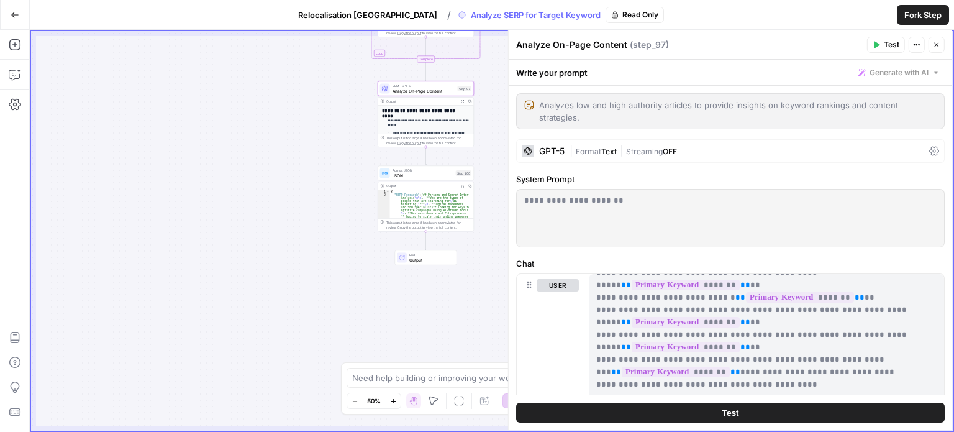
scroll to position [310, 0]
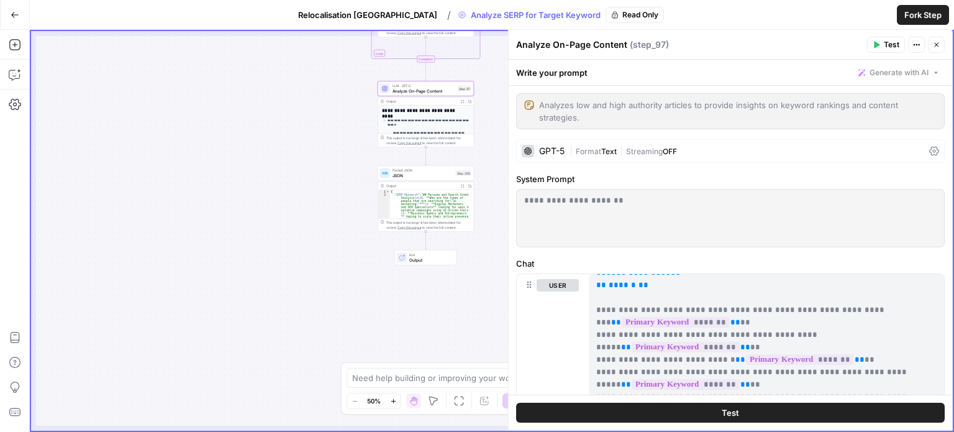
drag, startPoint x: 601, startPoint y: 333, endPoint x: 858, endPoint y: 335, distance: 257.1
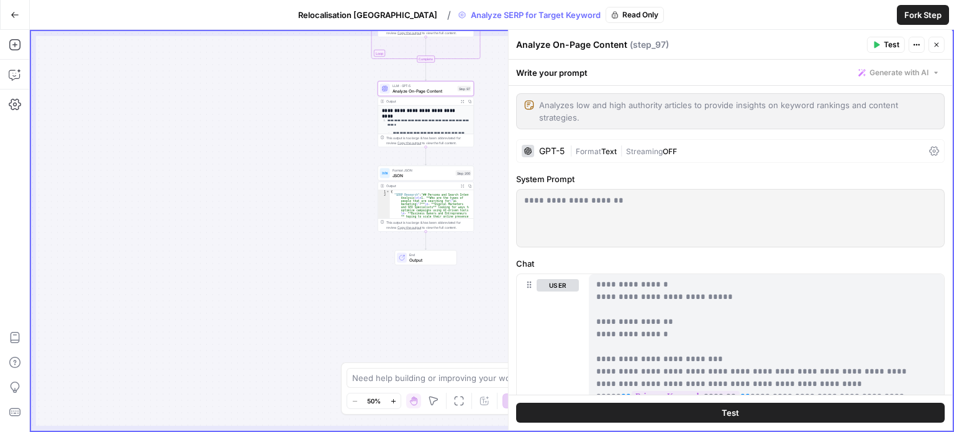
scroll to position [248, 0]
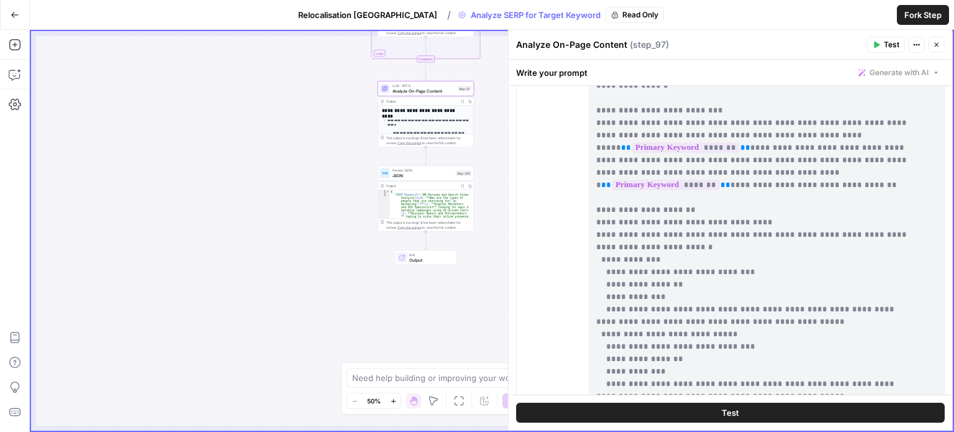
drag, startPoint x: 773, startPoint y: 178, endPoint x: 781, endPoint y: 178, distance: 7.5
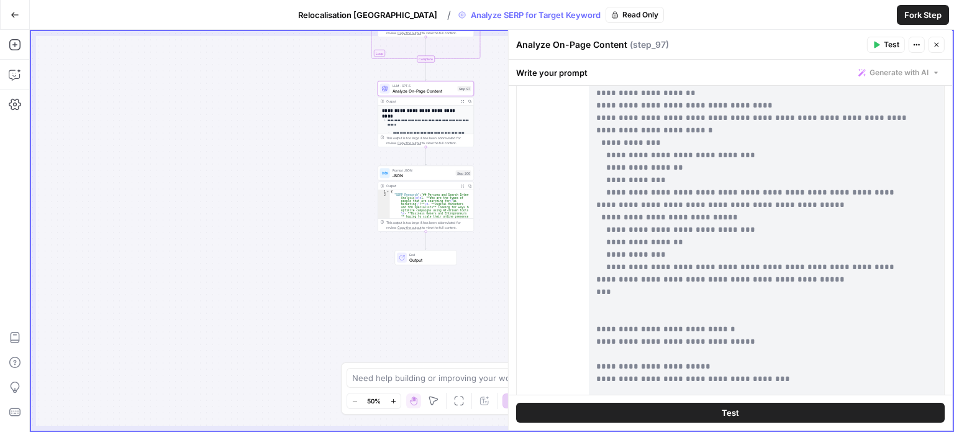
scroll to position [450, 0]
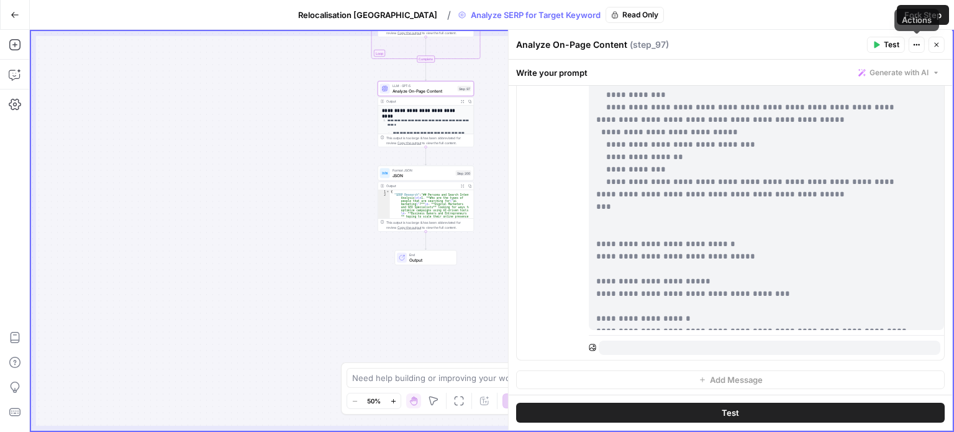
click at [933, 45] on icon "button" at bounding box center [936, 44] width 7 height 7
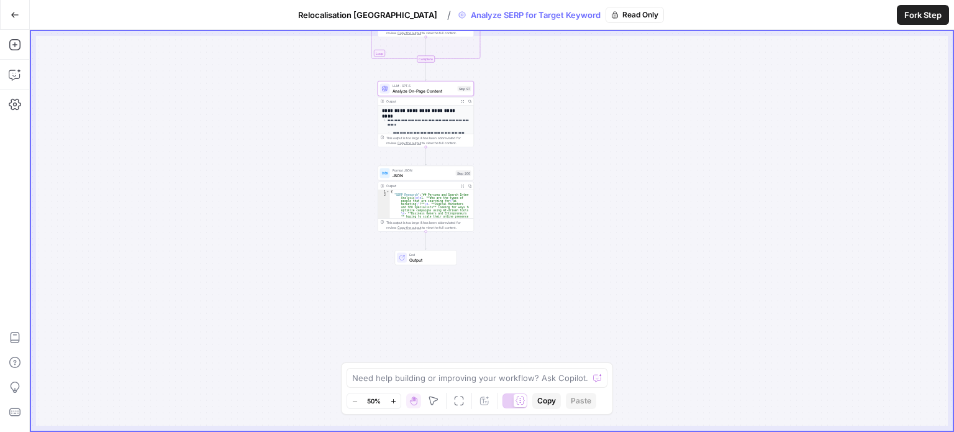
drag, startPoint x: 694, startPoint y: 204, endPoint x: 722, endPoint y: 265, distance: 67.2
click at [722, 265] on div "Workflow Set Inputs Inputs Google Search Perform Google Search Step 51 Output E…" at bounding box center [492, 230] width 922 height 399
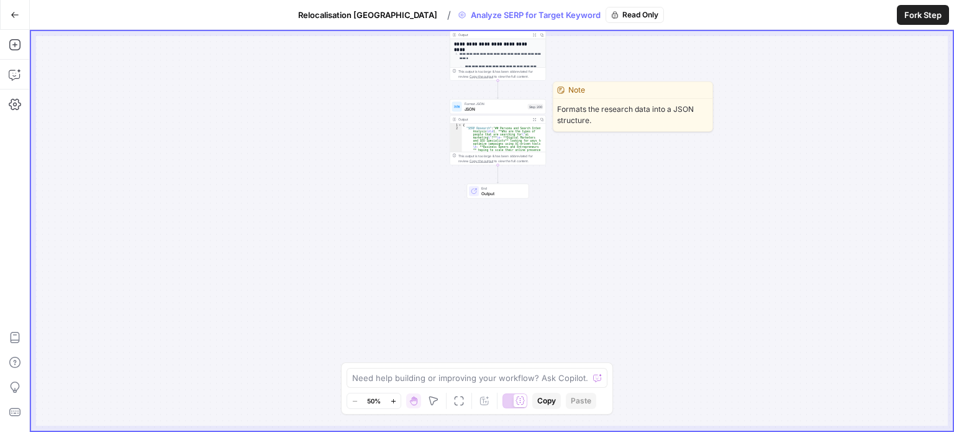
click at [483, 106] on span "JSON" at bounding box center [494, 109] width 61 height 6
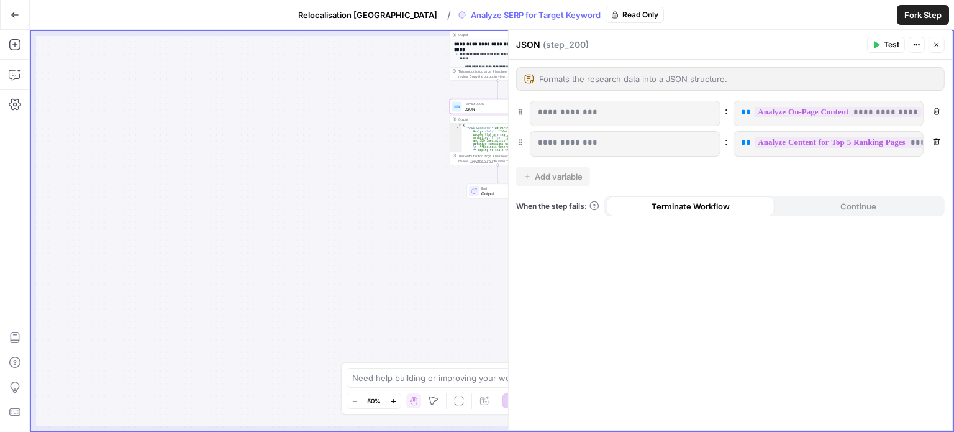
click at [931, 44] on button "Close" at bounding box center [936, 45] width 16 height 16
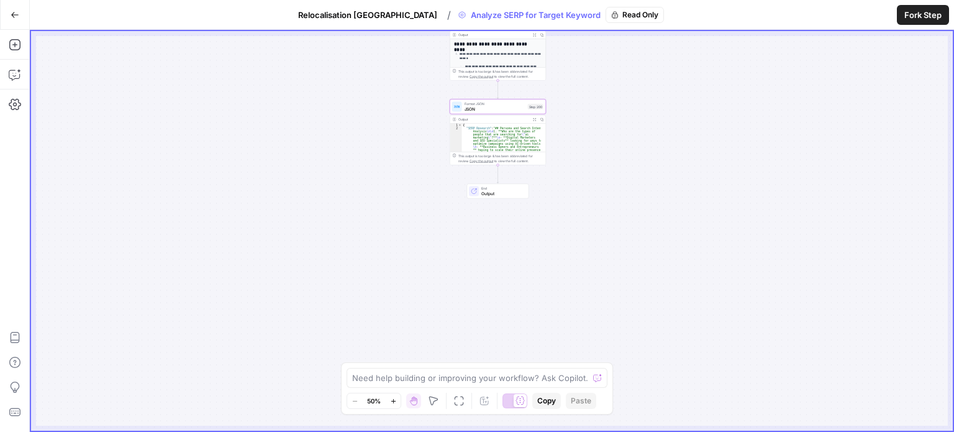
click at [16, 16] on icon "button" at bounding box center [15, 15] width 9 height 9
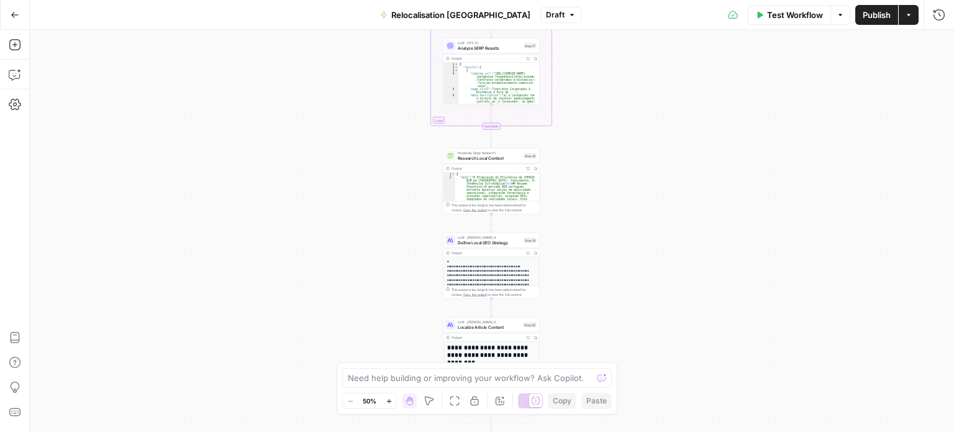
drag, startPoint x: 627, startPoint y: 260, endPoint x: 609, endPoint y: 142, distance: 120.1
click at [609, 142] on div "Workflow Set Inputs Inputs LLM · [PERSON_NAME] 4 Analyze French Article Step 13…" at bounding box center [492, 231] width 924 height 402
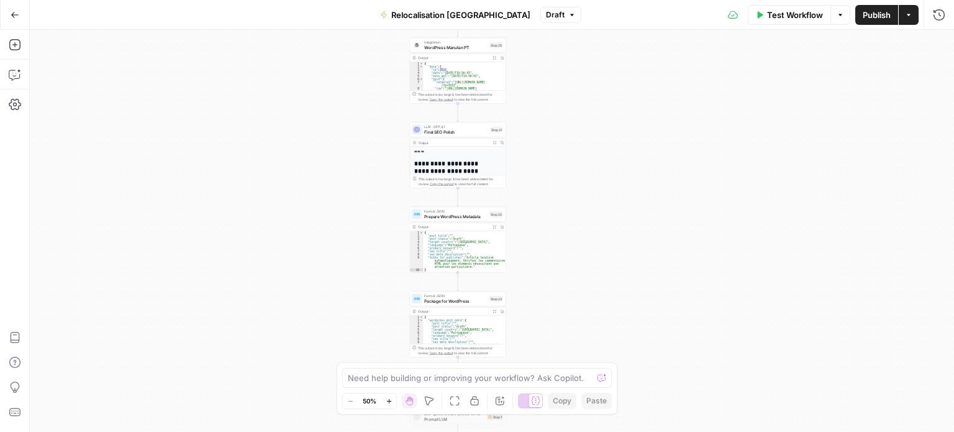
drag, startPoint x: 651, startPoint y: 21, endPoint x: 650, endPoint y: -11, distance: 32.3
click at [650, 0] on html "Haskn New Home Browse Your Data Usage Settings Recent Grids [Vacances Bleues - …" at bounding box center [477, 216] width 954 height 432
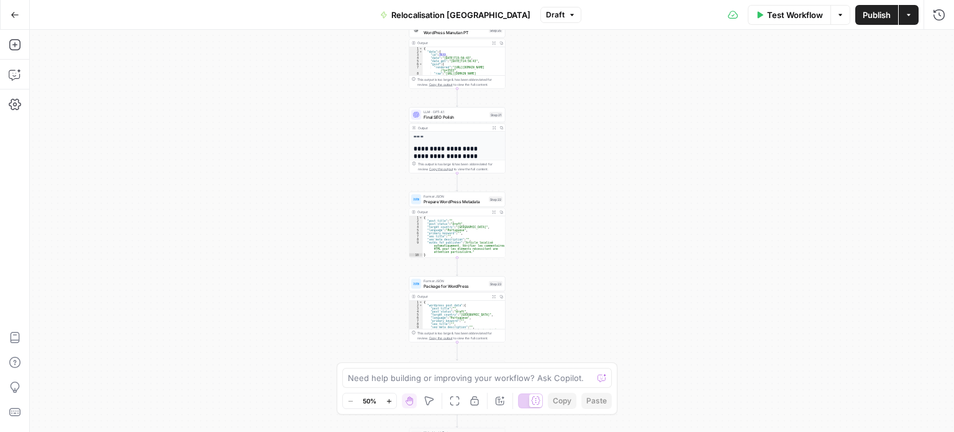
drag, startPoint x: 608, startPoint y: 111, endPoint x: 608, endPoint y: 89, distance: 21.7
click at [608, 89] on div "Workflow Set Inputs Inputs LLM · [PERSON_NAME] 4 Analyze French Article Step 13…" at bounding box center [492, 231] width 924 height 402
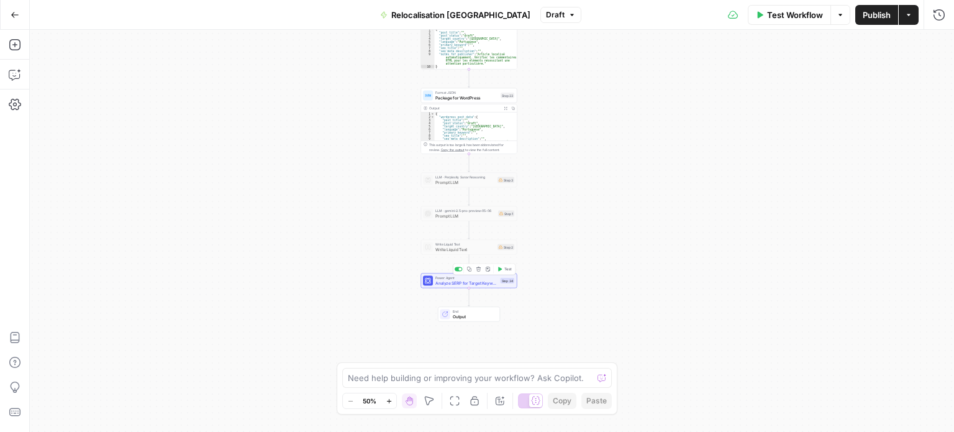
click at [484, 283] on span "Analyze SERP for Target Keyword" at bounding box center [466, 282] width 63 height 6
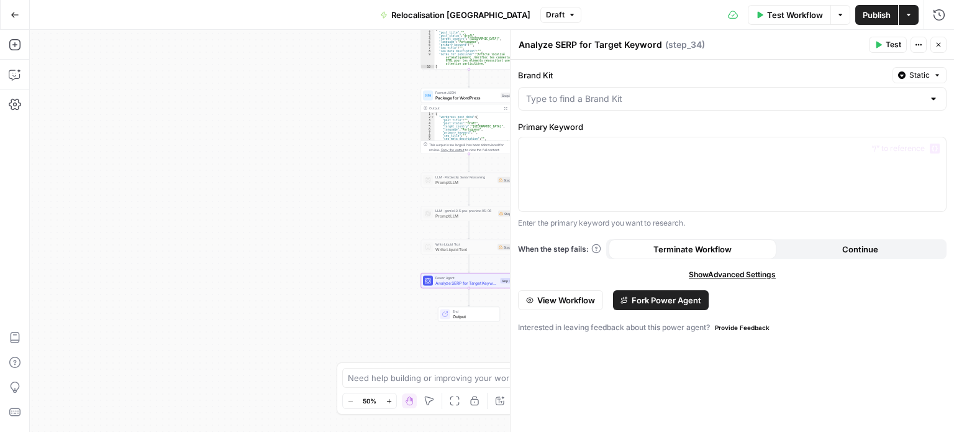
click at [563, 294] on span "View Workflow" at bounding box center [566, 300] width 58 height 12
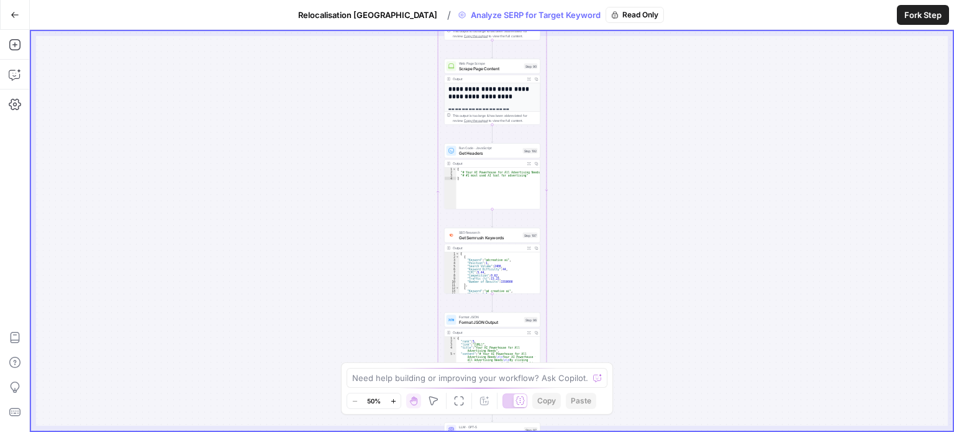
click at [20, 6] on button "Go Back" at bounding box center [15, 15] width 22 height 22
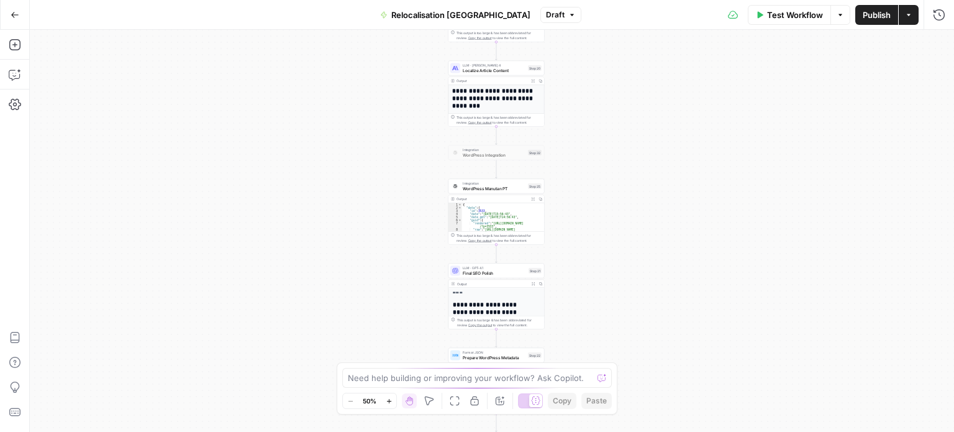
drag, startPoint x: 705, startPoint y: 271, endPoint x: 697, endPoint y: 41, distance: 230.5
click at [708, 19] on div "Go Back Relocalisation Portugal Draft Test Workflow Options Publish Actions Run…" at bounding box center [477, 216] width 954 height 432
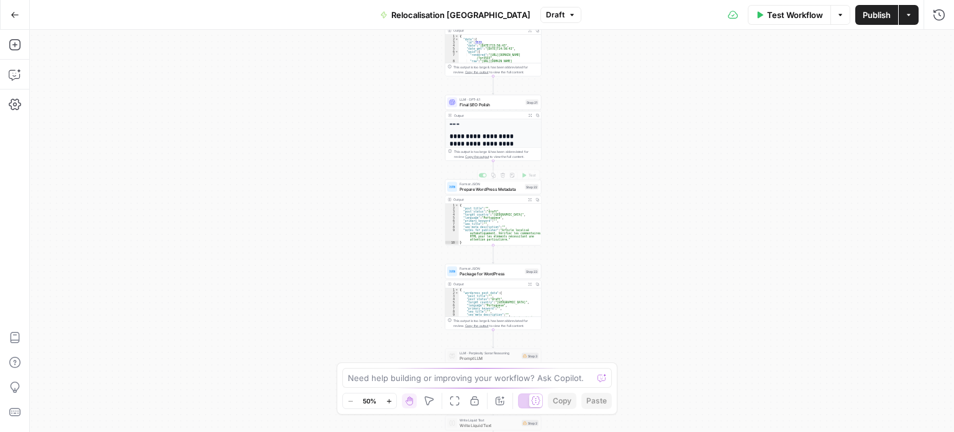
drag, startPoint x: 653, startPoint y: 302, endPoint x: 650, endPoint y: 158, distance: 143.5
click at [651, 158] on div "Workflow Set Inputs Inputs LLM · [PERSON_NAME] 4 Analyze French Article Step 13…" at bounding box center [492, 231] width 924 height 402
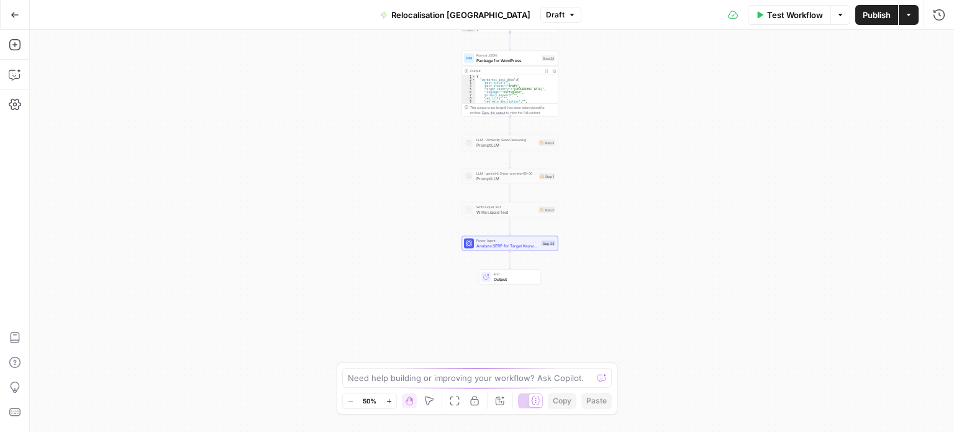
drag, startPoint x: 663, startPoint y: 302, endPoint x: 663, endPoint y: 131, distance: 171.4
click at [663, 131] on div "Workflow Set Inputs Inputs LLM · [PERSON_NAME] 4 Analyze French Article Step 13…" at bounding box center [492, 231] width 924 height 402
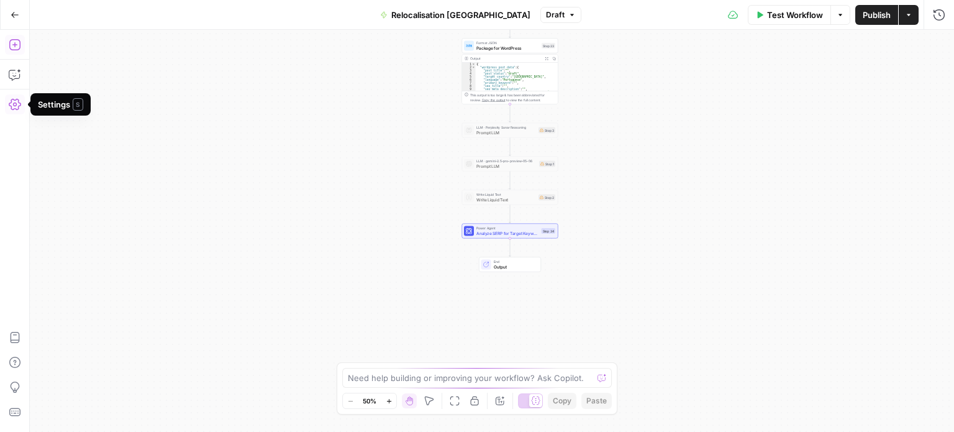
click at [10, 46] on icon "button" at bounding box center [14, 44] width 11 height 11
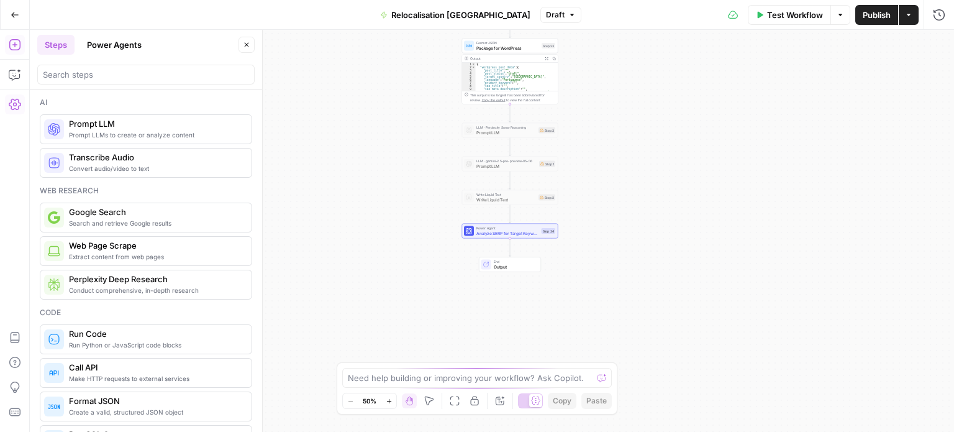
click at [105, 40] on button "Power Agents" at bounding box center [114, 45] width 70 height 20
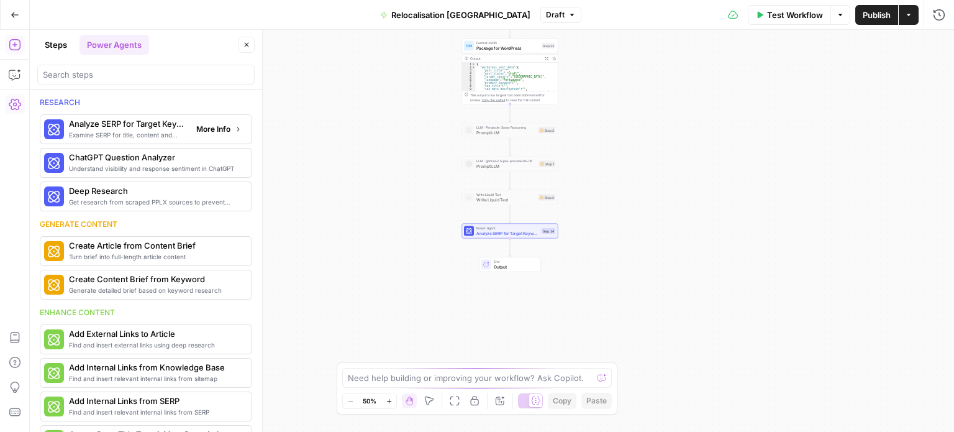
click at [196, 130] on span "More Info" at bounding box center [213, 129] width 34 height 11
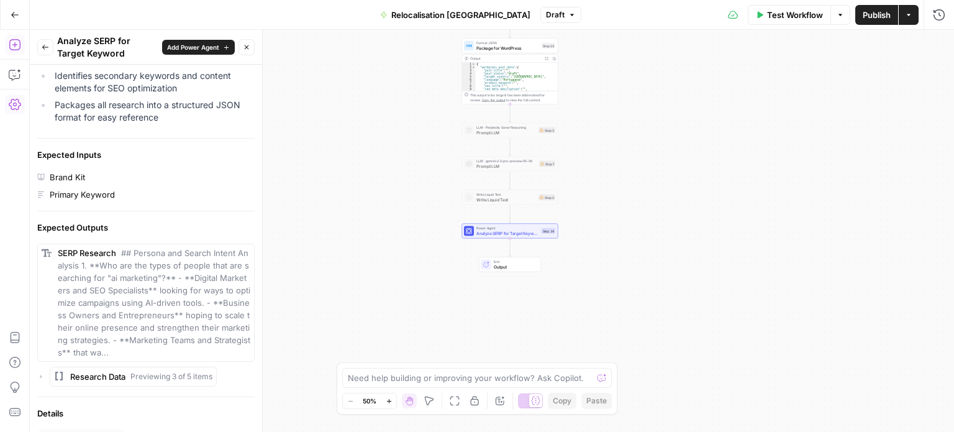
scroll to position [448, 0]
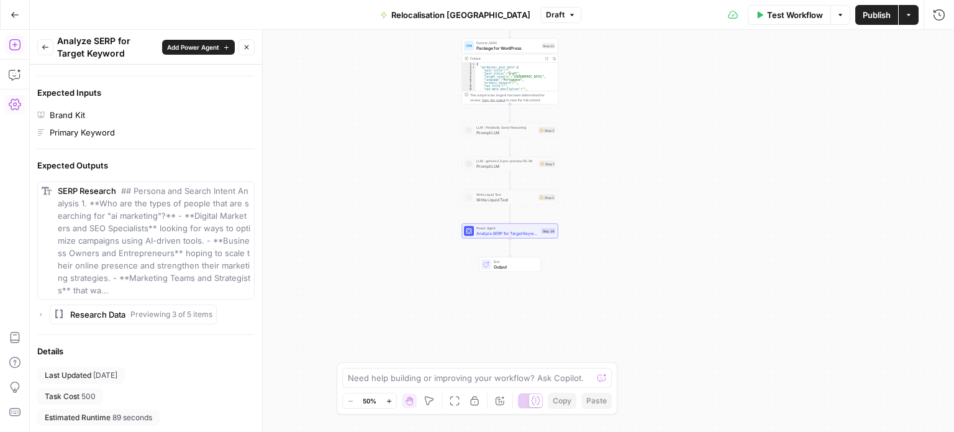
click at [74, 312] on span "Research Data" at bounding box center [97, 314] width 55 height 12
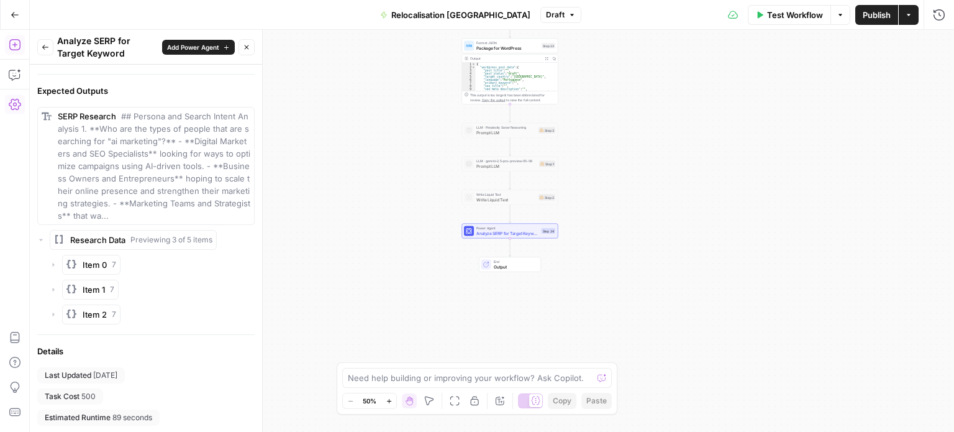
click at [76, 263] on icon "button" at bounding box center [71, 264] width 12 height 12
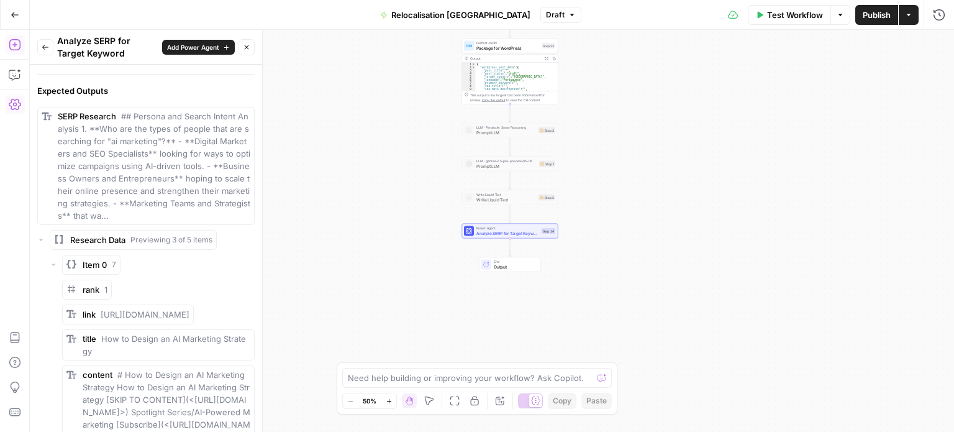
click at [76, 263] on icon "button" at bounding box center [71, 264] width 12 height 12
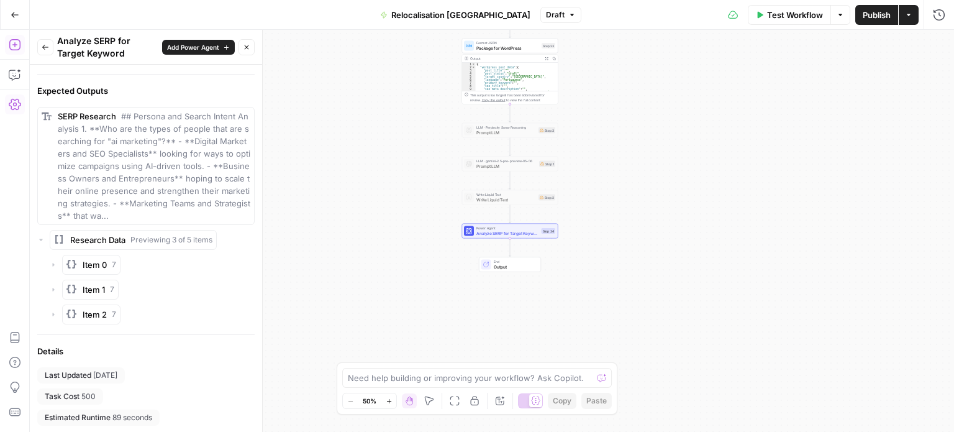
drag, startPoint x: 171, startPoint y: 173, endPoint x: 213, endPoint y: 191, distance: 45.9
click at [201, 188] on span "## Persona and Search Intent Analysis 1. **Who are the types of people that are…" at bounding box center [154, 165] width 193 height 109
click at [215, 192] on span "## Persona and Search Intent Analysis 1. **Who are the types of people that are…" at bounding box center [154, 165] width 193 height 109
click at [88, 315] on span "Item 2" at bounding box center [95, 314] width 24 height 12
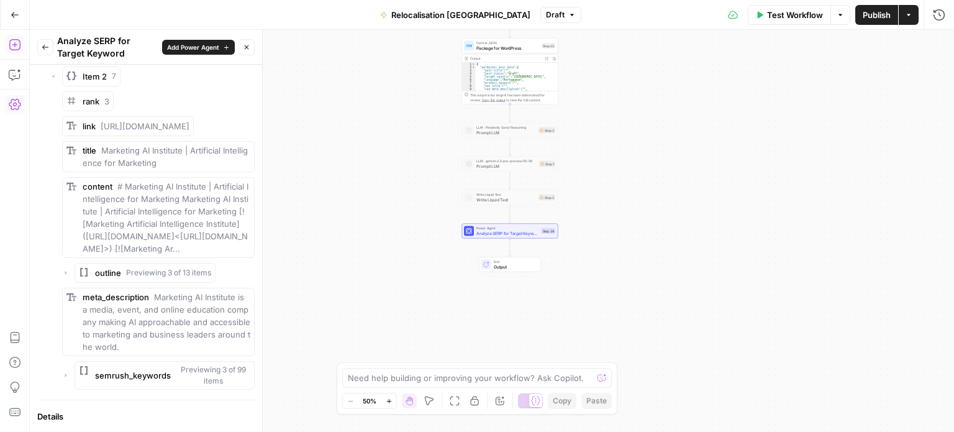
scroll to position [584, 0]
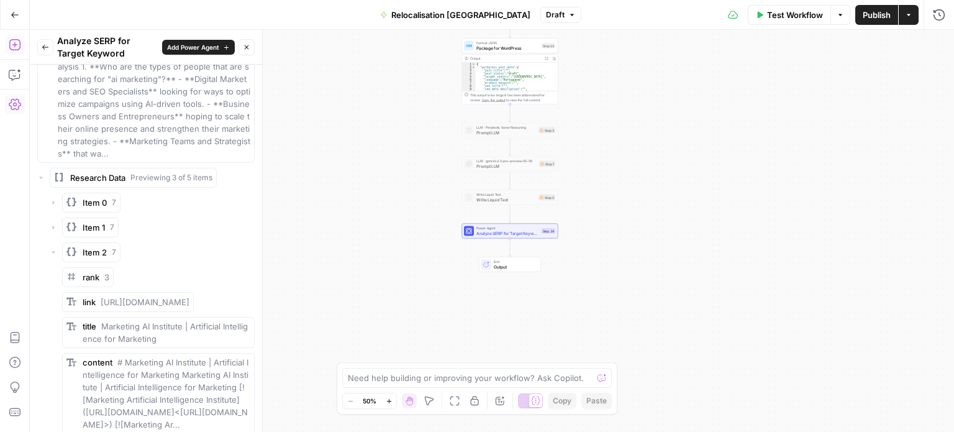
click at [37, 176] on div "Category Research Analyze SERP for Target Keyword This agent performs comprehen…" at bounding box center [146, 77] width 232 height 1194
click at [42, 168] on div "Research Data Previewing 3 of 5 items" at bounding box center [145, 178] width 217 height 20
drag, startPoint x: 42, startPoint y: 171, endPoint x: 56, endPoint y: 136, distance: 37.6
click at [42, 171] on div "Research Data Previewing 3 of 5 items" at bounding box center [145, 178] width 217 height 20
click at [46, 52] on button "Back" at bounding box center [45, 47] width 16 height 16
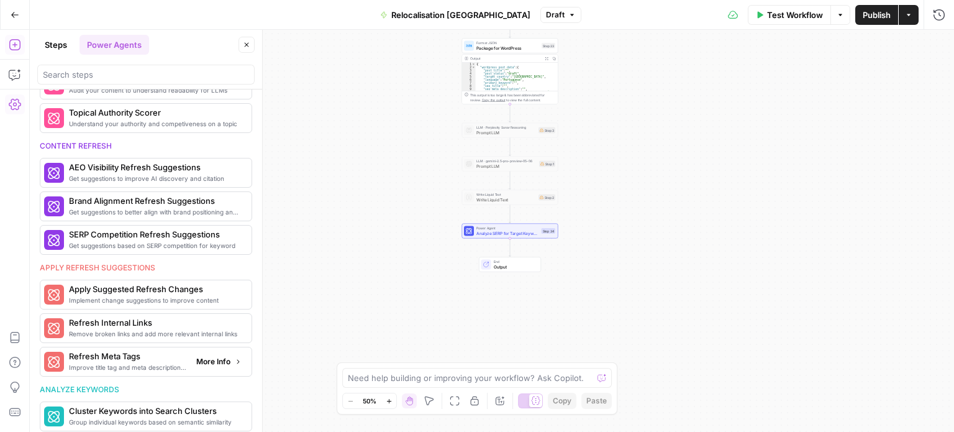
scroll to position [415, 0]
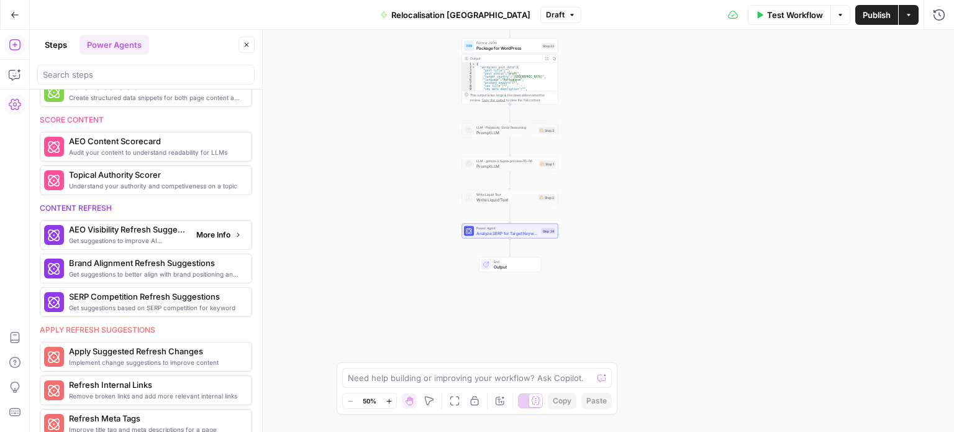
click at [202, 229] on span "More Info" at bounding box center [213, 234] width 34 height 11
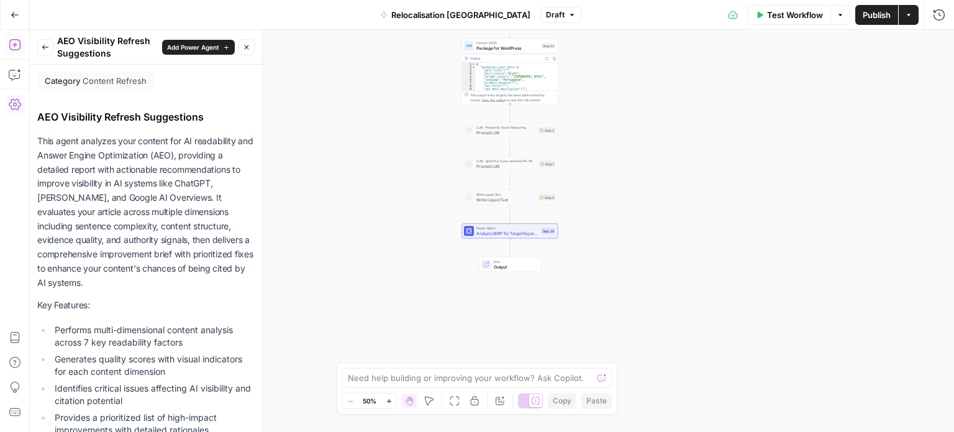
drag, startPoint x: 101, startPoint y: 136, endPoint x: 223, endPoint y: 144, distance: 122.0
click at [223, 144] on p "This agent analyzes your content for AI readability and Answer Engine Optimizat…" at bounding box center [145, 211] width 217 height 155
drag, startPoint x: 54, startPoint y: 154, endPoint x: 211, endPoint y: 161, distance: 157.3
click at [211, 161] on p "This agent analyzes your content for AI readability and Answer Engine Optimizat…" at bounding box center [145, 211] width 217 height 155
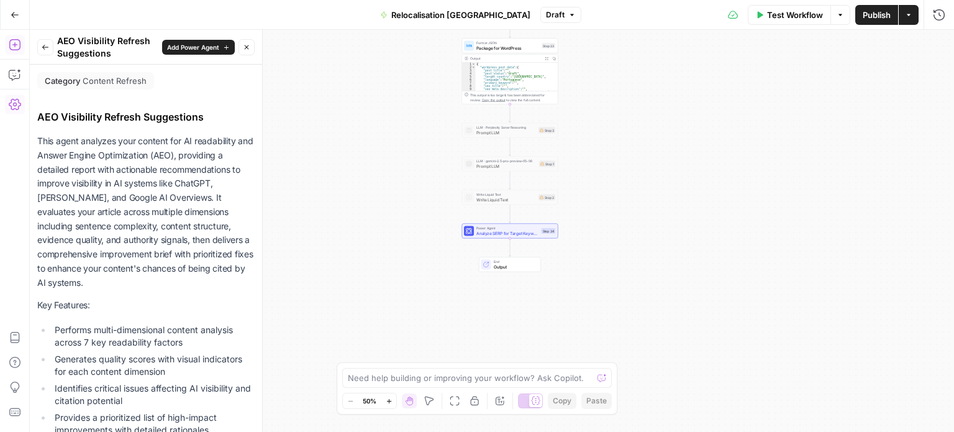
click at [211, 161] on p "This agent analyzes your content for AI readability and Answer Engine Optimizat…" at bounding box center [145, 211] width 217 height 155
drag, startPoint x: 65, startPoint y: 172, endPoint x: 199, endPoint y: 173, distance: 134.8
click at [199, 173] on p "This agent analyzes your content for AI readability and Answer Engine Optimizat…" at bounding box center [145, 211] width 217 height 155
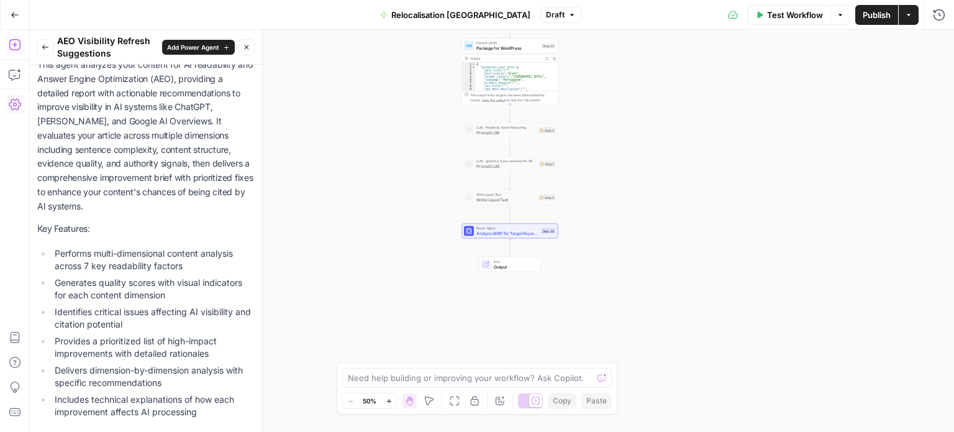
scroll to position [124, 0]
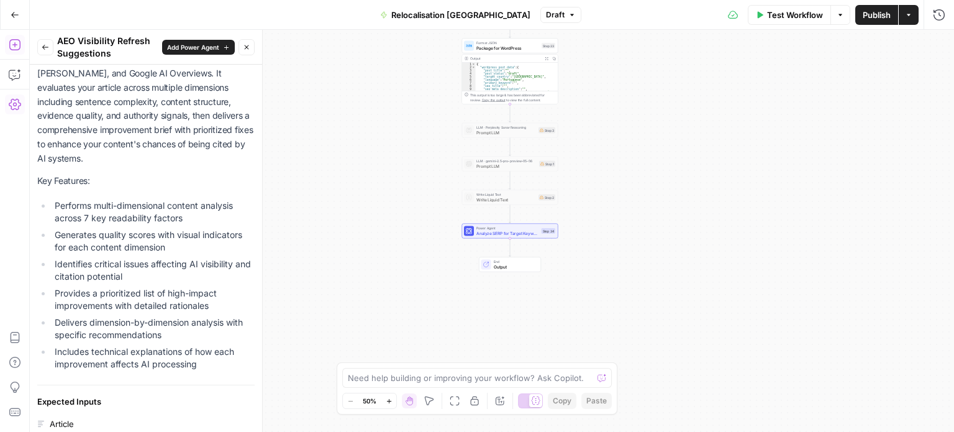
drag, startPoint x: 60, startPoint y: 206, endPoint x: 212, endPoint y: 214, distance: 152.4
click at [212, 214] on li "Performs multi-dimensional content analysis across 7 key readability factors" at bounding box center [153, 211] width 203 height 25
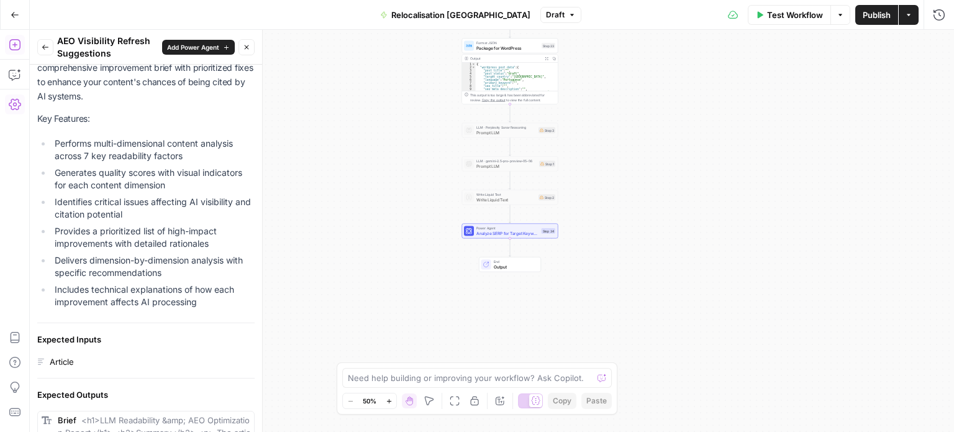
drag, startPoint x: 60, startPoint y: 170, endPoint x: 197, endPoint y: 175, distance: 137.4
click at [197, 175] on li "Generates quality scores with visual indicators for each content dimension" at bounding box center [153, 178] width 203 height 25
drag, startPoint x: 60, startPoint y: 203, endPoint x: 119, endPoint y: 228, distance: 64.6
click at [119, 228] on ul "Performs multi-dimensional content analysis across 7 key readability factors Ge…" at bounding box center [145, 222] width 217 height 171
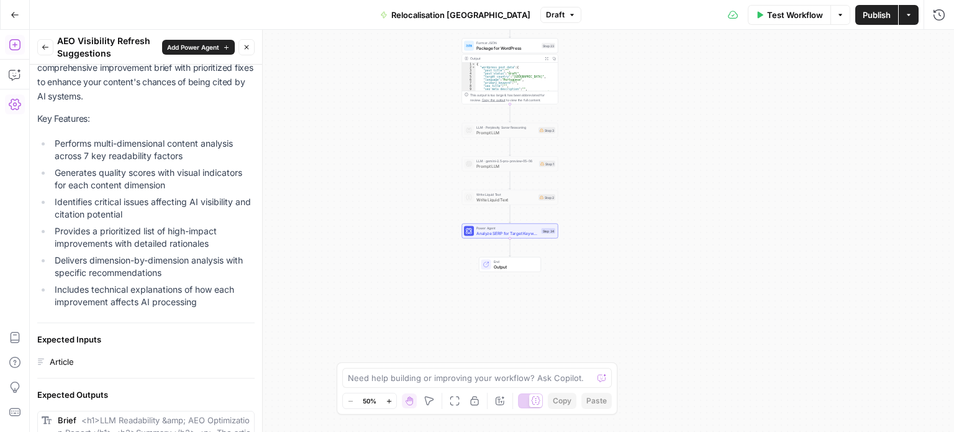
click at [119, 228] on li "Provides a prioritized list of high-impact improvements with detailed rationales" at bounding box center [153, 237] width 203 height 25
drag, startPoint x: 181, startPoint y: 250, endPoint x: 182, endPoint y: 263, distance: 12.4
click at [183, 256] on ul "Performs multi-dimensional content analysis across 7 key readability factors Ge…" at bounding box center [145, 222] width 217 height 171
click at [184, 263] on li "Delivers dimension-by-dimension analysis with specific recommendations" at bounding box center [153, 266] width 203 height 25
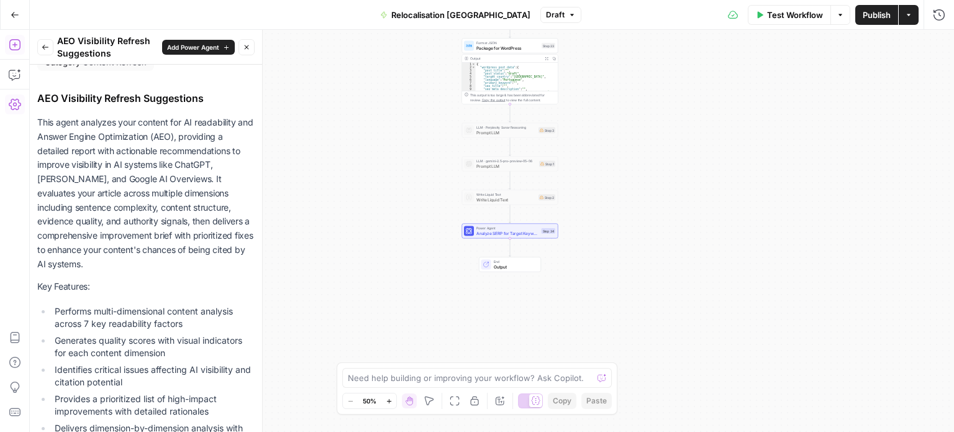
scroll to position [0, 0]
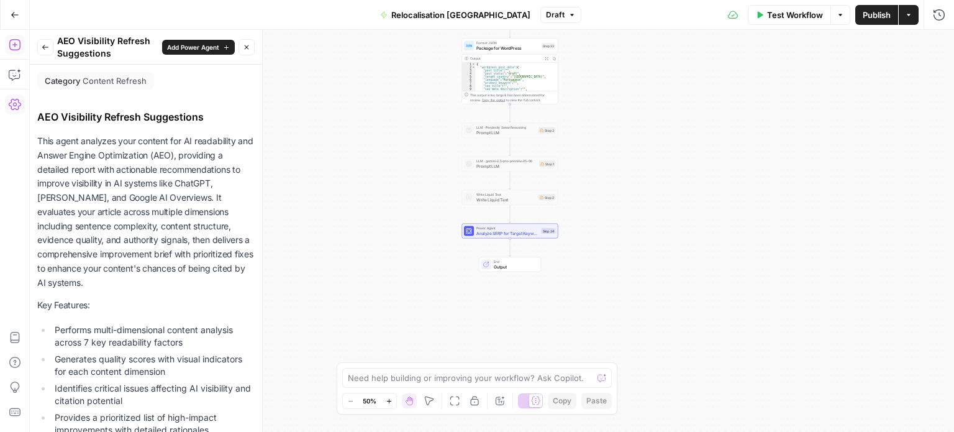
click at [37, 47] on button "Back" at bounding box center [45, 47] width 16 height 16
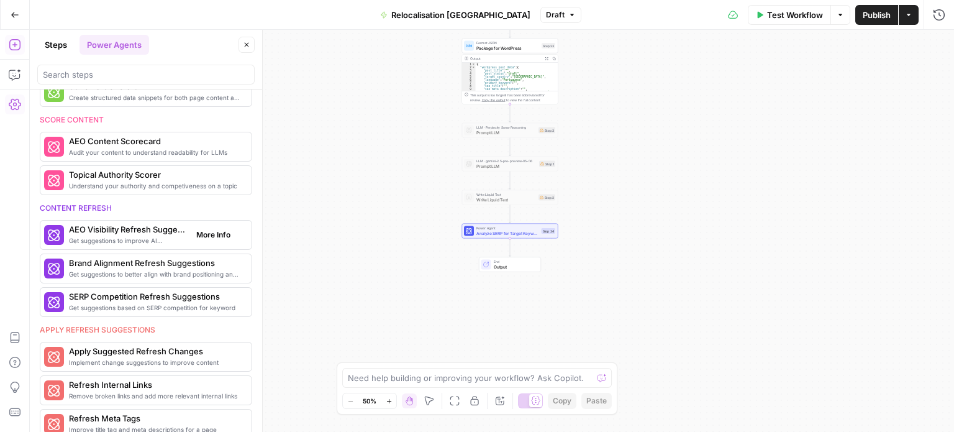
scroll to position [353, 0]
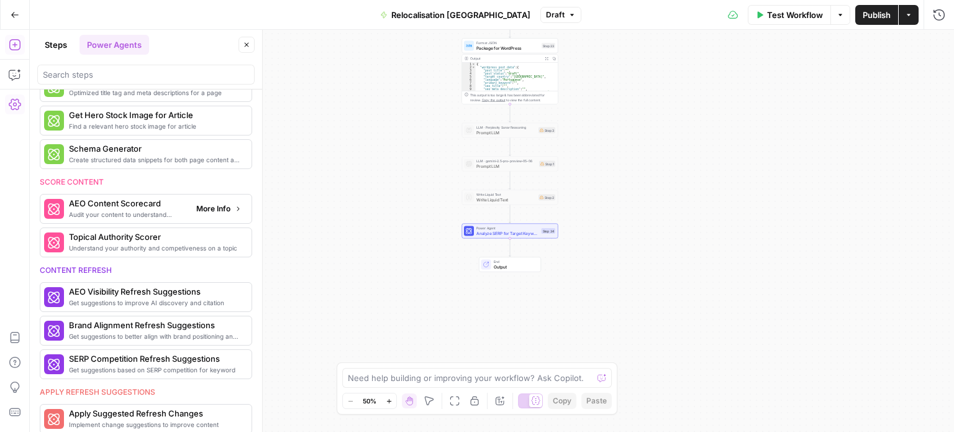
click at [221, 202] on button "More Info" at bounding box center [218, 209] width 55 height 16
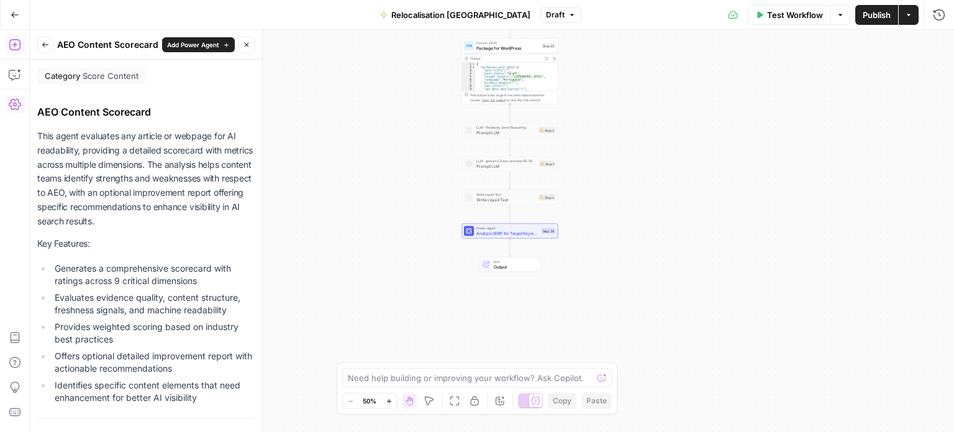
scroll to position [332, 0]
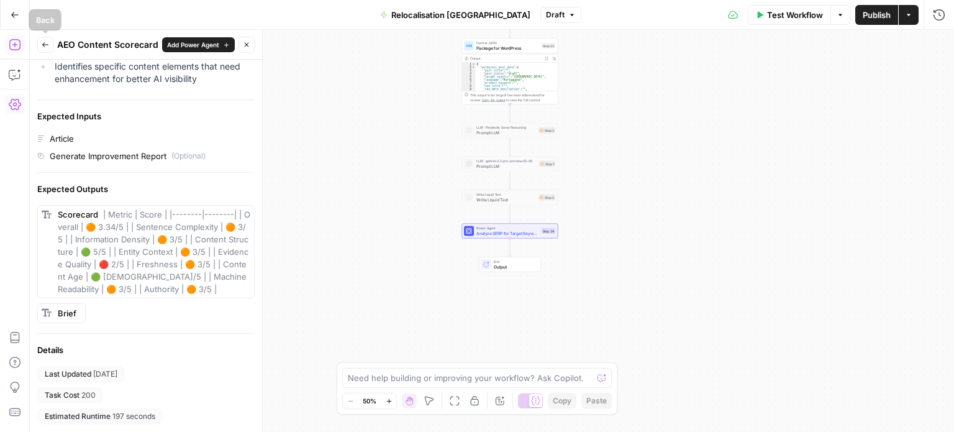
click at [48, 45] on icon "button" at bounding box center [45, 44] width 7 height 7
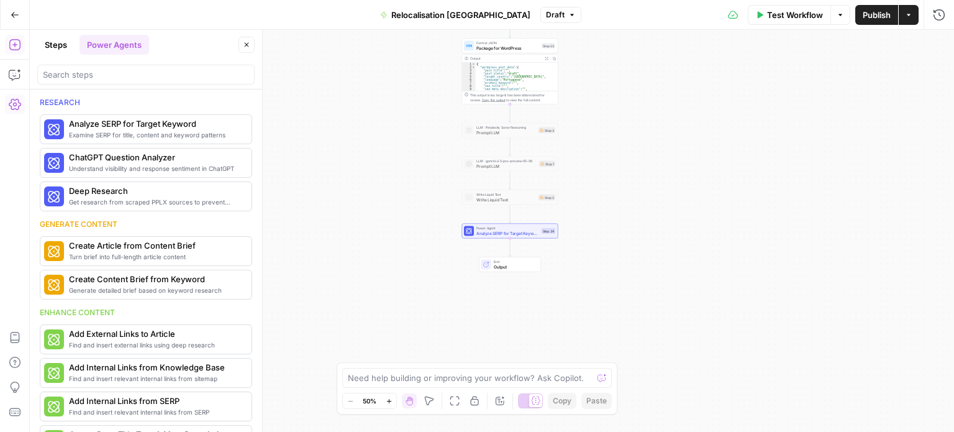
scroll to position [353, 0]
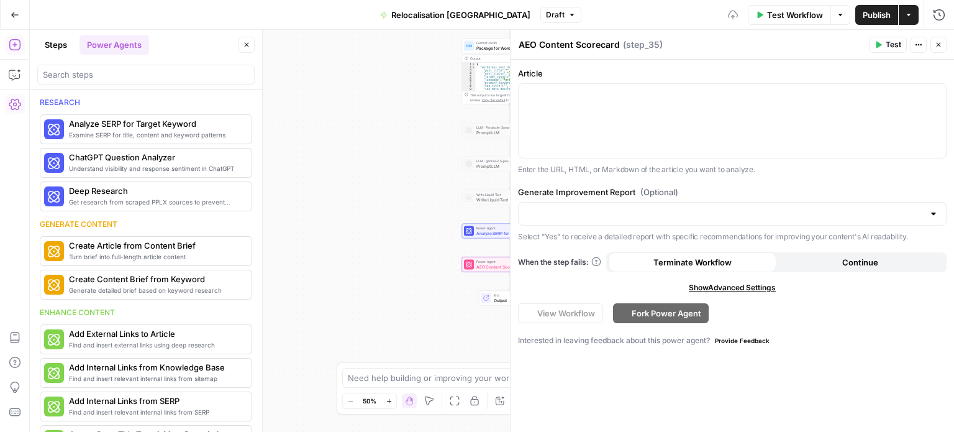
scroll to position [353, 0]
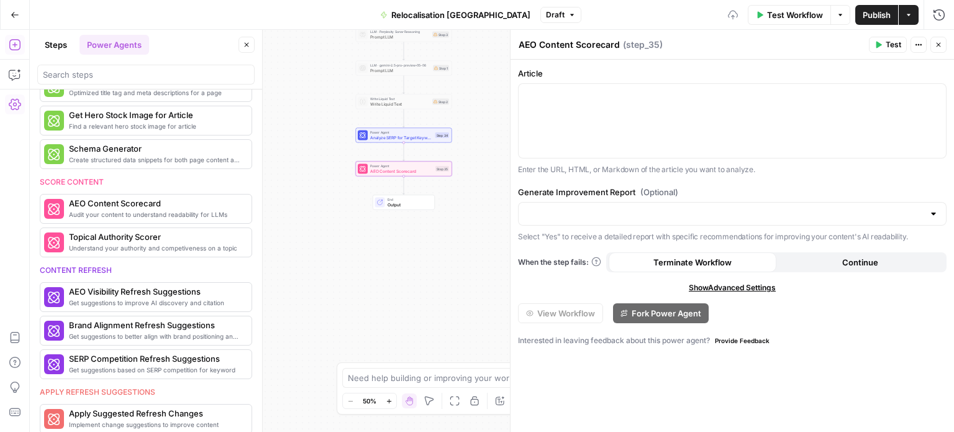
drag, startPoint x: 400, startPoint y: 316, endPoint x: 299, endPoint y: 224, distance: 136.7
click at [299, 224] on div "Workflow Set Inputs Inputs LLM · [PERSON_NAME] 4 Analyze French Article Step 13…" at bounding box center [492, 231] width 924 height 402
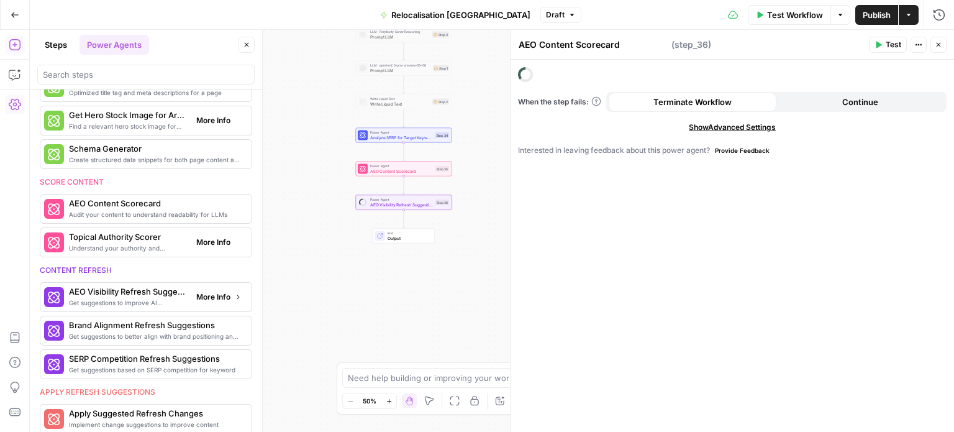
type textarea "AEO Visibility Refresh Suggestions"
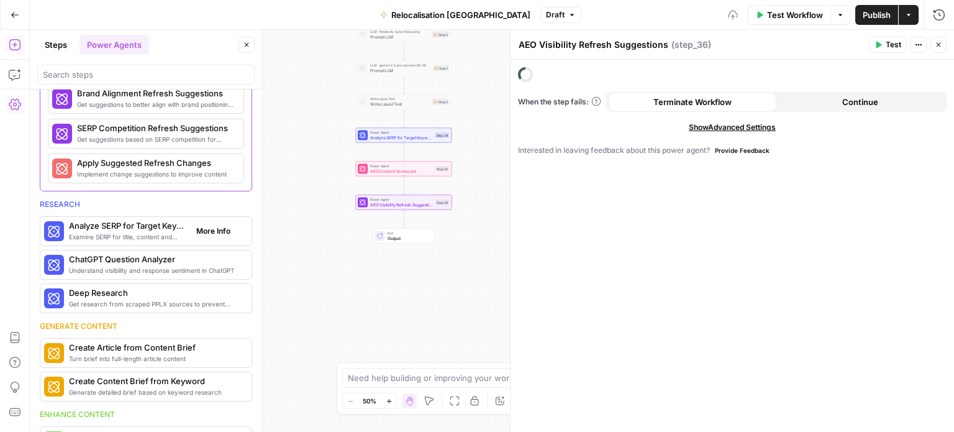
scroll to position [0, 0]
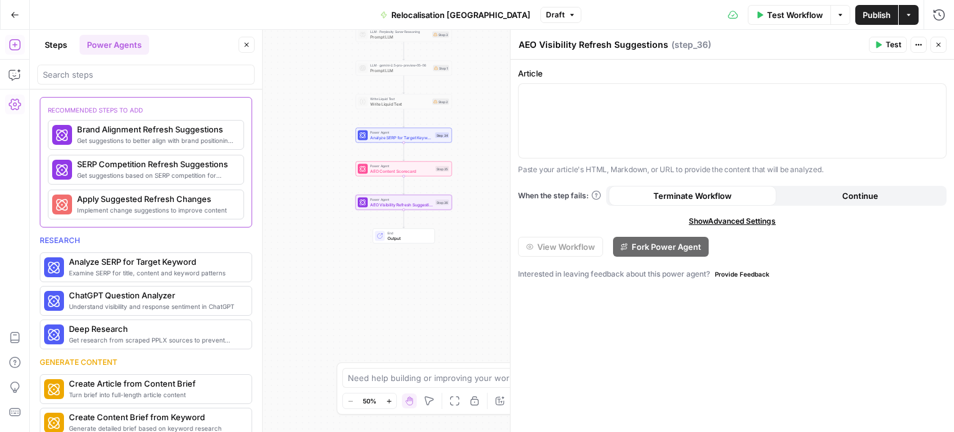
click at [73, 48] on button "Steps" at bounding box center [55, 45] width 37 height 20
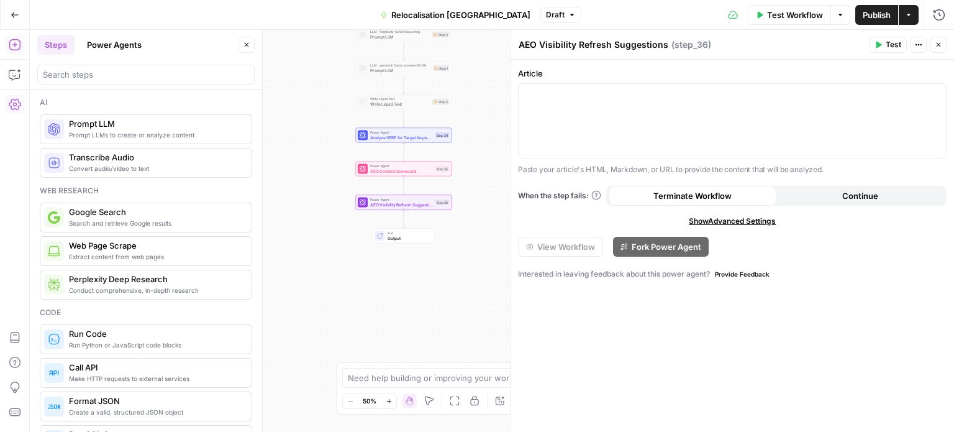
click at [247, 50] on button "Close" at bounding box center [246, 45] width 16 height 16
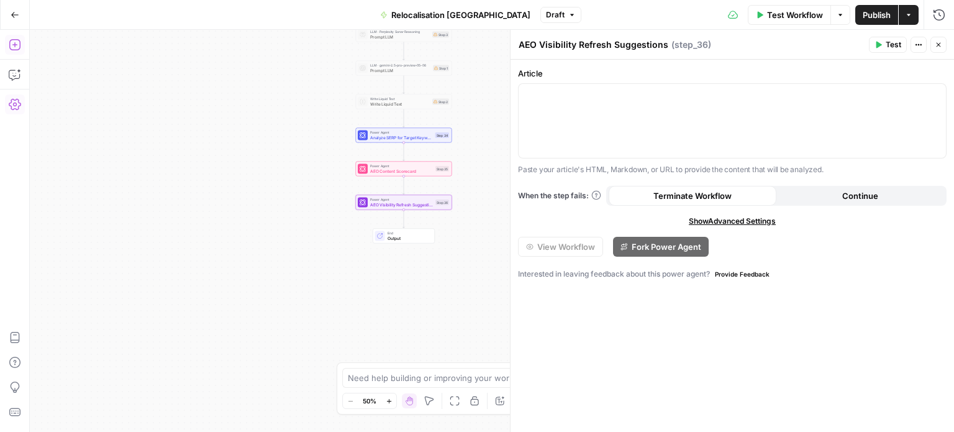
click at [935, 41] on icon "button" at bounding box center [938, 44] width 7 height 7
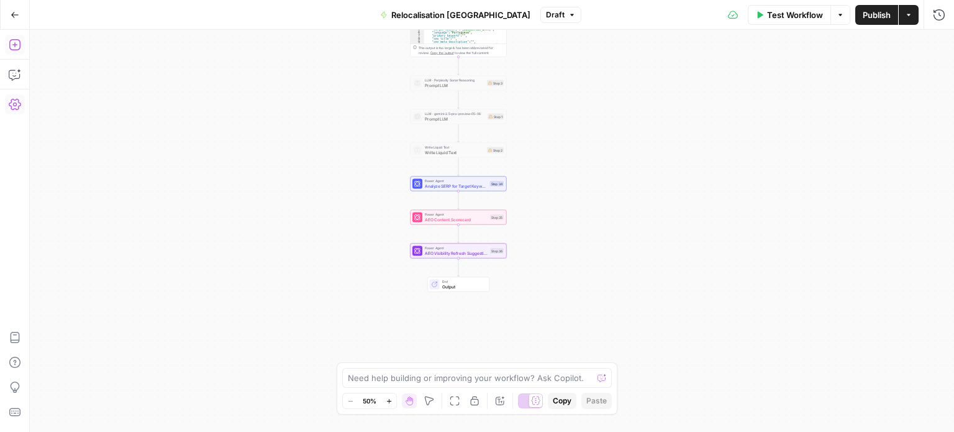
drag, startPoint x: 581, startPoint y: 261, endPoint x: 632, endPoint y: 171, distance: 103.1
click at [640, 150] on div "Workflow Set Inputs Inputs LLM · [PERSON_NAME] 4 Analyze French Article Step 13…" at bounding box center [492, 231] width 924 height 402
click at [392, 397] on button "Zoom In" at bounding box center [388, 400] width 15 height 15
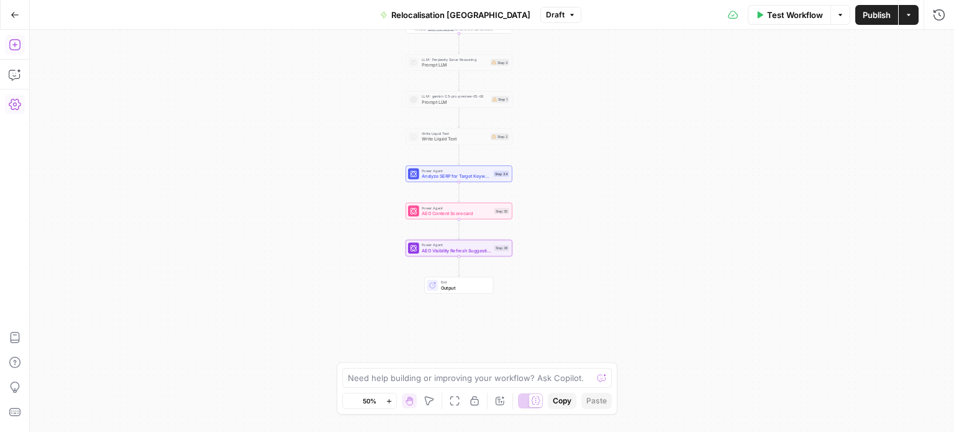
click at [392, 397] on button "Zoom In" at bounding box center [388, 400] width 15 height 15
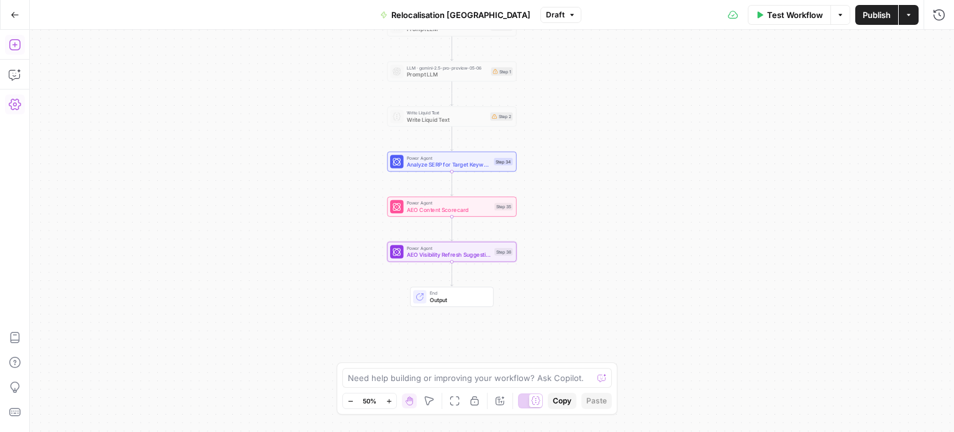
click at [392, 397] on button "Zoom In" at bounding box center [388, 400] width 15 height 15
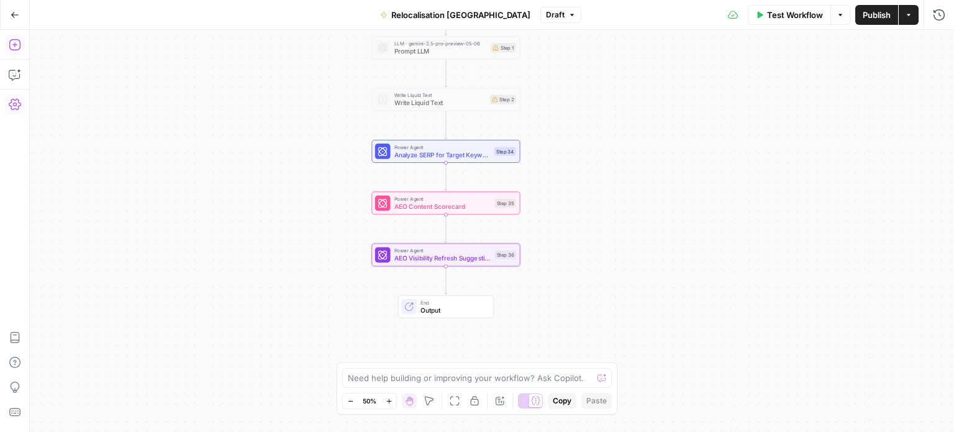
click at [392, 397] on button "Zoom In" at bounding box center [388, 400] width 15 height 15
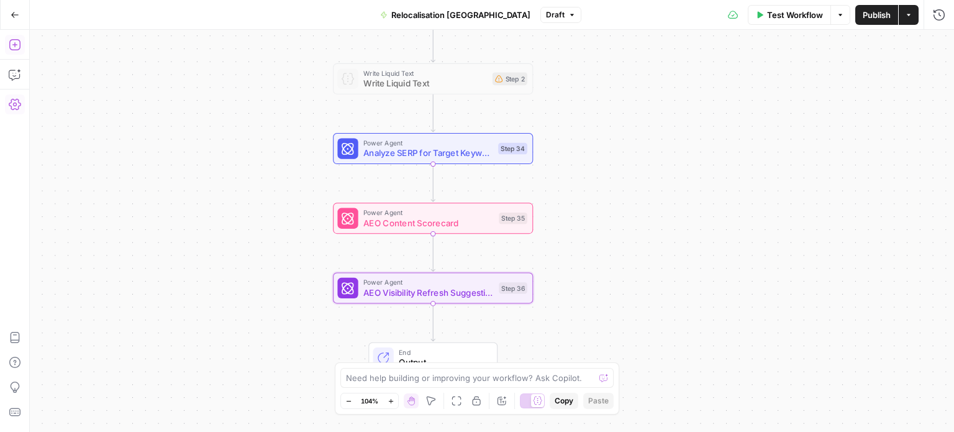
drag, startPoint x: 585, startPoint y: 169, endPoint x: 597, endPoint y: 218, distance: 50.6
click at [598, 218] on div "Workflow Set Inputs Inputs LLM · [PERSON_NAME] 4 Analyze French Article Step 13…" at bounding box center [492, 231] width 924 height 402
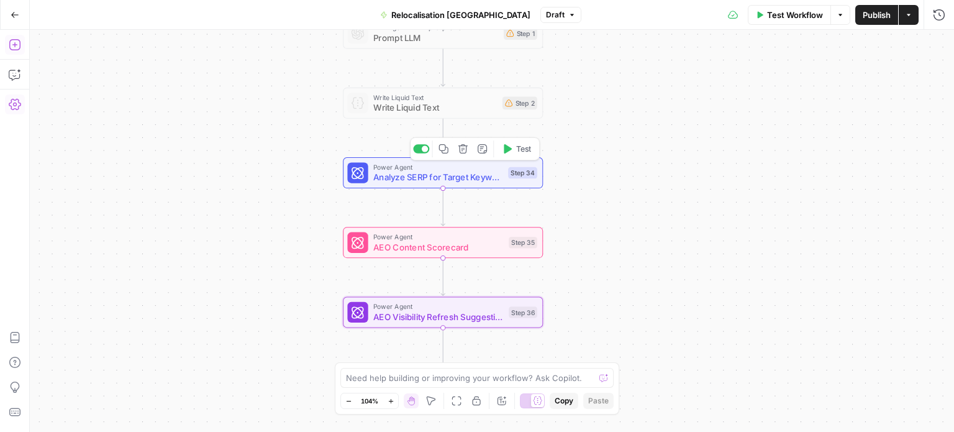
click at [448, 170] on span "Power Agent" at bounding box center [438, 166] width 130 height 11
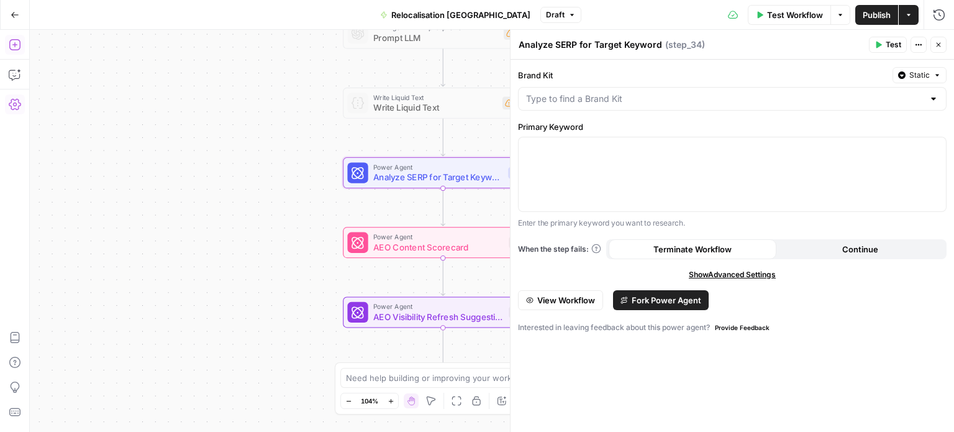
click at [936, 41] on icon "button" at bounding box center [938, 44] width 7 height 7
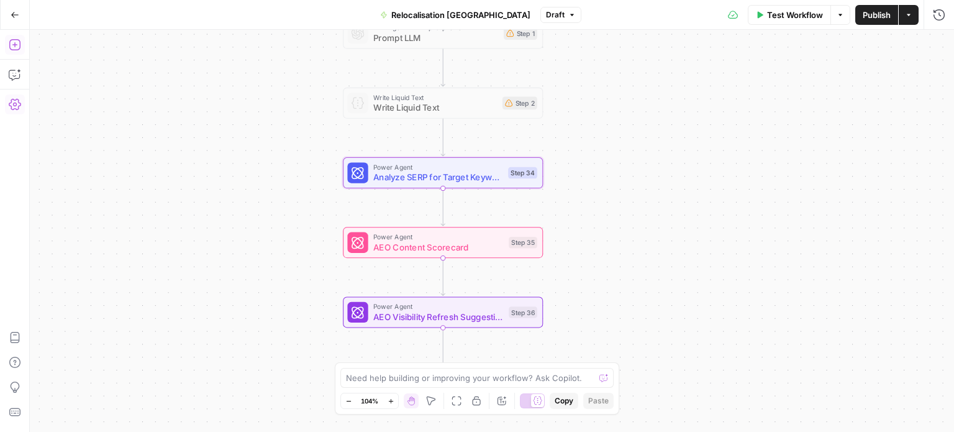
click at [502, 251] on span "AEO Content Scorecard" at bounding box center [438, 246] width 130 height 13
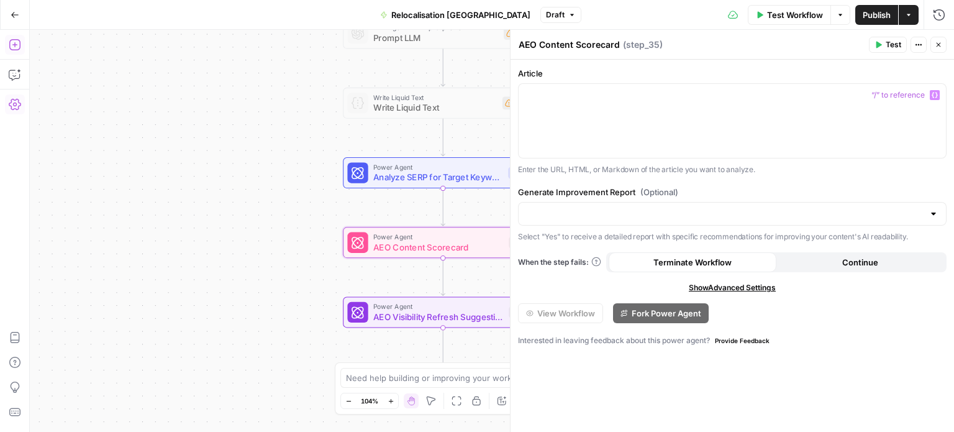
click at [939, 43] on icon "button" at bounding box center [938, 44] width 7 height 7
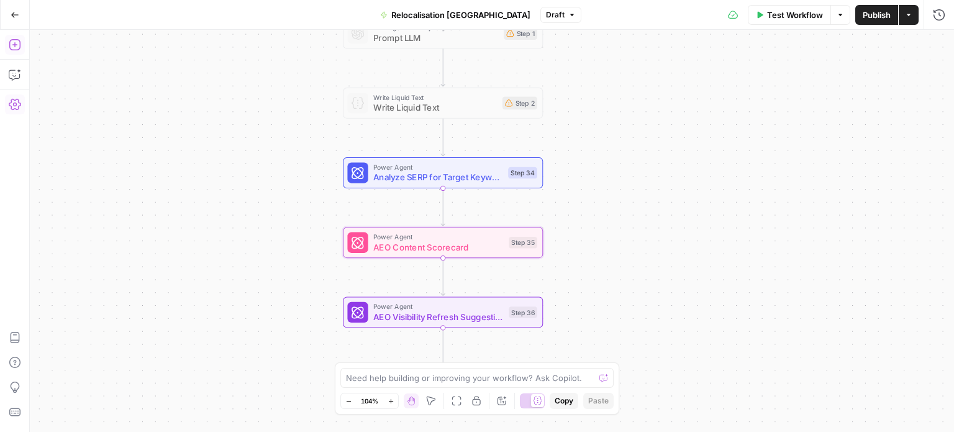
click at [467, 312] on span "AEO Visibility Refresh Suggestions" at bounding box center [438, 316] width 130 height 13
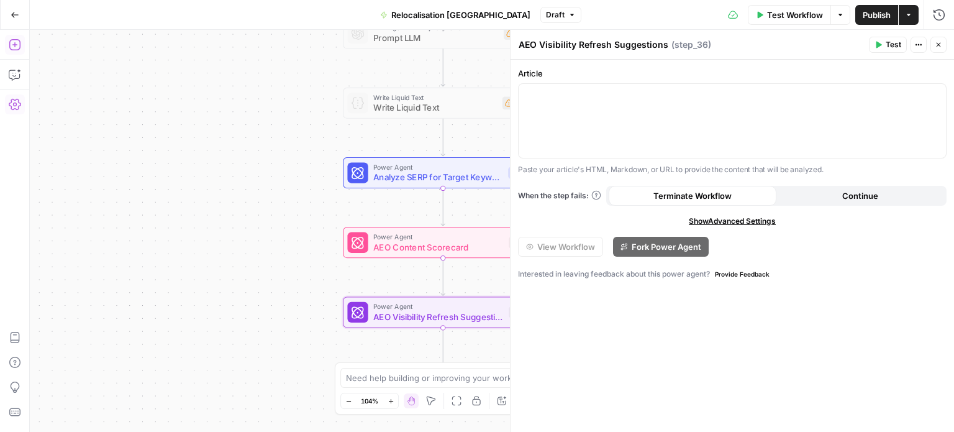
click at [935, 44] on icon "button" at bounding box center [938, 44] width 7 height 7
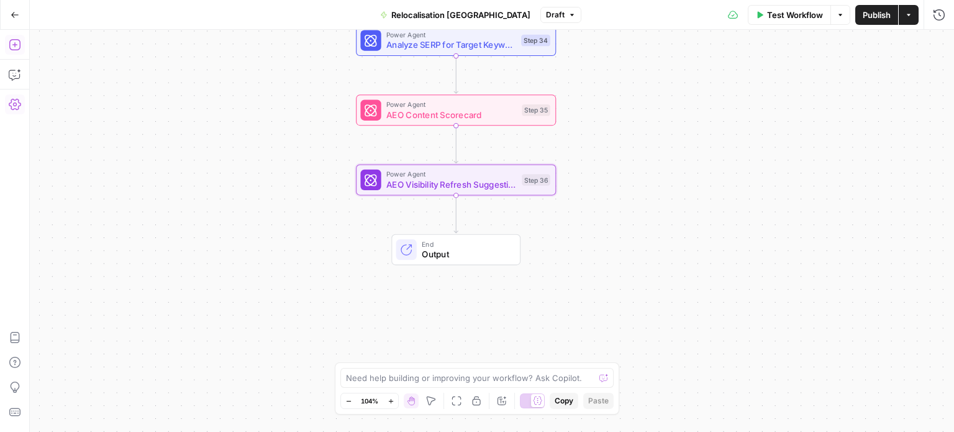
drag, startPoint x: 673, startPoint y: 316, endPoint x: 684, endPoint y: 201, distance: 115.5
click at [684, 201] on div "Workflow Set Inputs Inputs LLM · [PERSON_NAME] 4 Analyze French Article Step 13…" at bounding box center [492, 231] width 924 height 402
click at [481, 161] on button "Delete step" at bounding box center [476, 156] width 17 height 17
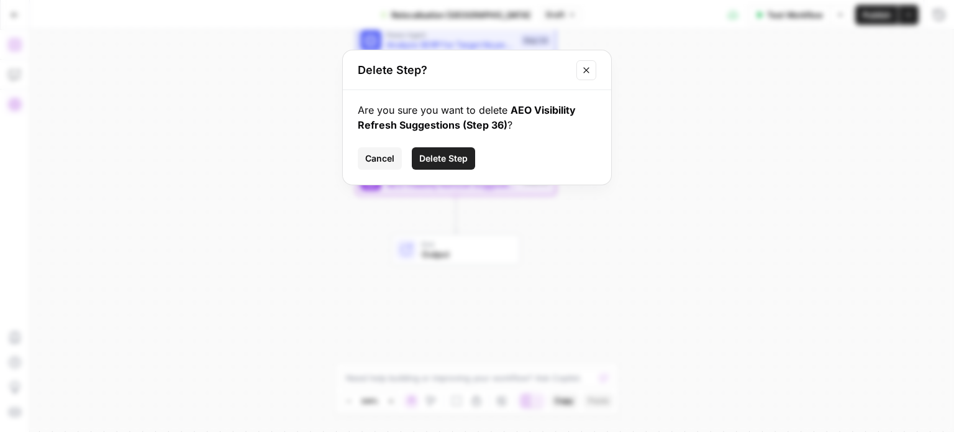
click at [455, 160] on span "Delete Step" at bounding box center [443, 158] width 48 height 12
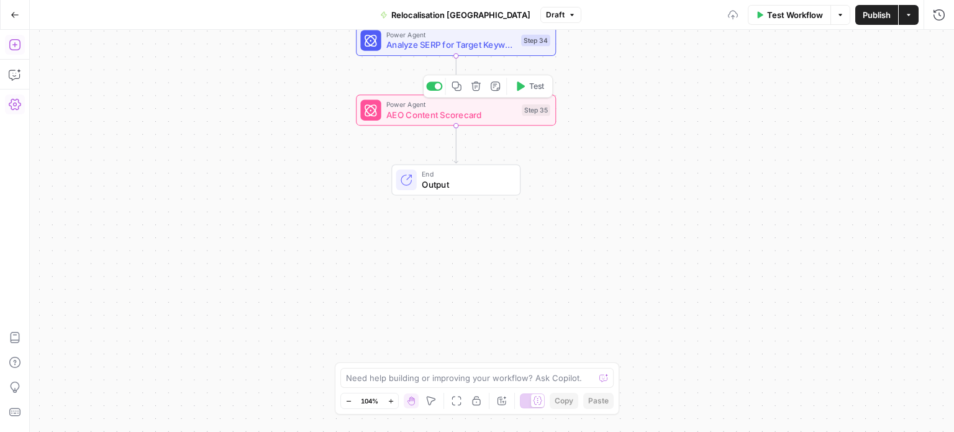
click at [484, 91] on button "Delete step" at bounding box center [476, 86] width 17 height 17
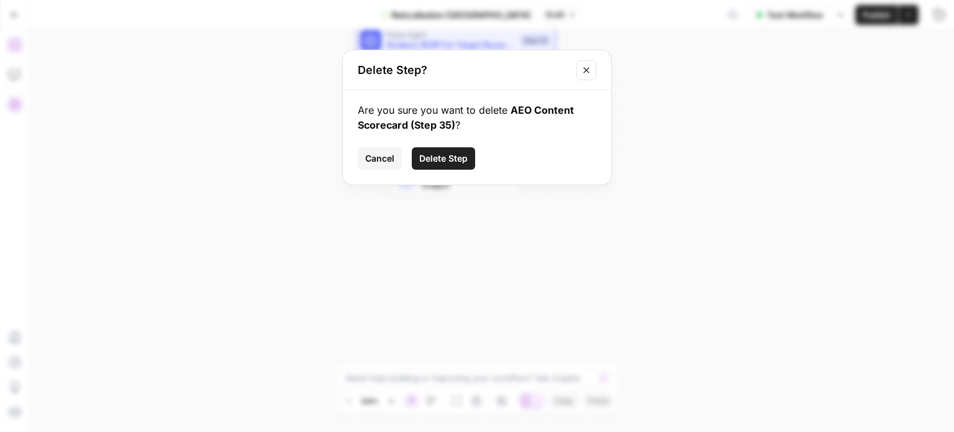
click at [442, 164] on span "Delete Step" at bounding box center [443, 158] width 48 height 12
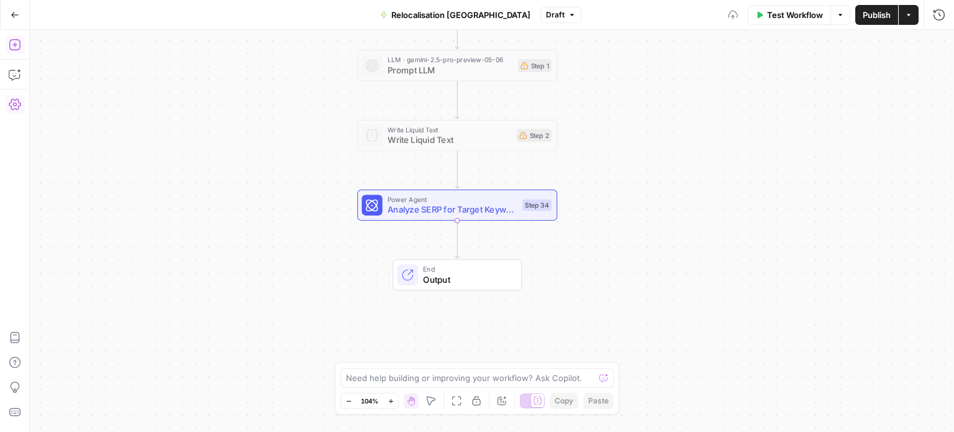
drag, startPoint x: 594, startPoint y: 95, endPoint x: 595, endPoint y: 260, distance: 164.6
click at [595, 260] on div "Workflow Set Inputs Inputs LLM · [PERSON_NAME] 4 Analyze French Article Step 13…" at bounding box center [492, 231] width 924 height 402
click at [9, 46] on icon "button" at bounding box center [15, 45] width 12 height 12
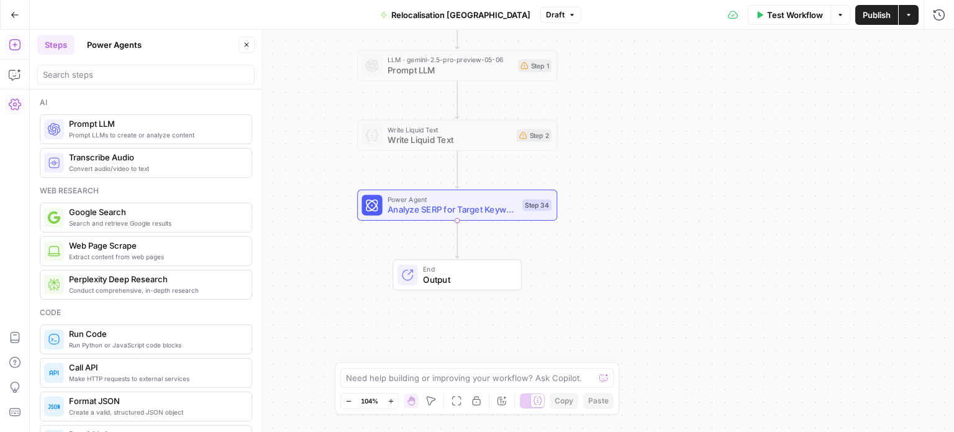
click at [129, 47] on button "Power Agents" at bounding box center [114, 45] width 70 height 20
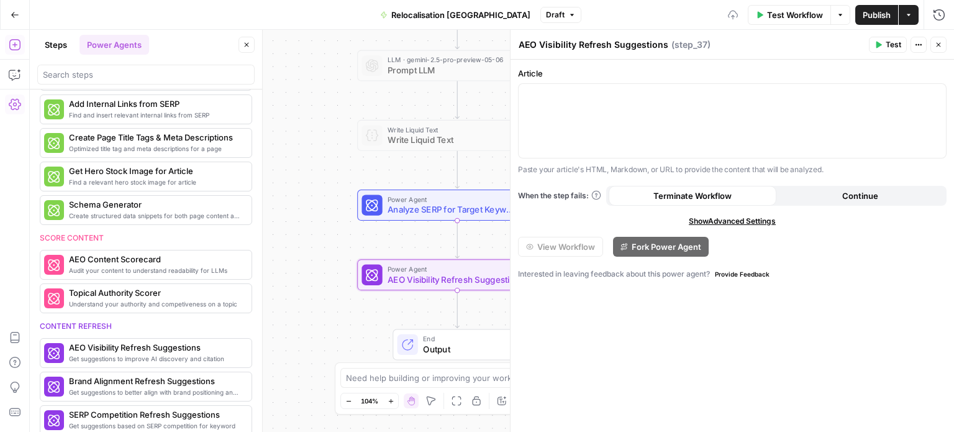
scroll to position [571, 0]
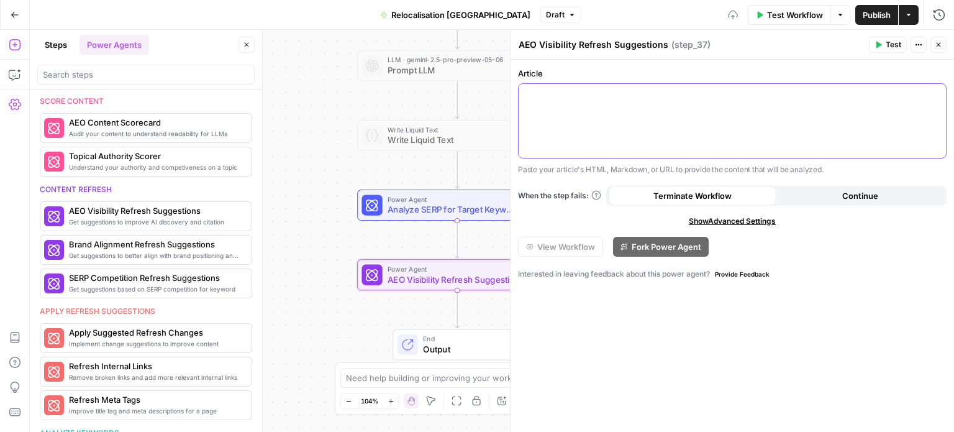
click at [624, 102] on div at bounding box center [732, 121] width 427 height 74
click at [610, 117] on div at bounding box center [732, 121] width 427 height 74
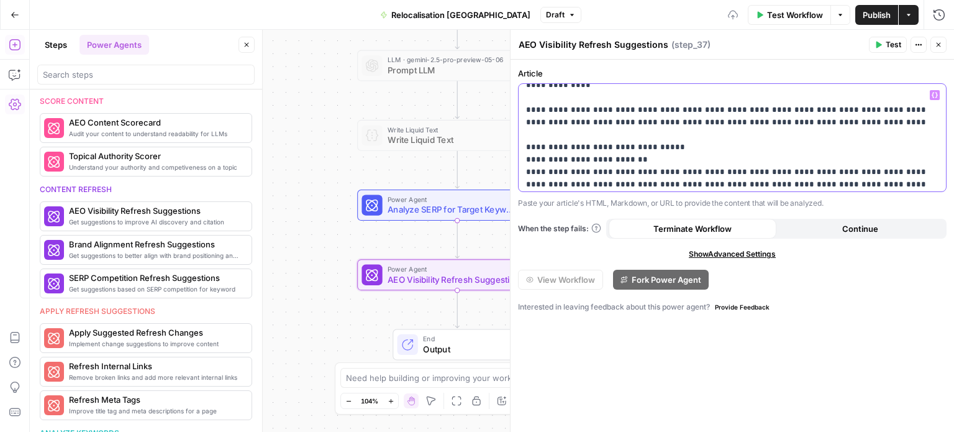
scroll to position [0, 0]
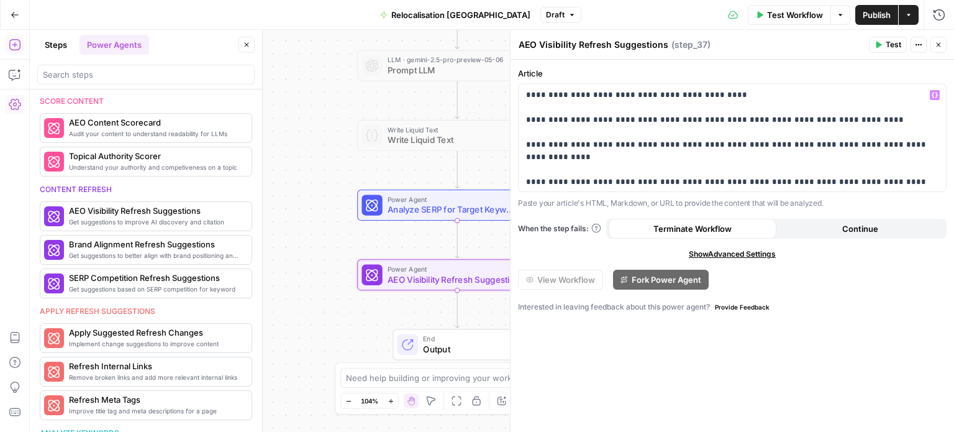
click at [892, 47] on span "Test" at bounding box center [894, 44] width 16 height 11
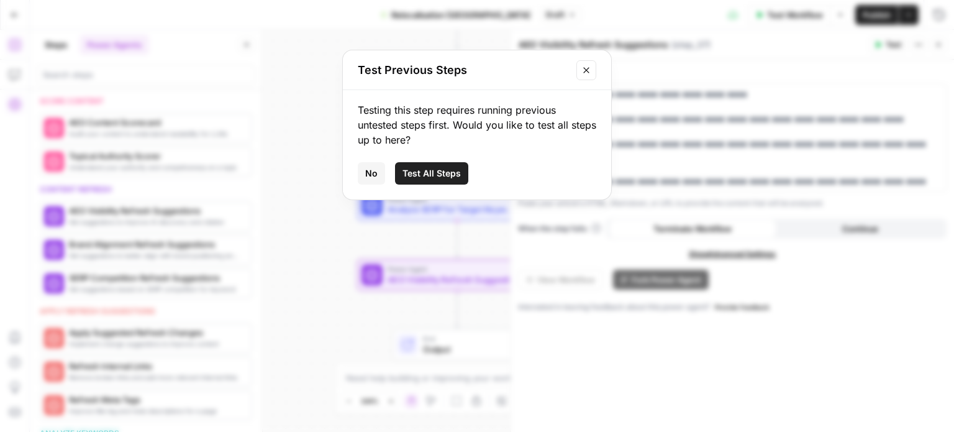
click at [378, 170] on button "No" at bounding box center [371, 173] width 27 height 22
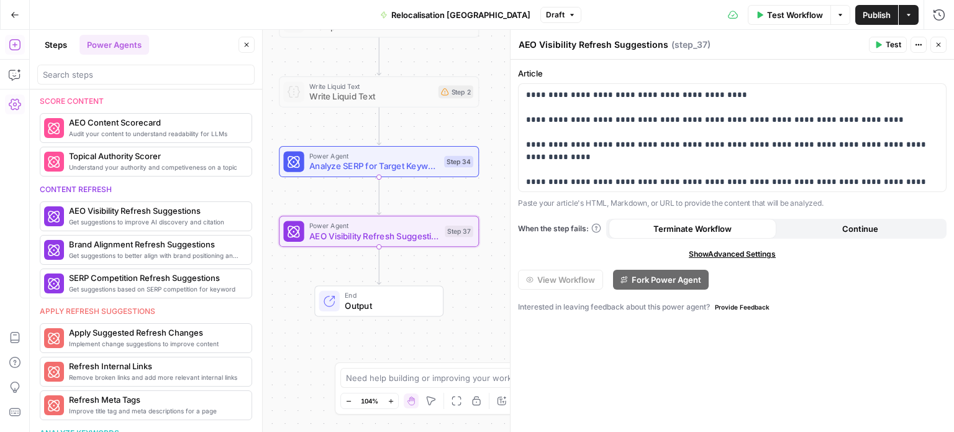
drag, startPoint x: 356, startPoint y: 238, endPoint x: 278, endPoint y: 194, distance: 89.5
click at [278, 194] on div "Workflow Set Inputs Inputs LLM · [PERSON_NAME] 4 Analyze French Article Step 13…" at bounding box center [492, 231] width 924 height 402
click at [397, 210] on icon "button" at bounding box center [399, 207] width 11 height 11
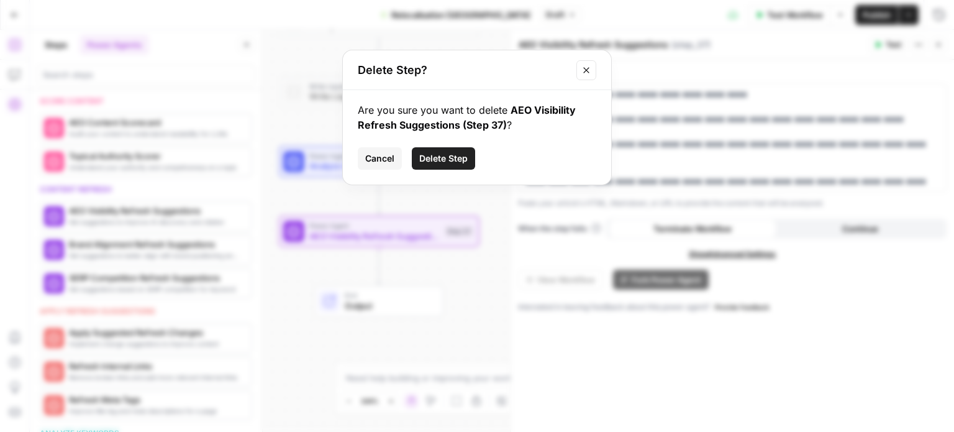
click at [442, 148] on button "Delete Step" at bounding box center [443, 158] width 63 height 22
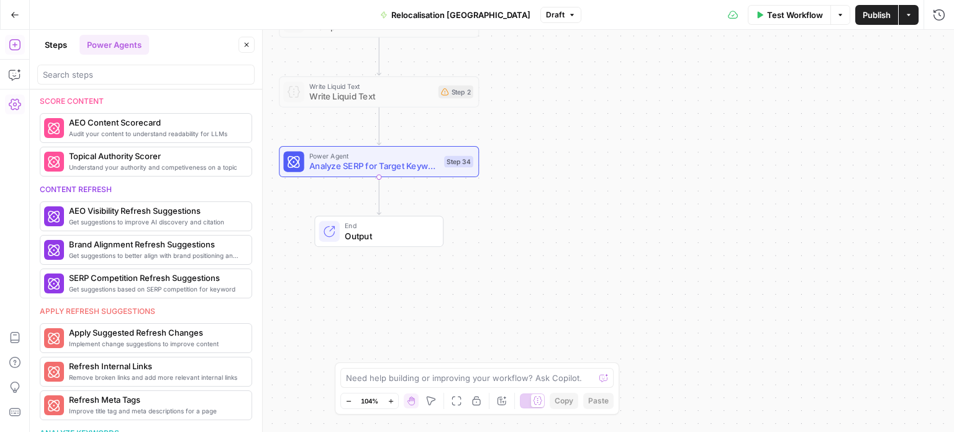
scroll to position [435, 0]
click at [401, 138] on icon "button" at bounding box center [399, 137] width 11 height 11
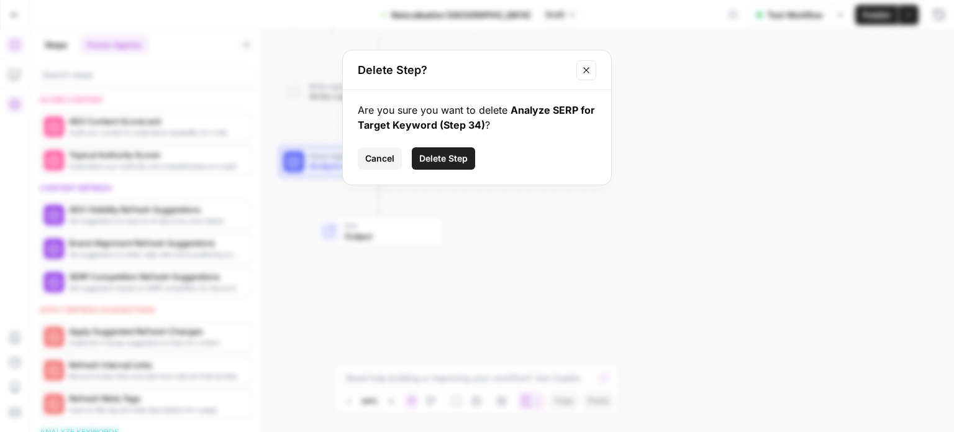
click at [458, 161] on span "Delete Step" at bounding box center [443, 158] width 48 height 12
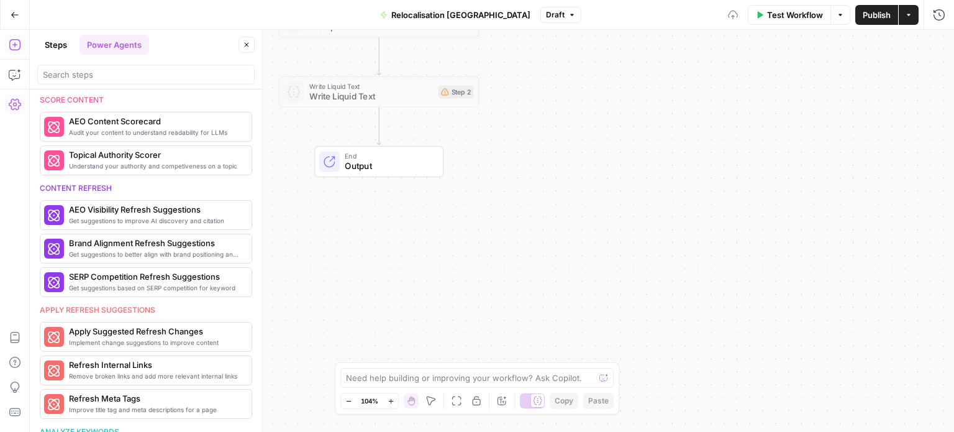
click at [18, 12] on icon "button" at bounding box center [15, 15] width 9 height 9
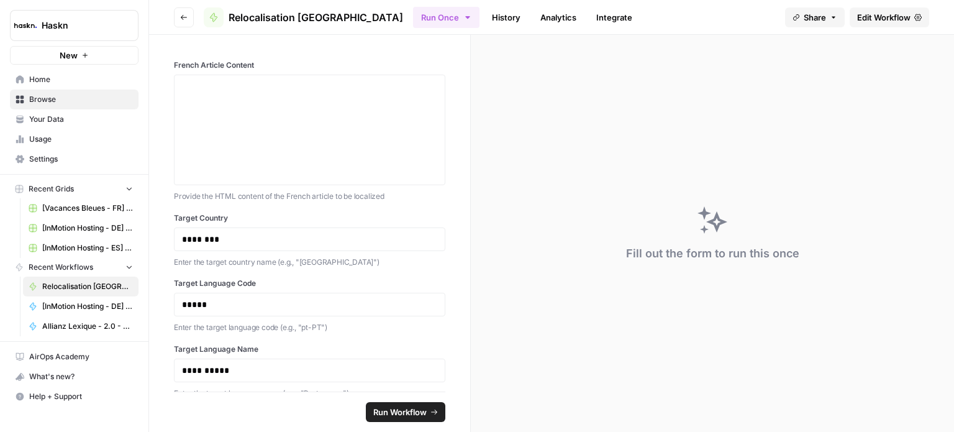
click at [78, 74] on span "Home" at bounding box center [81, 79] width 104 height 11
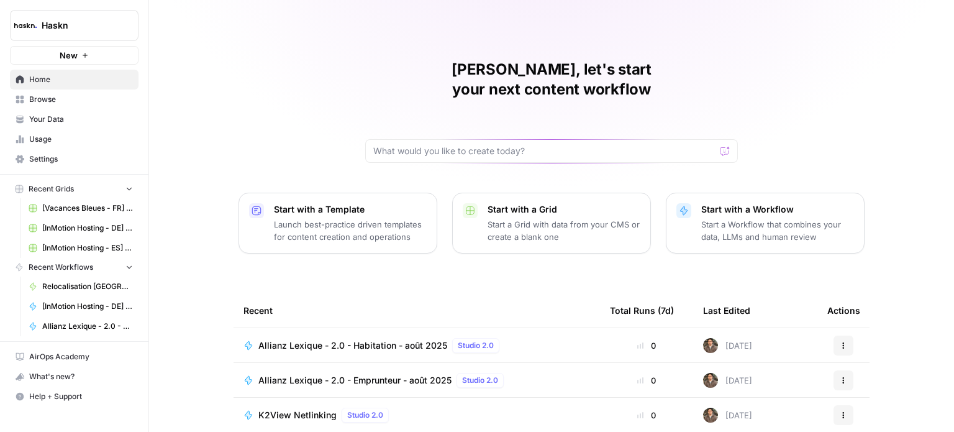
click at [97, 37] on button "Haskn" at bounding box center [74, 25] width 129 height 31
click at [328, 32] on div "[PERSON_NAME], let's start your next content workflow Start with a Template Lau…" at bounding box center [551, 295] width 805 height 591
click at [99, 55] on button "New" at bounding box center [74, 55] width 129 height 19
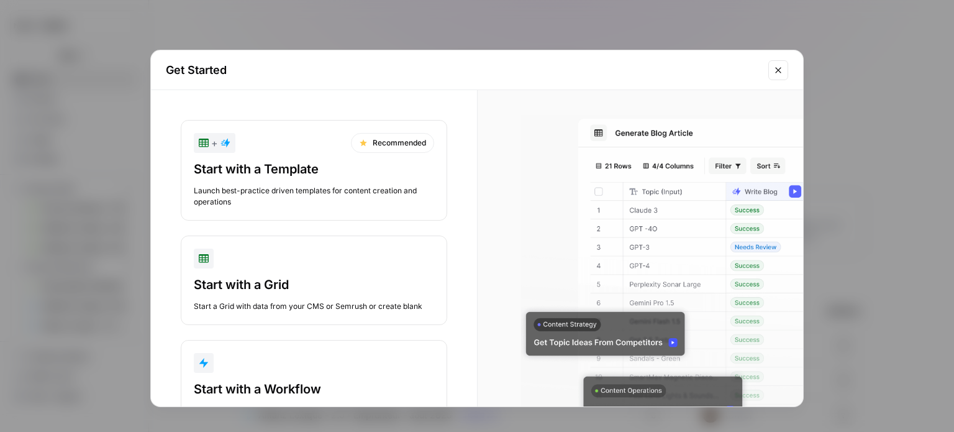
scroll to position [52, 0]
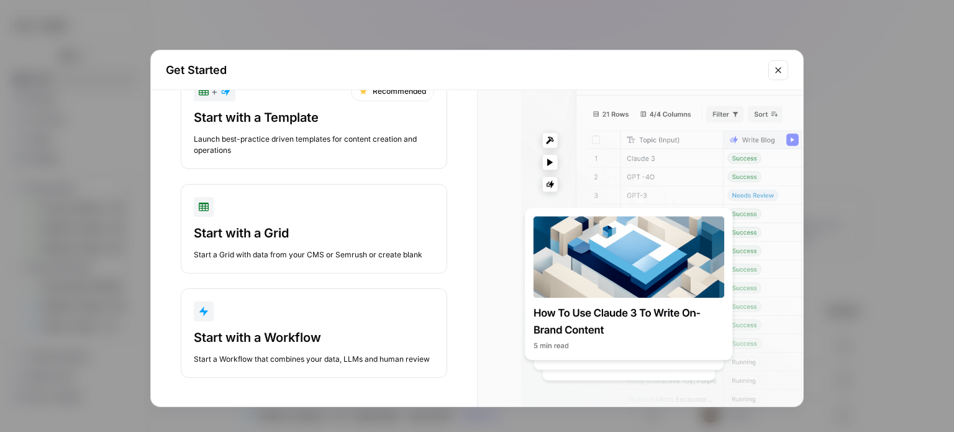
click at [368, 319] on div "button" at bounding box center [314, 311] width 240 height 20
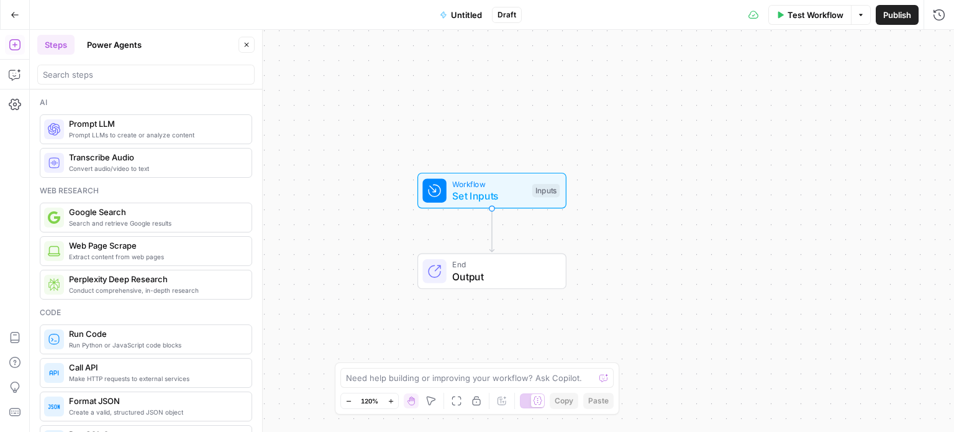
click at [109, 38] on button "Power Agents" at bounding box center [114, 45] width 70 height 20
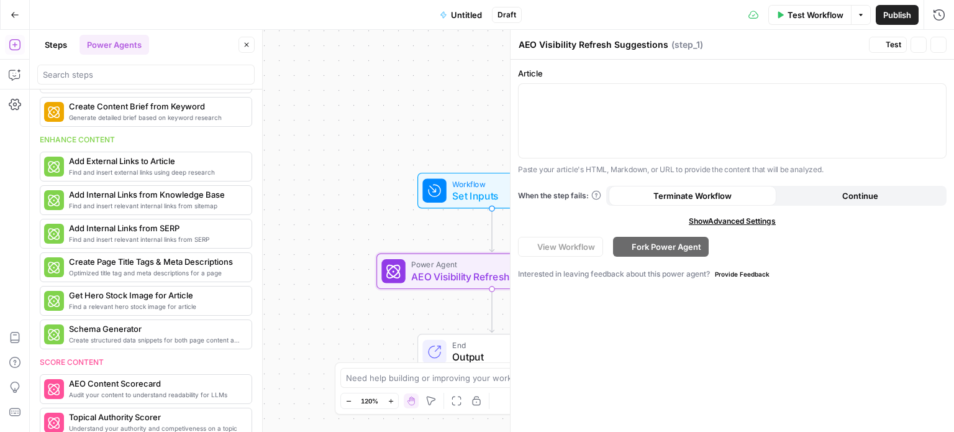
scroll to position [447, 0]
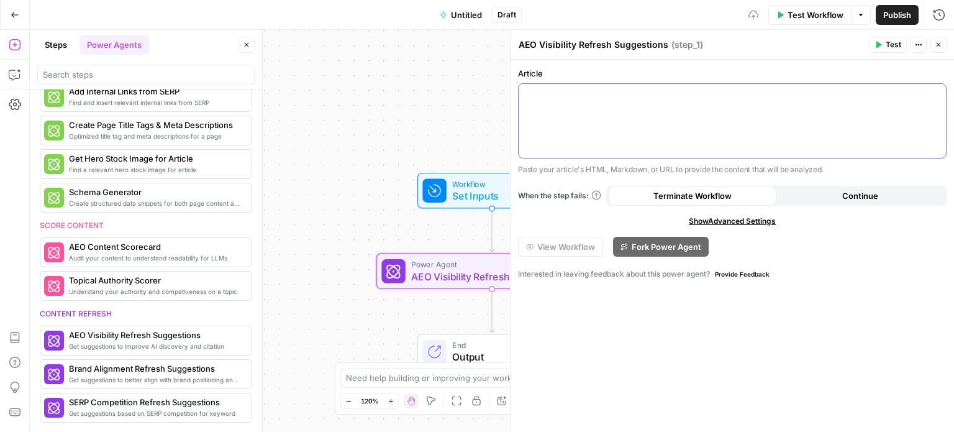
click at [673, 104] on div at bounding box center [732, 121] width 427 height 74
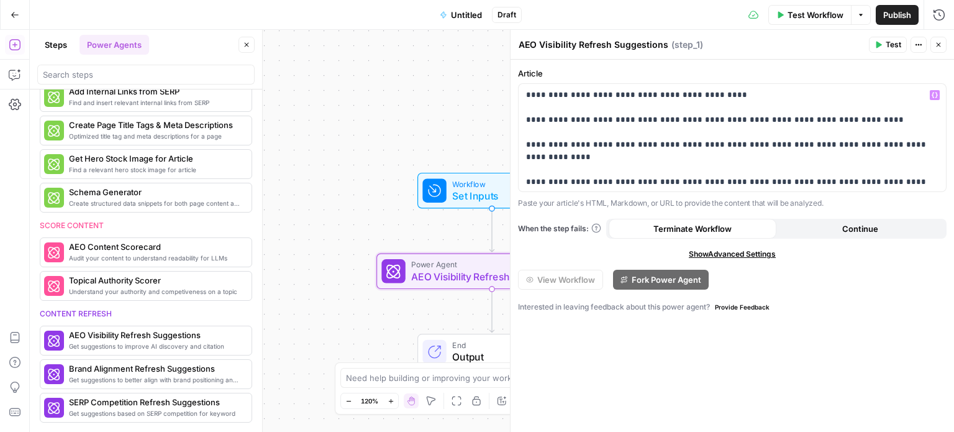
click at [889, 45] on span "Test" at bounding box center [894, 44] width 16 height 11
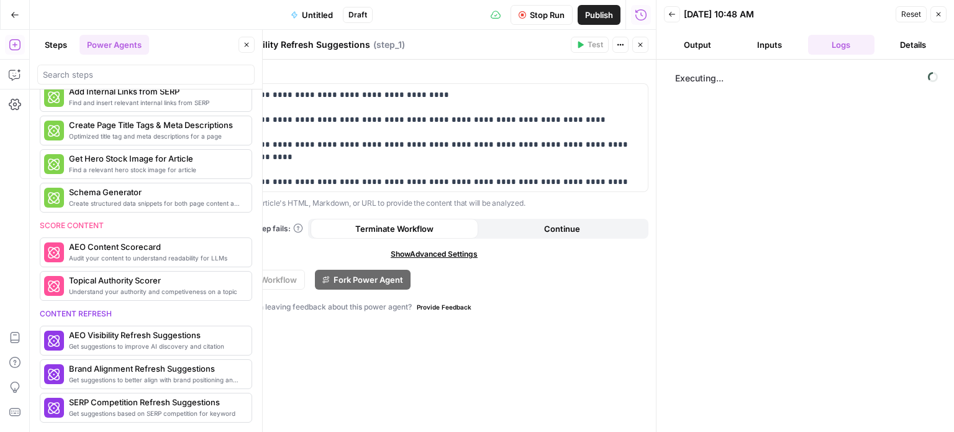
click at [695, 47] on button "Output" at bounding box center [697, 45] width 67 height 20
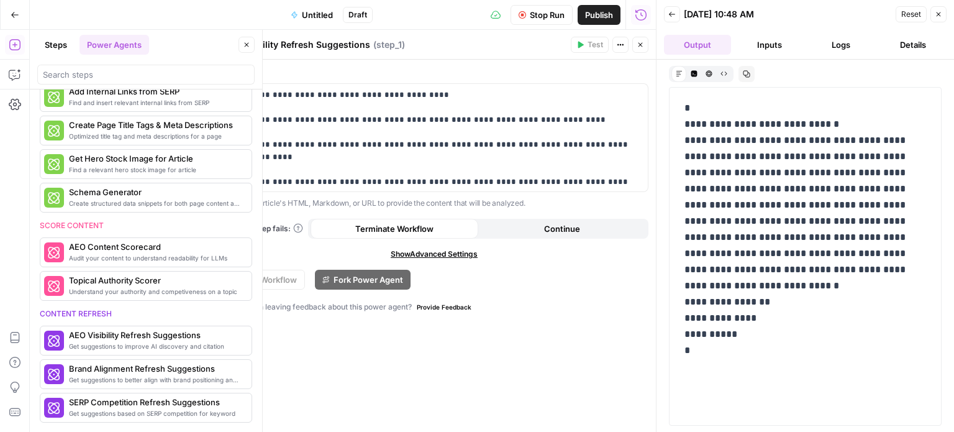
click at [848, 35] on button "Logs" at bounding box center [841, 45] width 67 height 20
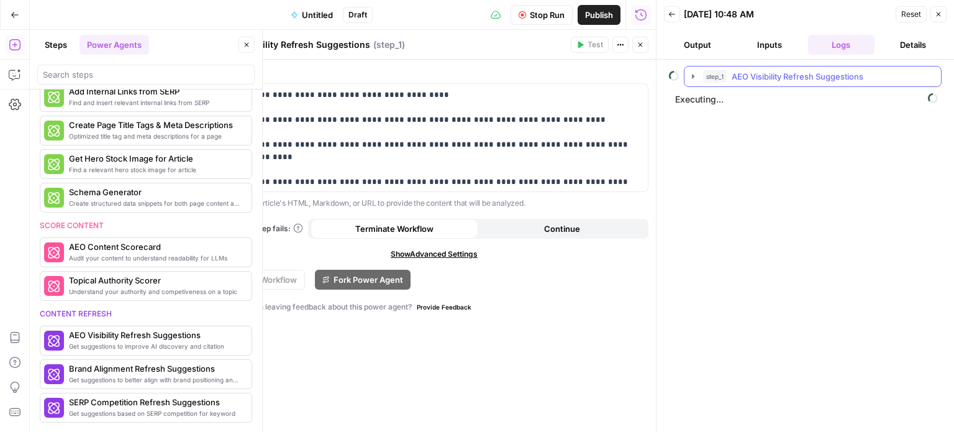
click at [795, 74] on span "AEO Visibility Refresh Suggestions" at bounding box center [798, 76] width 132 height 12
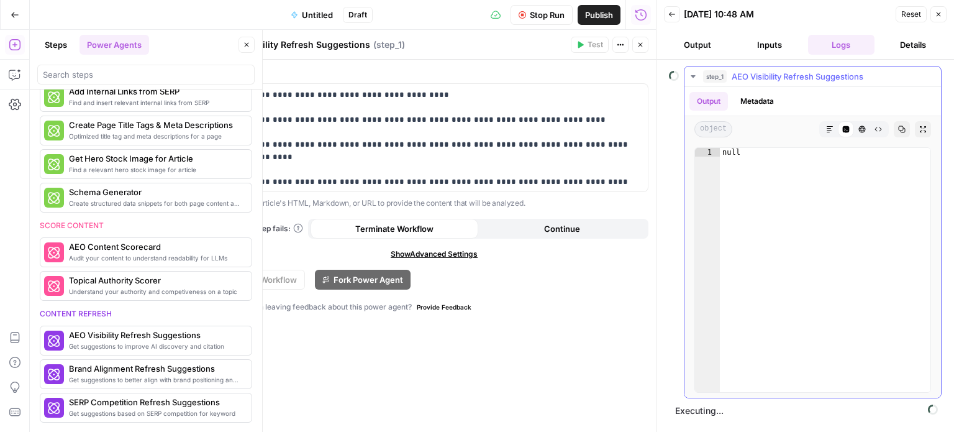
click at [758, 99] on button "Metadata" at bounding box center [757, 101] width 48 height 19
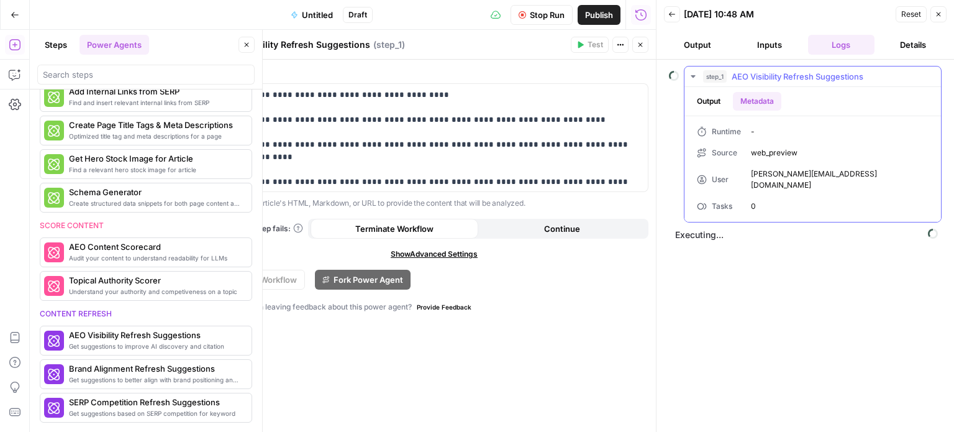
click at [717, 104] on button "Output" at bounding box center [708, 101] width 39 height 19
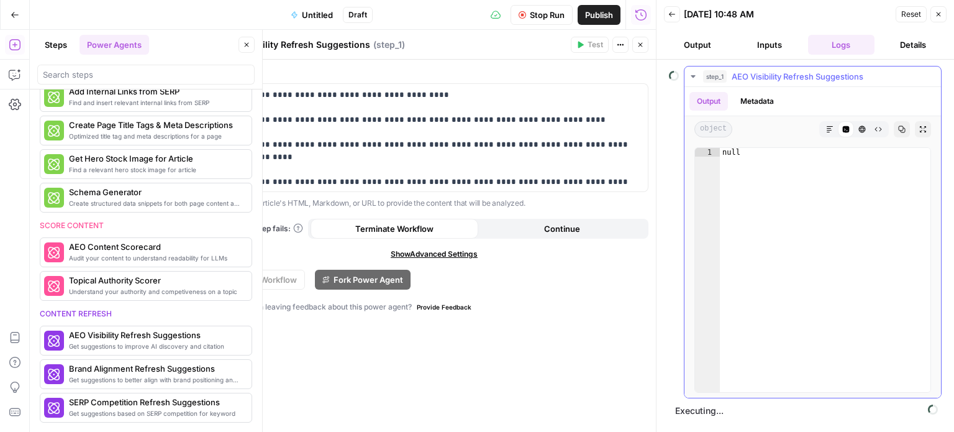
click at [833, 125] on button "Markdown" at bounding box center [830, 129] width 16 height 16
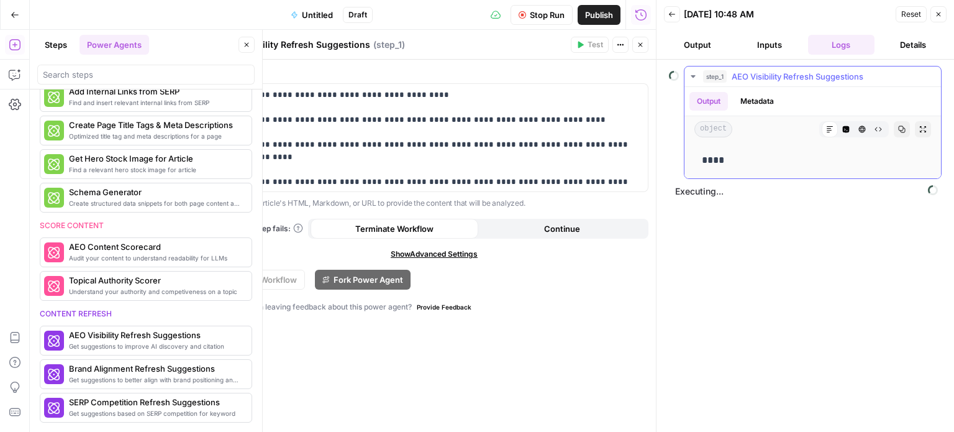
click at [751, 87] on div "Output Metadata" at bounding box center [812, 101] width 256 height 29
click at [748, 98] on button "Metadata" at bounding box center [757, 101] width 48 height 19
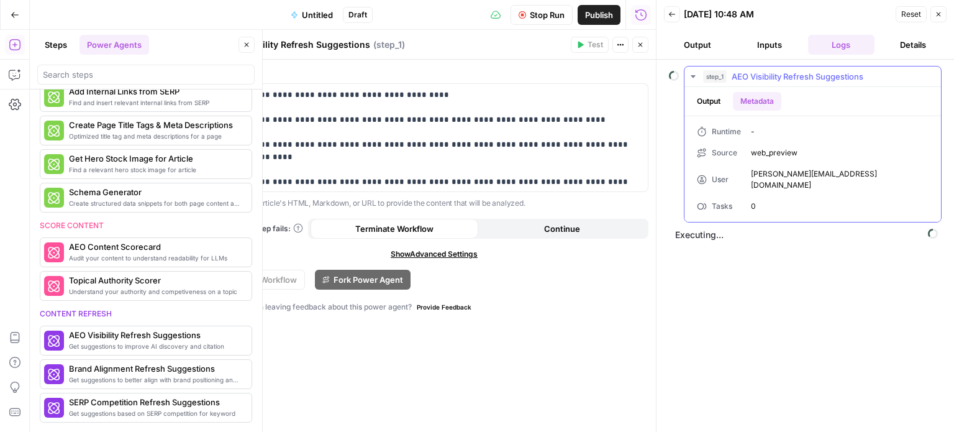
click at [714, 101] on button "Output" at bounding box center [708, 101] width 39 height 19
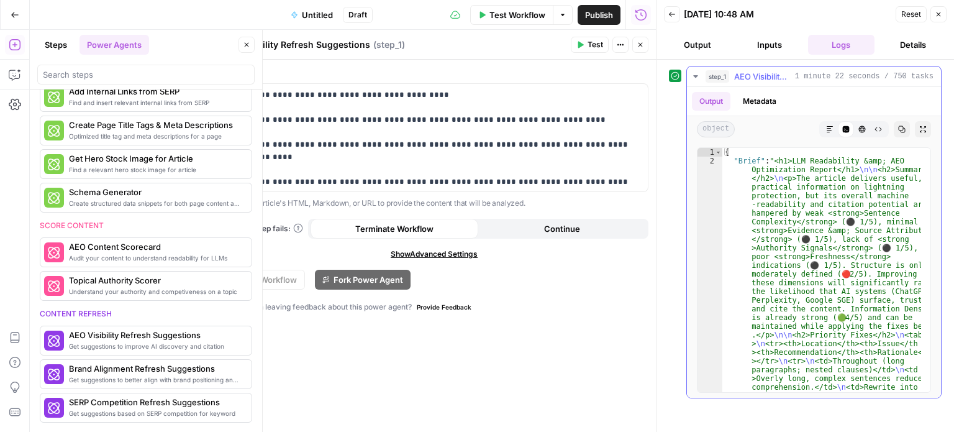
click at [765, 92] on button "Metadata" at bounding box center [759, 101] width 48 height 19
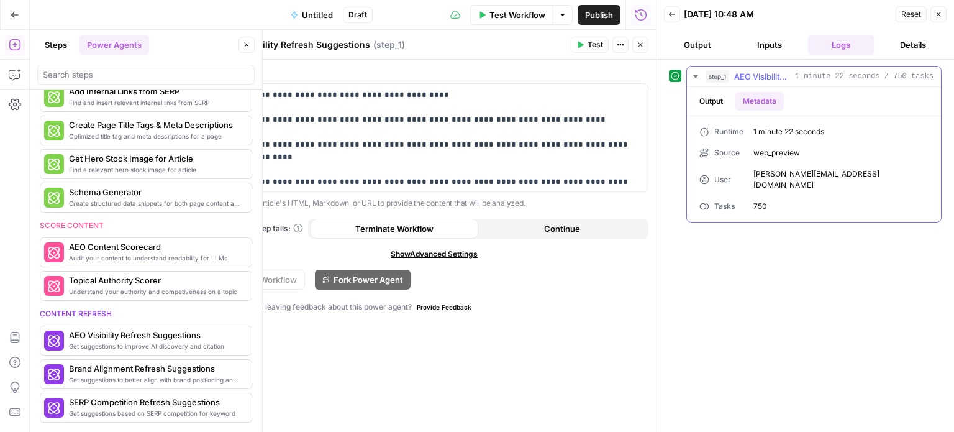
click at [716, 98] on button "Output" at bounding box center [711, 101] width 39 height 19
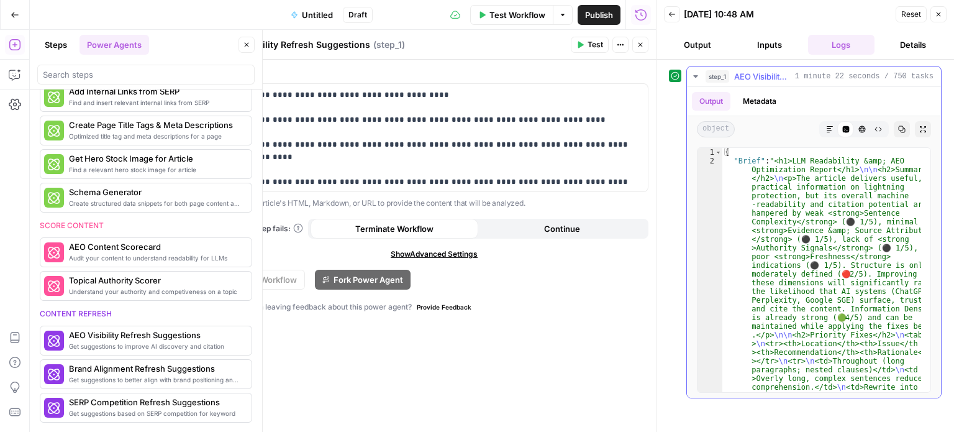
click at [700, 78] on button "step_1 AEO Visibility Refresh Suggestions 1 minute 22 seconds / 750 tasks" at bounding box center [814, 76] width 254 height 20
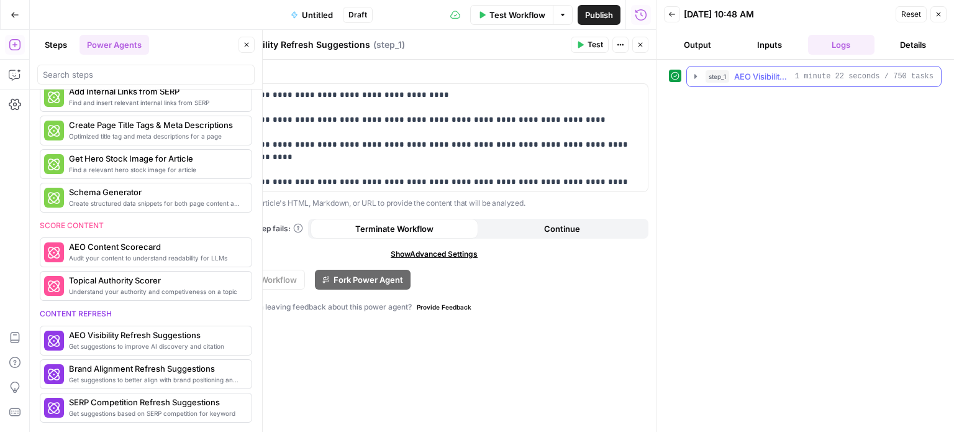
click at [696, 76] on icon "button" at bounding box center [696, 76] width 10 height 10
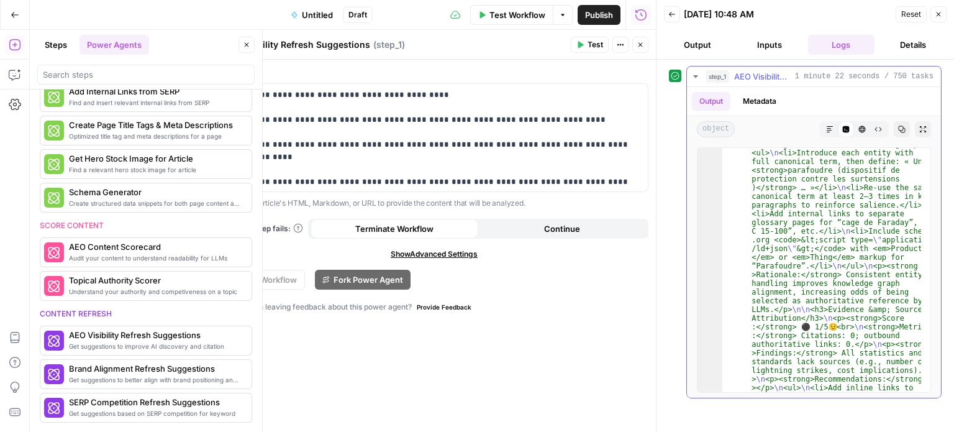
scroll to position [2633, 0]
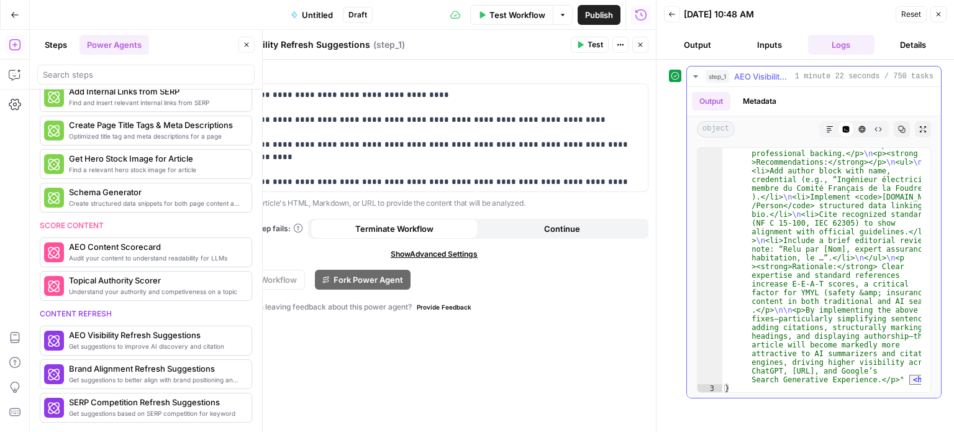
click at [912, 377] on span "<hide>" at bounding box center [926, 379] width 34 height 10
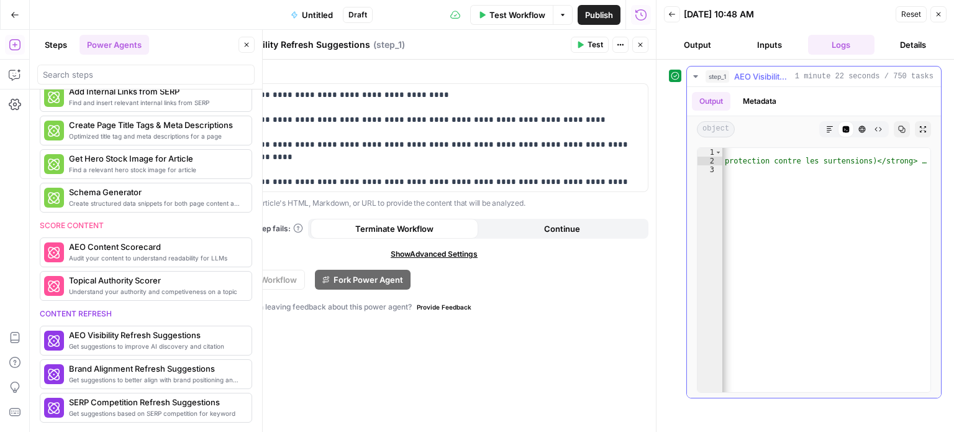
scroll to position [0, 40889]
click at [772, 44] on button "Inputs" at bounding box center [769, 45] width 67 height 20
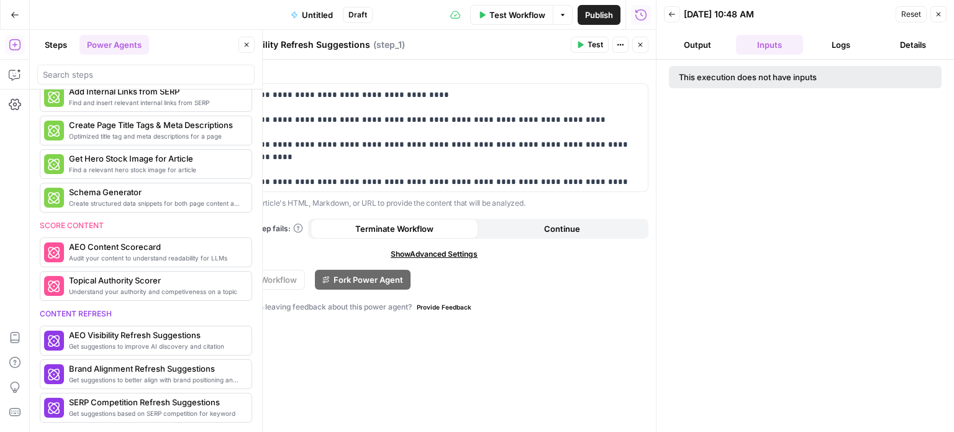
click at [724, 41] on button "Output" at bounding box center [697, 45] width 67 height 20
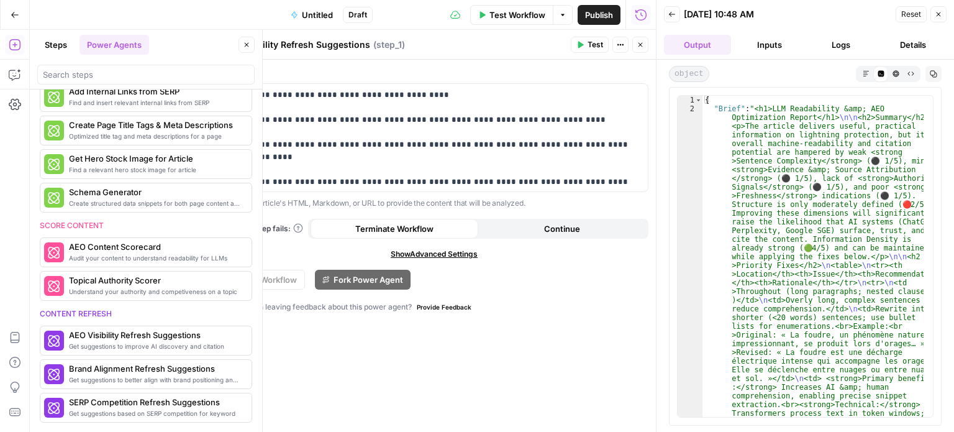
scroll to position [0, 0]
click at [934, 19] on button "Close" at bounding box center [938, 14] width 16 height 16
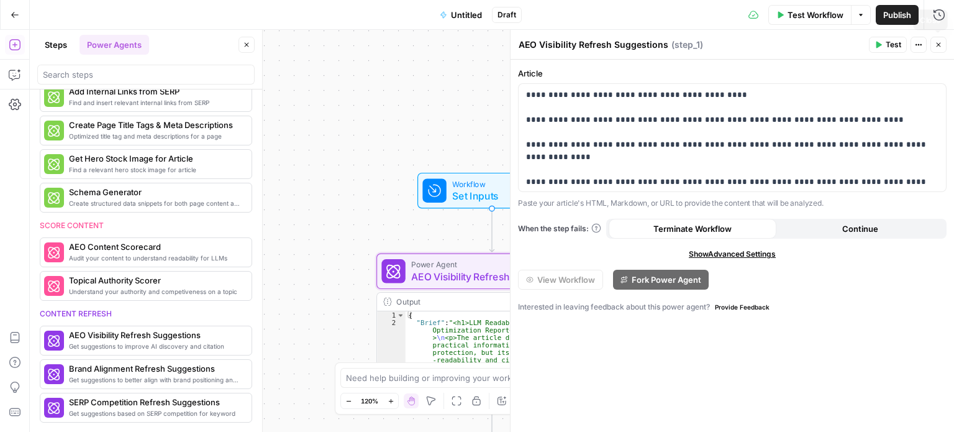
click at [941, 39] on button "Close" at bounding box center [938, 45] width 16 height 16
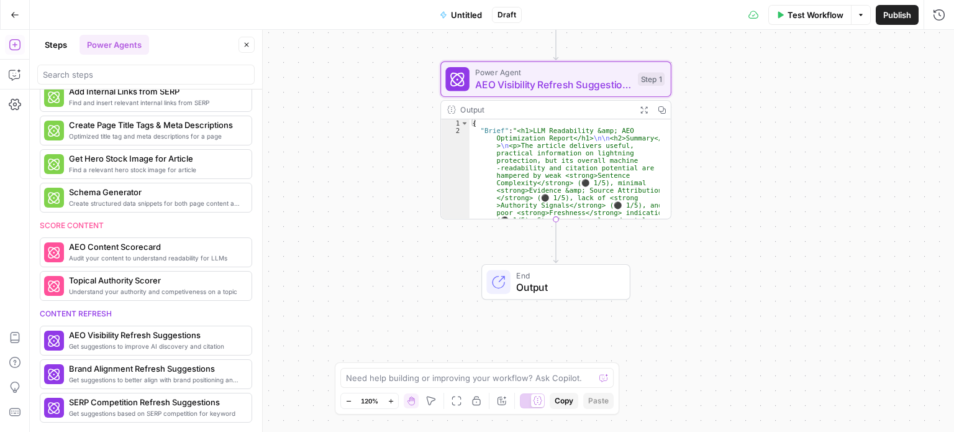
drag, startPoint x: 770, startPoint y: 171, endPoint x: 787, endPoint y: 99, distance: 74.0
click at [799, 95] on div "Workflow Set Inputs Inputs Power Agent AEO Visibility Refresh Suggestions Step …" at bounding box center [492, 231] width 924 height 402
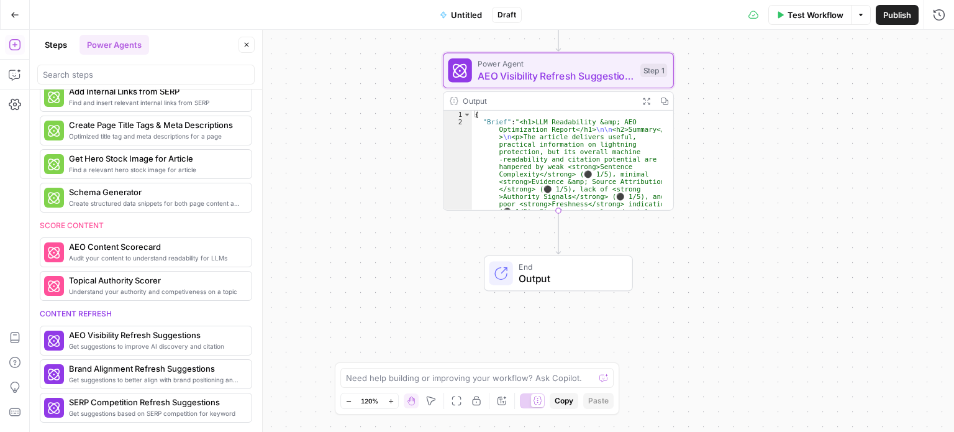
click at [45, 49] on button "Steps" at bounding box center [55, 45] width 37 height 20
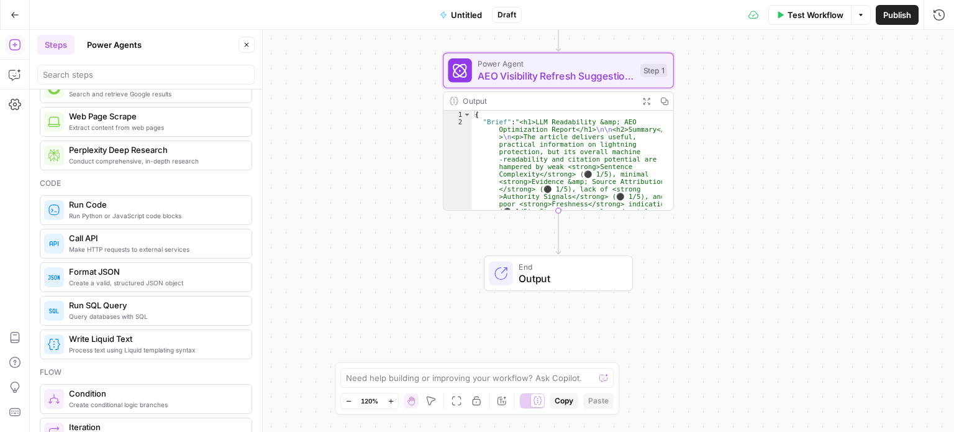
scroll to position [310, 0]
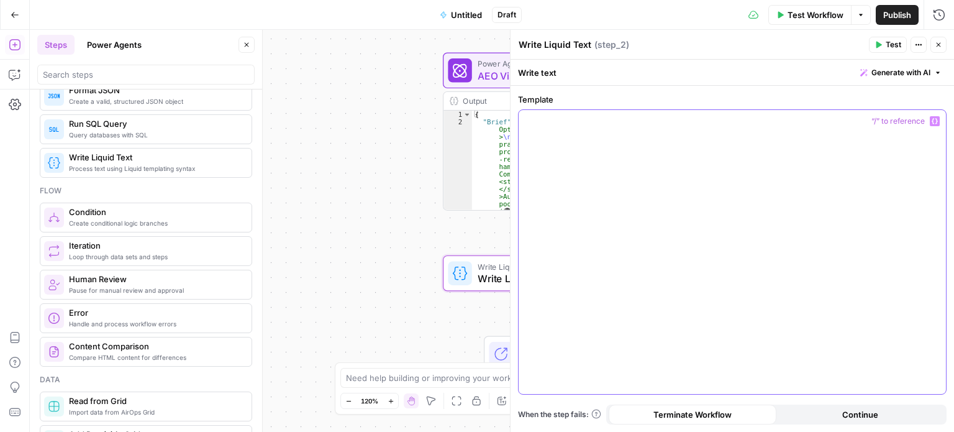
click at [599, 161] on div at bounding box center [732, 252] width 427 height 284
click at [936, 119] on icon "button" at bounding box center [934, 122] width 6 height 6
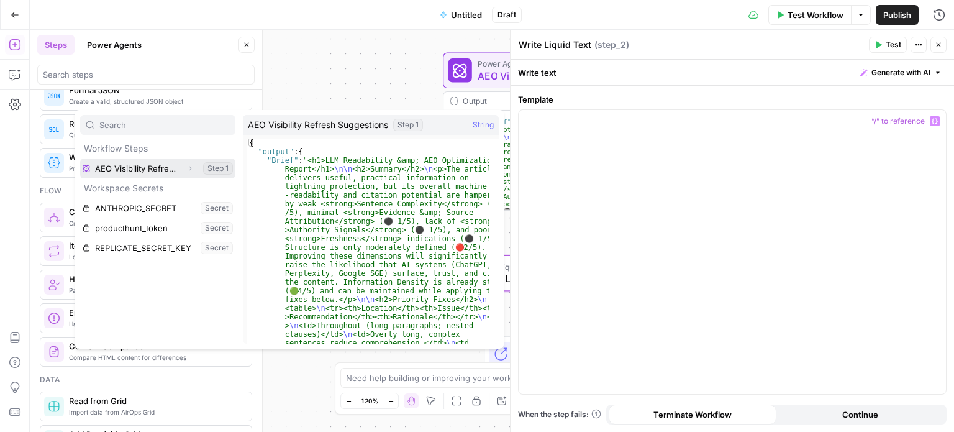
click at [186, 171] on button "Expand" at bounding box center [190, 168] width 16 height 16
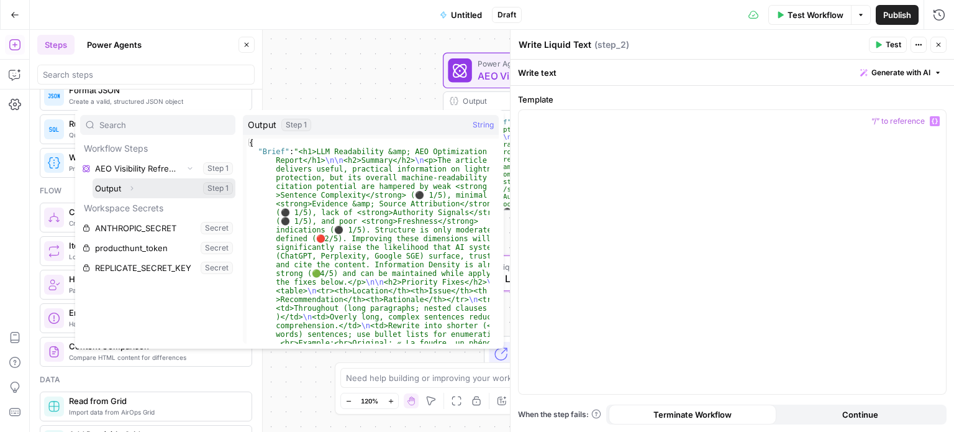
click at [134, 188] on icon "button" at bounding box center [131, 187] width 7 height 7
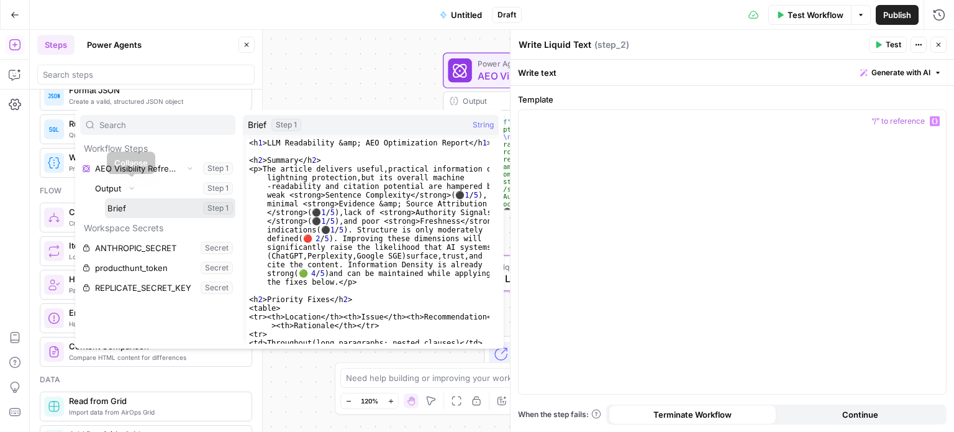
click at [134, 201] on button "Select variable Brief" at bounding box center [170, 208] width 130 height 20
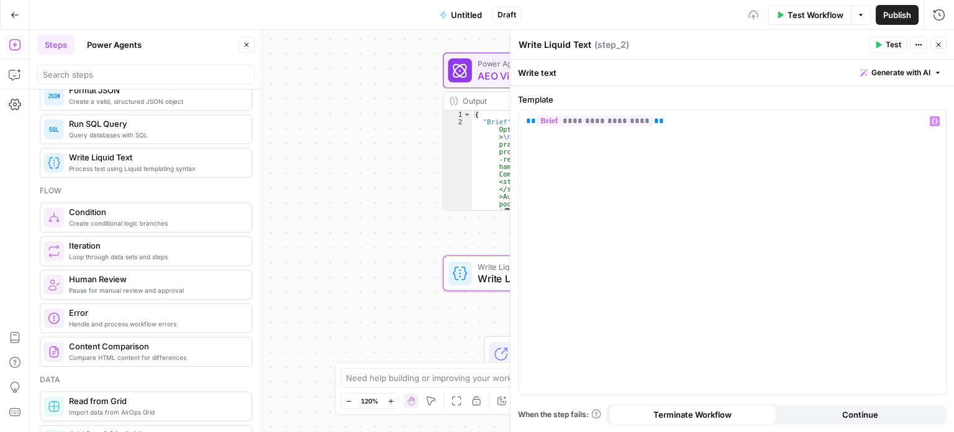
click at [892, 46] on span "Test" at bounding box center [894, 44] width 16 height 11
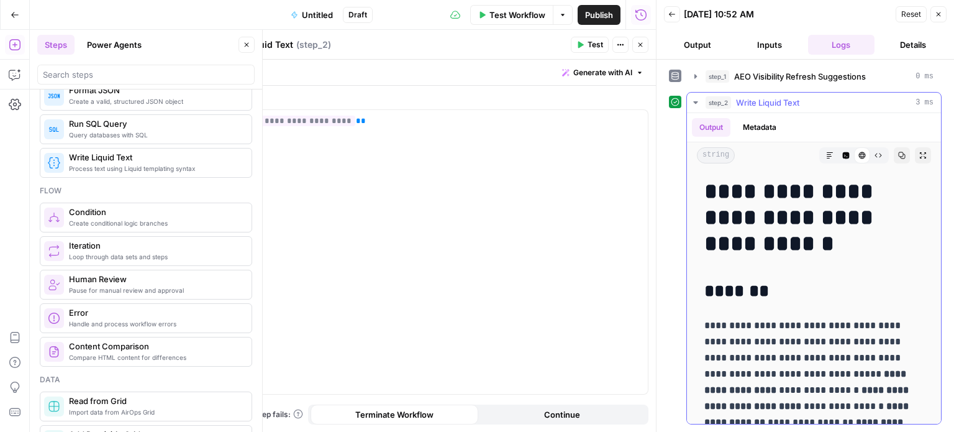
click at [919, 152] on icon "button" at bounding box center [922, 155] width 7 height 7
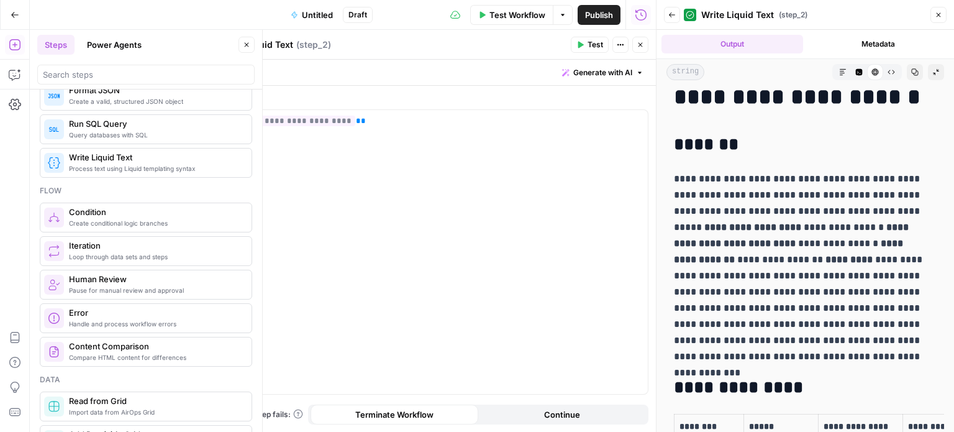
scroll to position [62, 0]
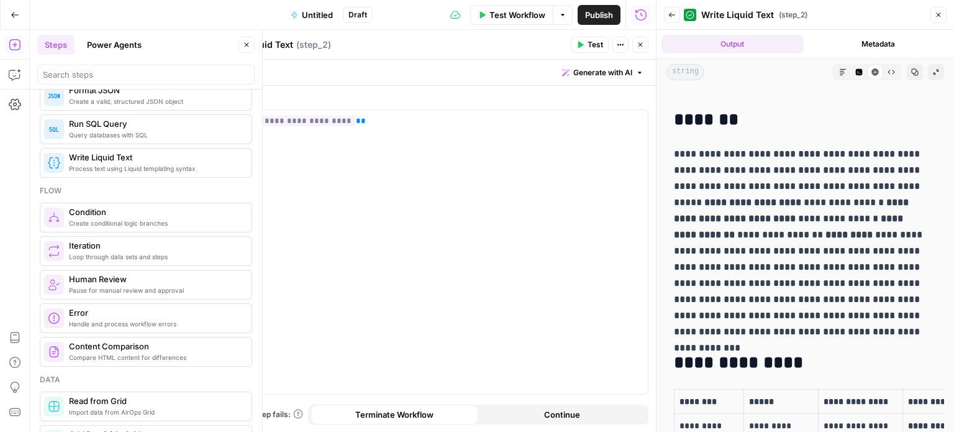
drag, startPoint x: 708, startPoint y: 240, endPoint x: 825, endPoint y: 240, distance: 116.7
click at [825, 240] on p "**********" at bounding box center [800, 243] width 253 height 194
drag, startPoint x: 676, startPoint y: 252, endPoint x: 874, endPoint y: 261, distance: 197.7
click at [874, 261] on p "**********" at bounding box center [800, 243] width 253 height 194
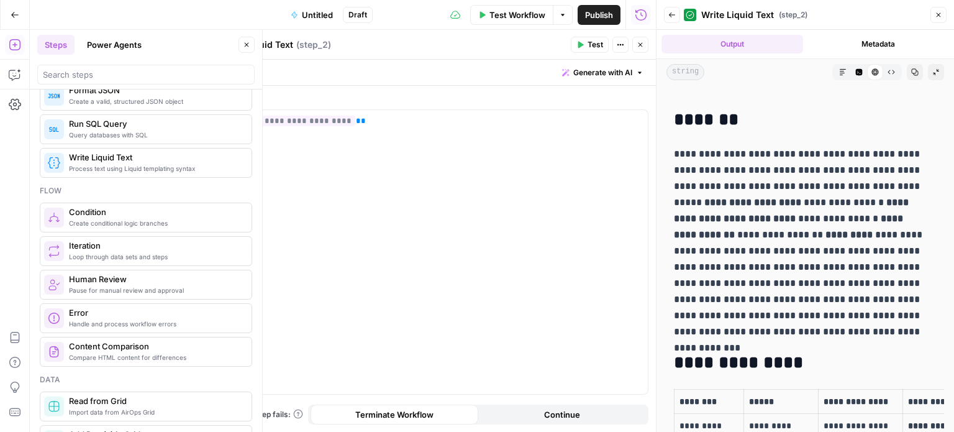
click at [874, 261] on p "**********" at bounding box center [800, 243] width 253 height 194
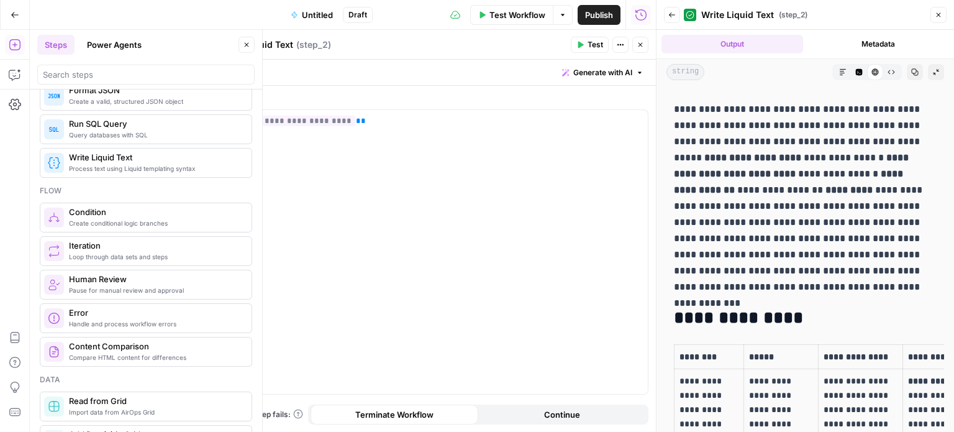
scroll to position [124, 0]
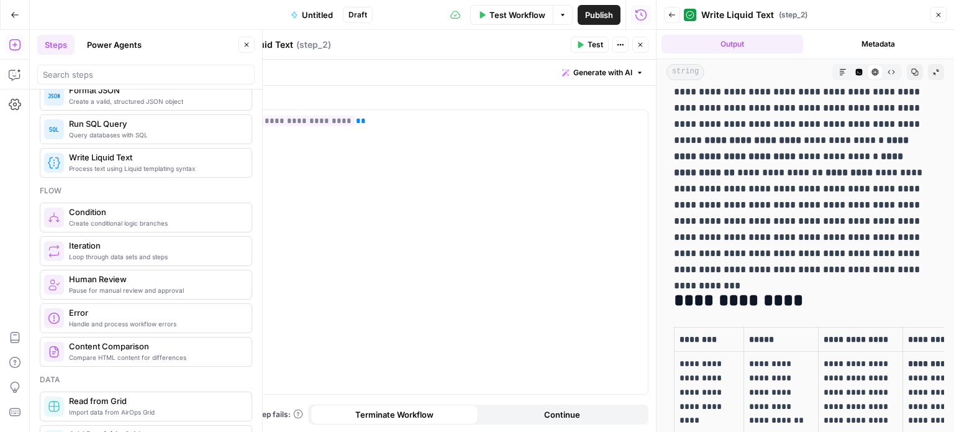
drag, startPoint x: 676, startPoint y: 198, endPoint x: 876, endPoint y: 205, distance: 200.7
click at [876, 205] on p "**********" at bounding box center [800, 181] width 253 height 194
drag, startPoint x: 798, startPoint y: 234, endPoint x: 868, endPoint y: 237, distance: 69.6
click at [868, 237] on p "**********" at bounding box center [800, 181] width 253 height 194
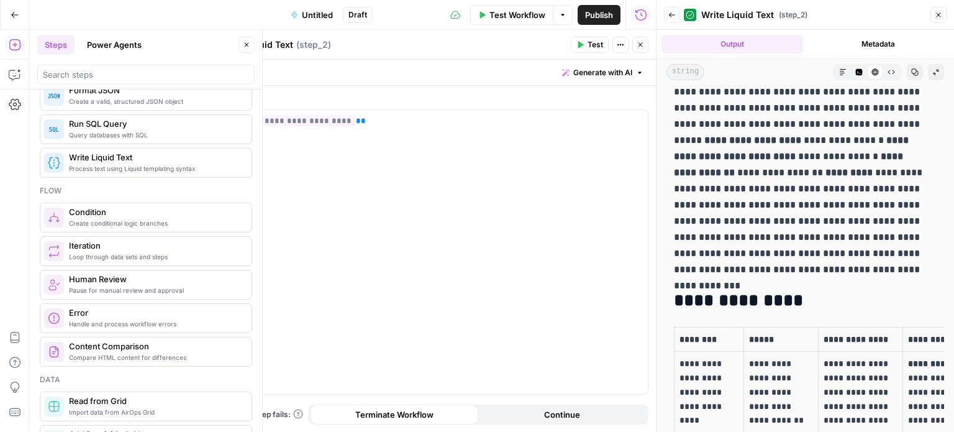
click at [868, 237] on p "**********" at bounding box center [800, 181] width 253 height 194
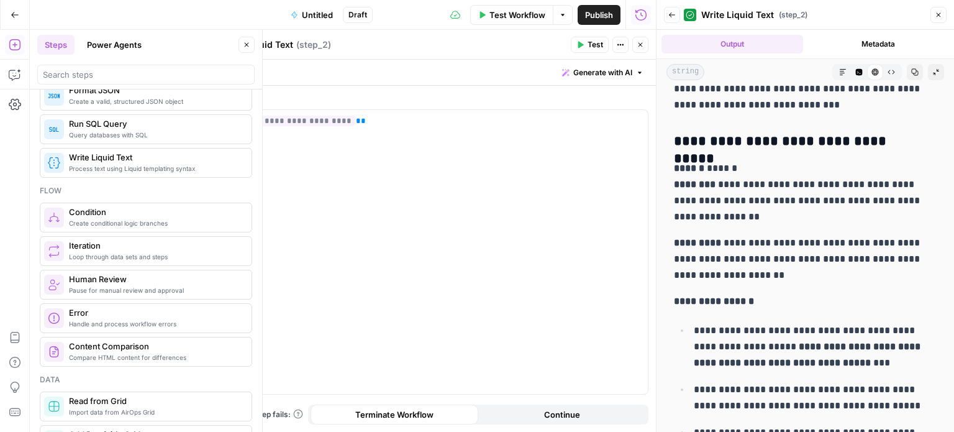
scroll to position [4093, 0]
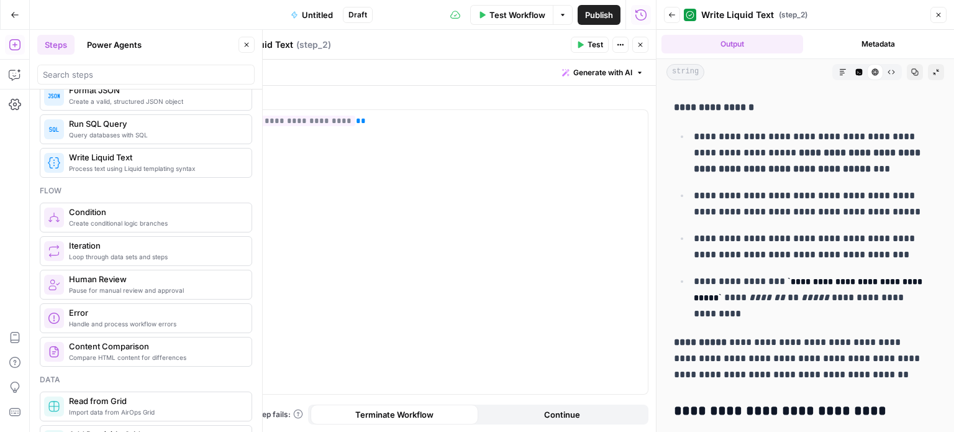
click at [765, 224] on ul "**********" at bounding box center [805, 225] width 263 height 194
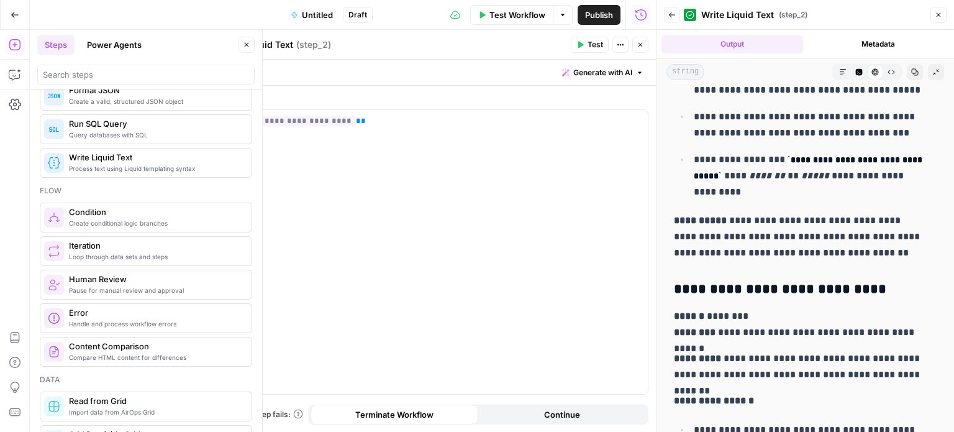
scroll to position [4341, 0]
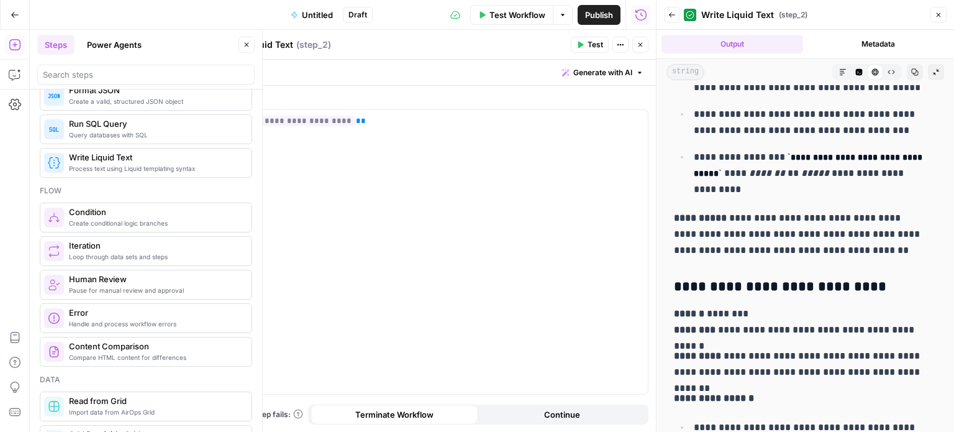
drag, startPoint x: 785, startPoint y: 244, endPoint x: 851, endPoint y: 259, distance: 67.5
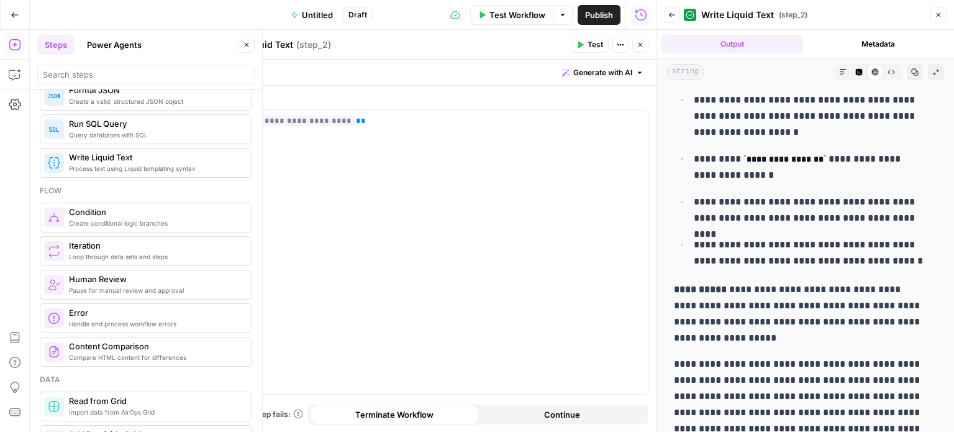
scroll to position [5475, 0]
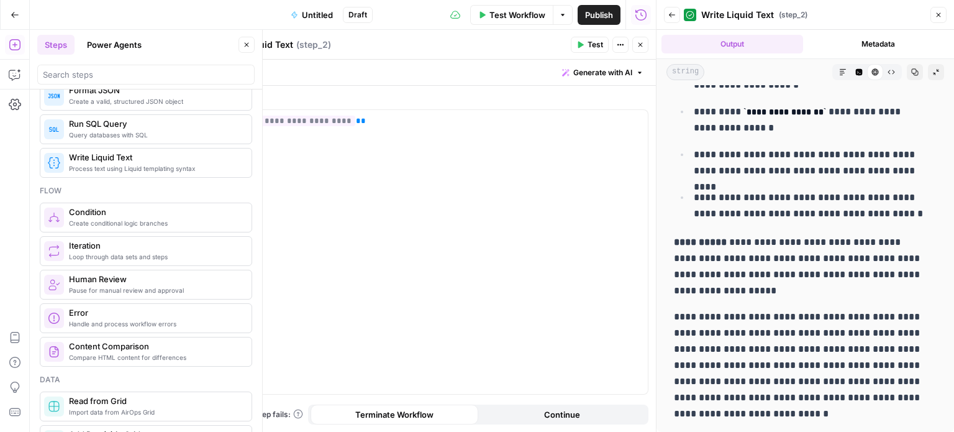
click at [936, 12] on icon "button" at bounding box center [938, 14] width 7 height 7
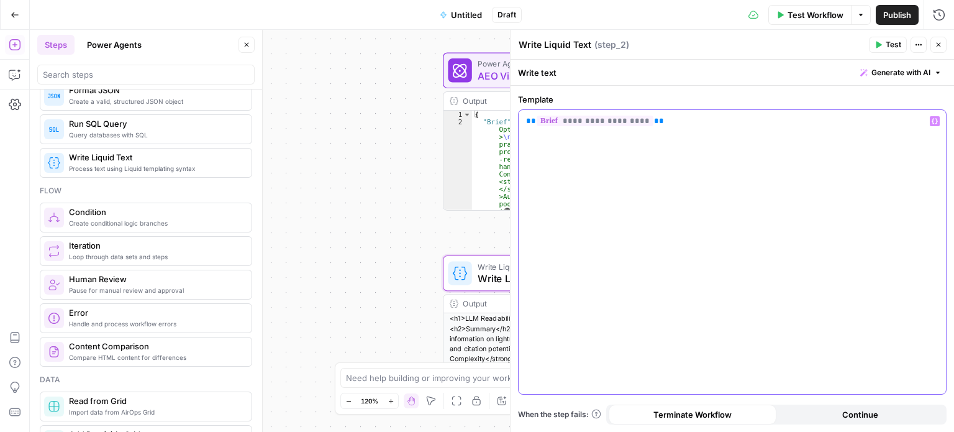
click at [804, 155] on div "**********" at bounding box center [732, 252] width 427 height 284
click at [935, 48] on icon "button" at bounding box center [938, 44] width 7 height 7
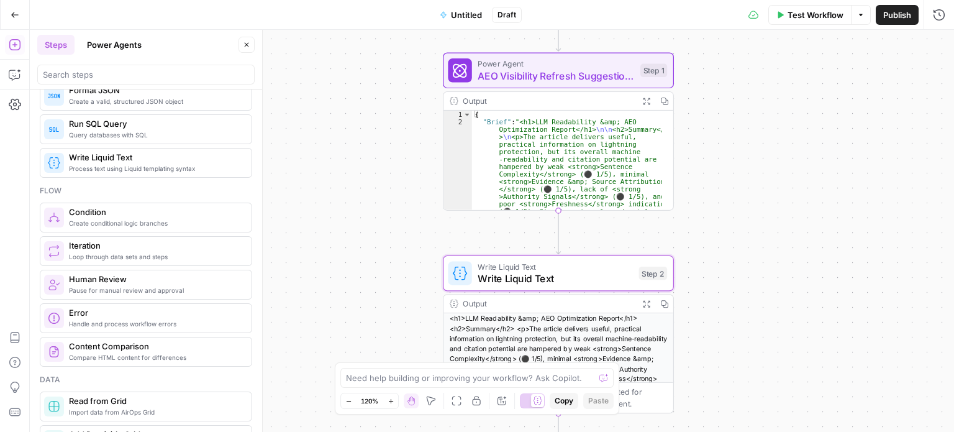
drag, startPoint x: 817, startPoint y: 161, endPoint x: 820, endPoint y: 168, distance: 6.9
click at [820, 168] on div "Workflow Set Inputs Inputs Power Agent AEO Visibility Refresh Suggestions Step …" at bounding box center [492, 231] width 924 height 402
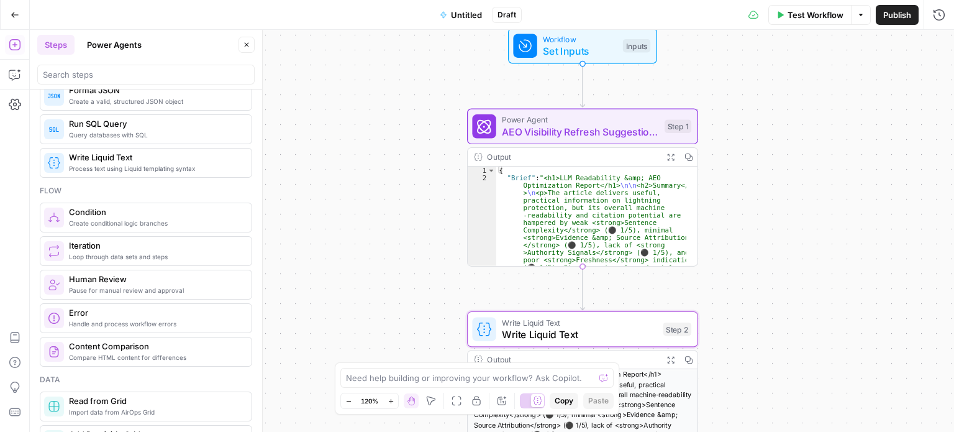
click at [11, 17] on icon "button" at bounding box center [15, 15] width 9 height 9
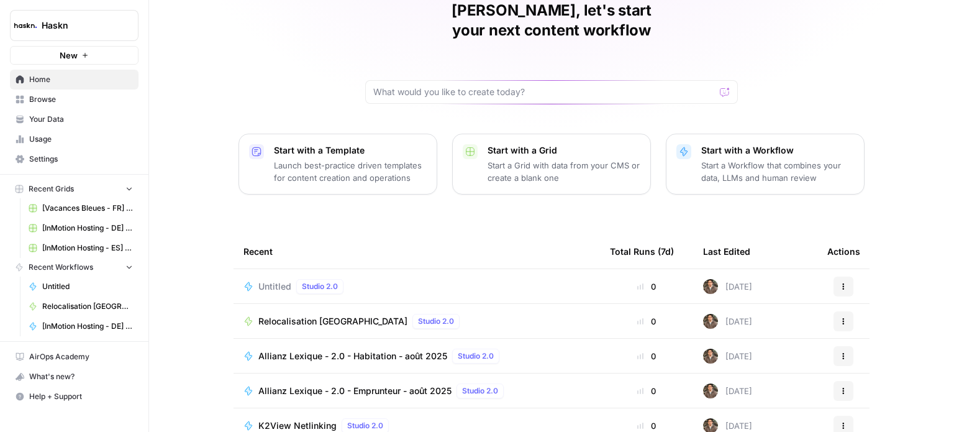
scroll to position [124, 0]
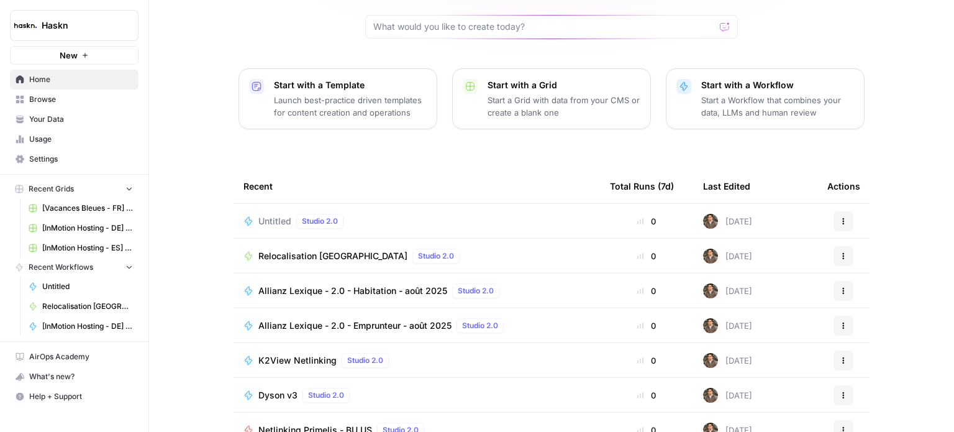
click at [258, 215] on span "Untitled" at bounding box center [274, 221] width 33 height 12
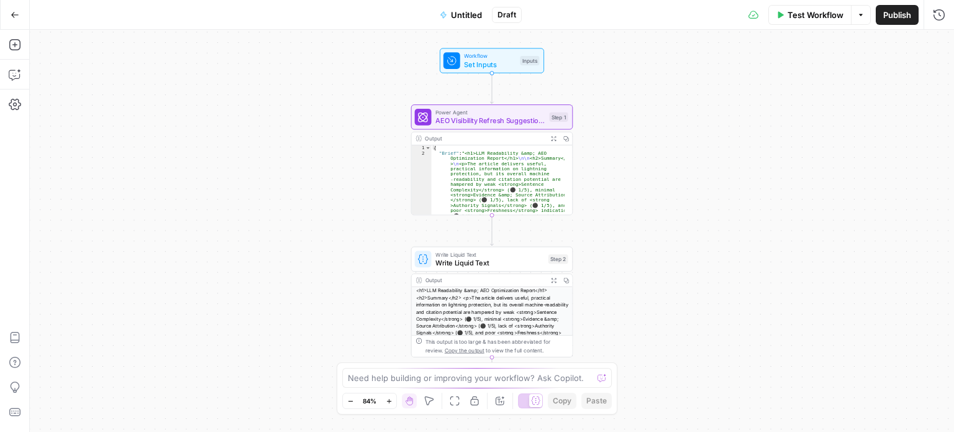
click at [468, 13] on span "Untitled" at bounding box center [466, 15] width 31 height 12
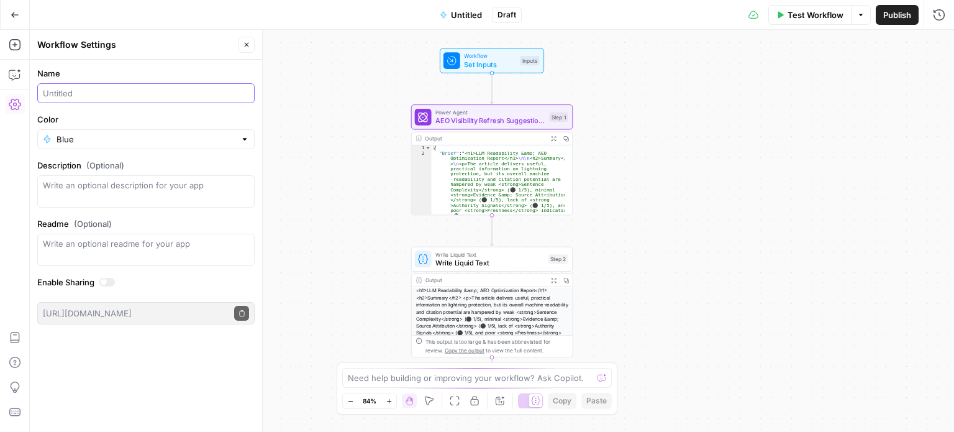
click at [110, 93] on input "Name" at bounding box center [146, 93] width 206 height 12
type input "Test GEO / AEO"
click at [366, 42] on div "Workflow Set Inputs Inputs Power Agent AEO Visibility Refresh Suggestions Step …" at bounding box center [492, 231] width 924 height 402
click at [246, 42] on icon "button" at bounding box center [246, 44] width 7 height 7
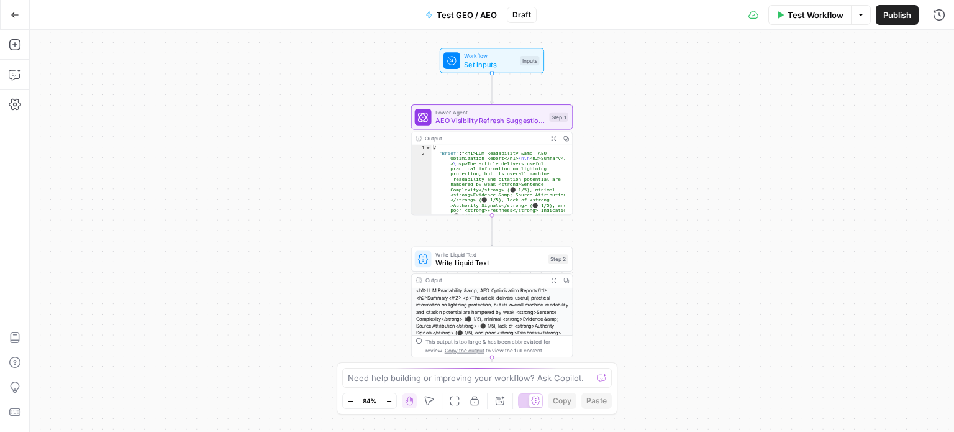
click at [17, 22] on button "Go Back" at bounding box center [15, 15] width 22 height 22
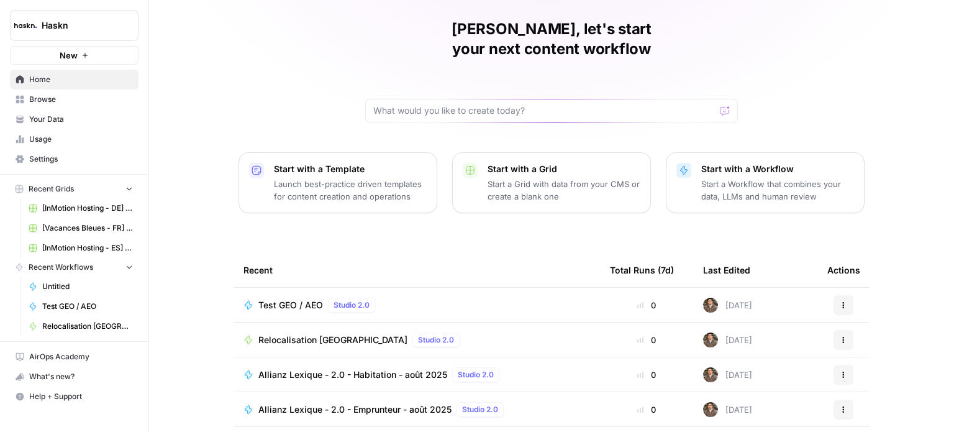
scroll to position [62, 0]
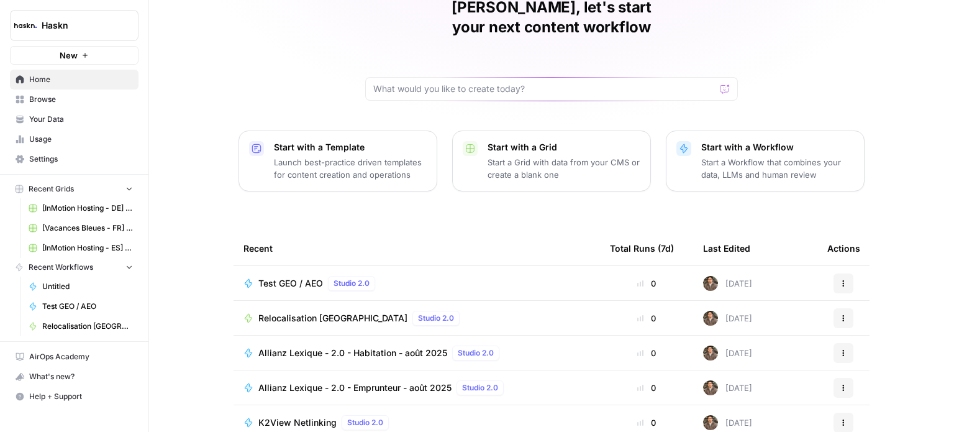
click at [312, 312] on span "Relocalisation [GEOGRAPHIC_DATA]" at bounding box center [332, 318] width 149 height 12
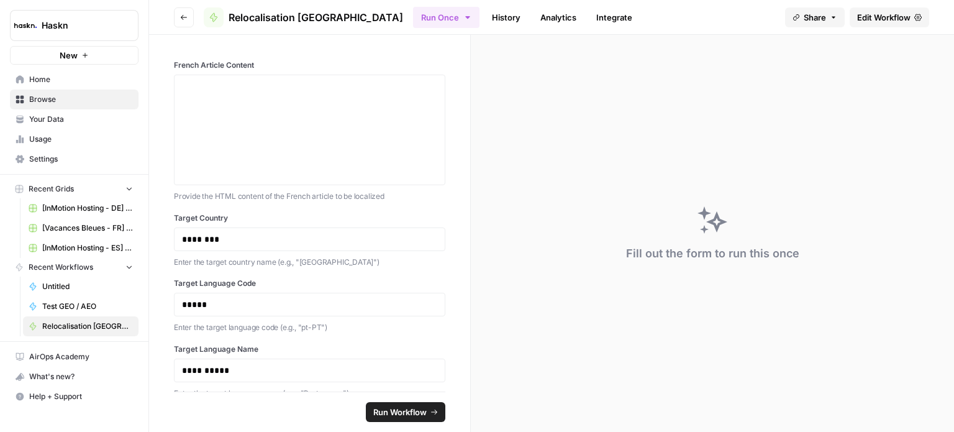
click at [533, 16] on link "Analytics" at bounding box center [558, 17] width 51 height 20
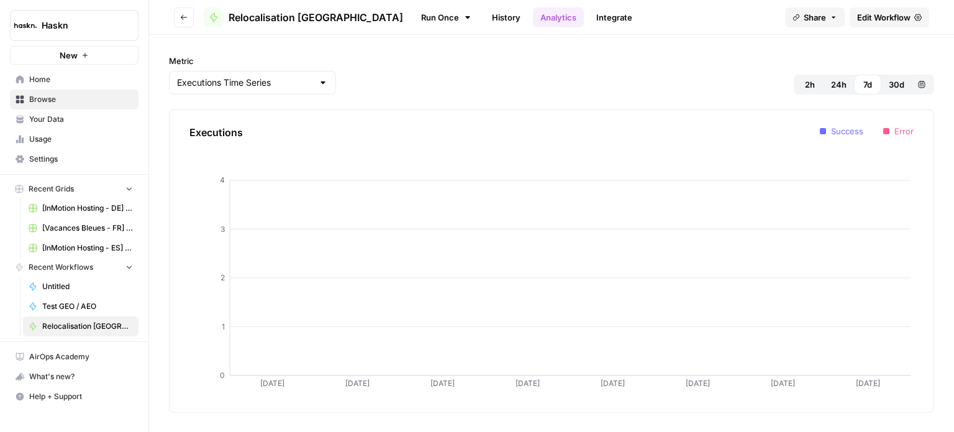
click at [484, 19] on link "History" at bounding box center [505, 17] width 43 height 20
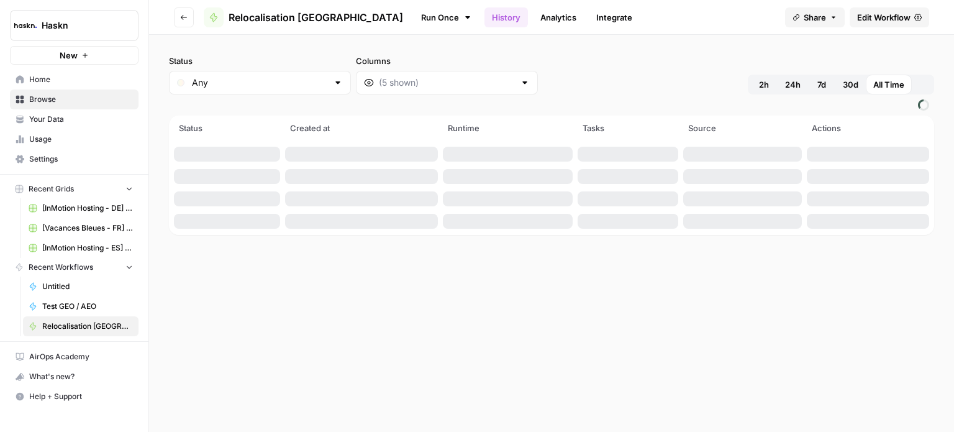
click at [589, 14] on link "Integrate" at bounding box center [614, 17] width 51 height 20
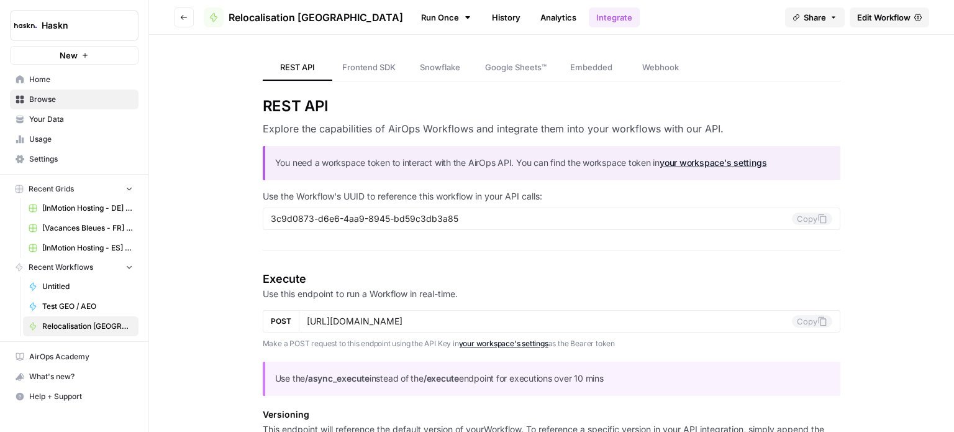
click at [882, 16] on span "Edit Workflow" at bounding box center [883, 17] width 53 height 12
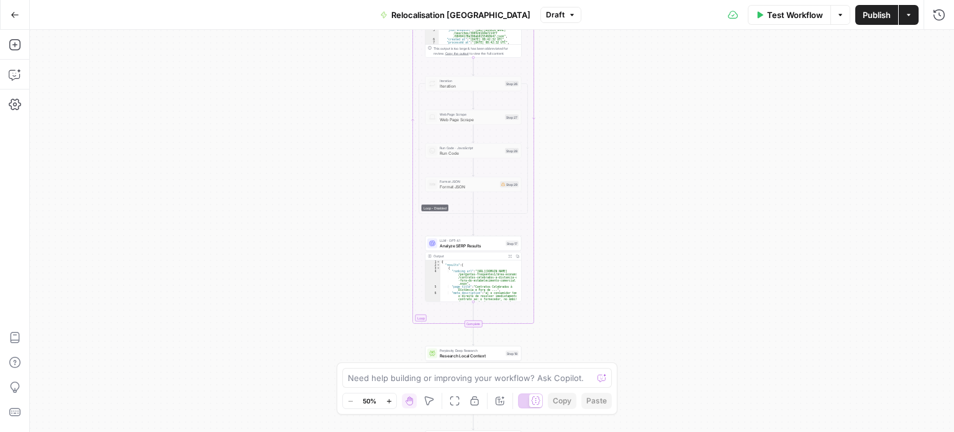
drag, startPoint x: 286, startPoint y: 288, endPoint x: 272, endPoint y: 290, distance: 13.9
click at [284, 307] on div "Workflow Set Inputs Inputs LLM · [PERSON_NAME] 4 Analyze French Article Step 13…" at bounding box center [492, 231] width 924 height 402
drag, startPoint x: 181, startPoint y: 118, endPoint x: 224, endPoint y: 377, distance: 262.4
click at [224, 377] on div "Workflow Set Inputs Inputs LLM · [PERSON_NAME] 4 Analyze French Article Step 13…" at bounding box center [492, 231] width 924 height 402
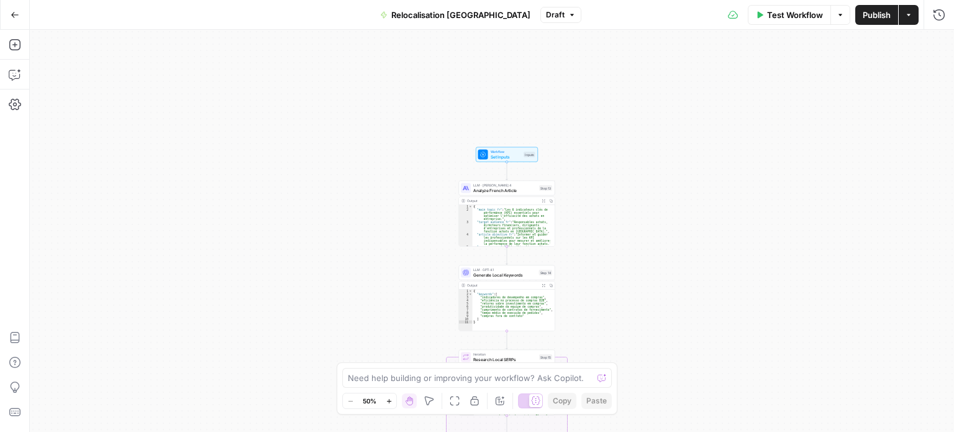
drag, startPoint x: 188, startPoint y: 379, endPoint x: 176, endPoint y: 231, distance: 148.8
click at [188, 379] on div "Workflow Set Inputs Inputs LLM · [PERSON_NAME] 4 Analyze French Article Step 13…" at bounding box center [492, 231] width 924 height 402
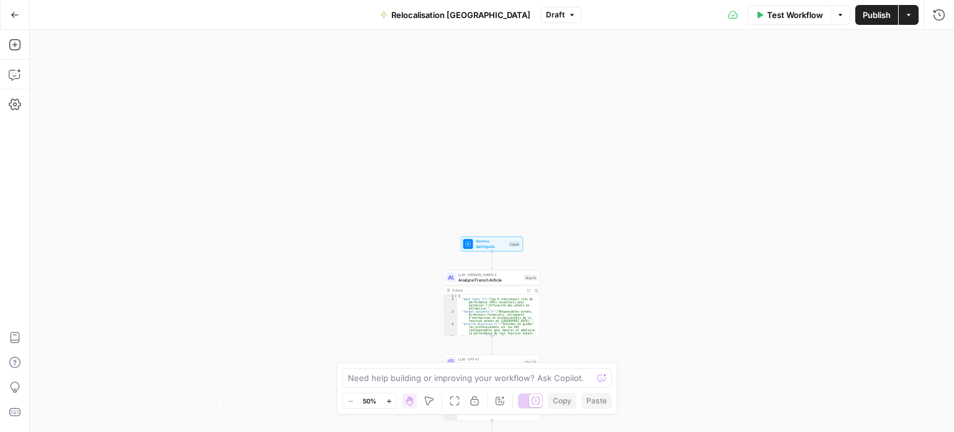
drag, startPoint x: 176, startPoint y: 231, endPoint x: 155, endPoint y: 342, distance: 113.3
click at [155, 342] on div "Workflow Set Inputs Inputs LLM · [PERSON_NAME] 4 Analyze French Article Step 13…" at bounding box center [492, 231] width 924 height 402
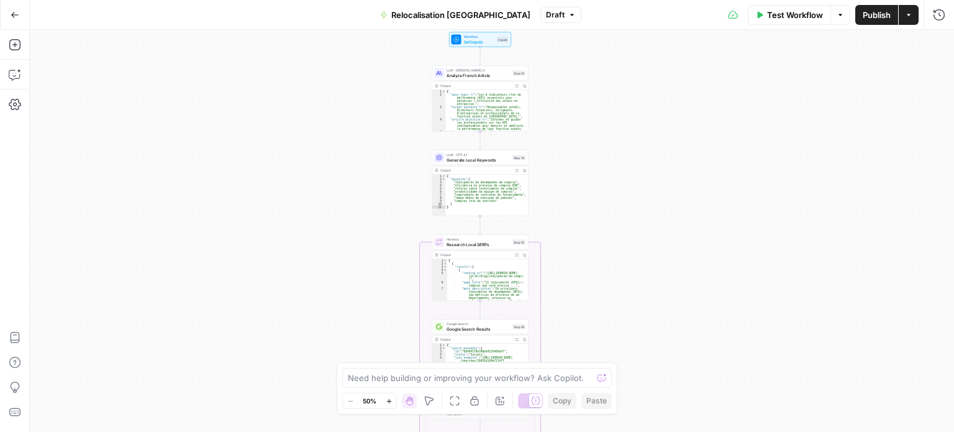
drag, startPoint x: 253, startPoint y: 48, endPoint x: 258, endPoint y: 117, distance: 69.2
click at [253, 23] on div "Go Back Relocalisation Portugal Draft Test Workflow Options Publish Actions Run…" at bounding box center [477, 216] width 954 height 432
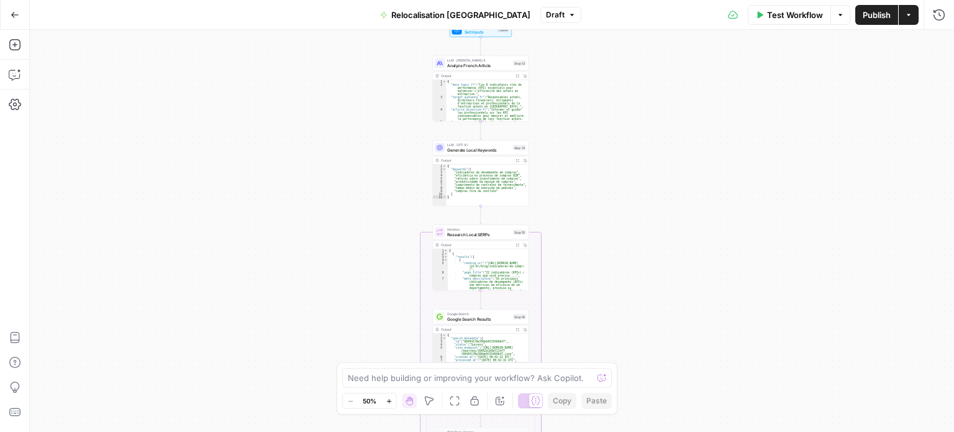
drag, startPoint x: 260, startPoint y: 196, endPoint x: 303, endPoint y: 39, distance: 163.0
click at [299, 52] on div "Workflow Set Inputs Inputs LLM · [PERSON_NAME] 4 Analyze French Article Step 13…" at bounding box center [492, 231] width 924 height 402
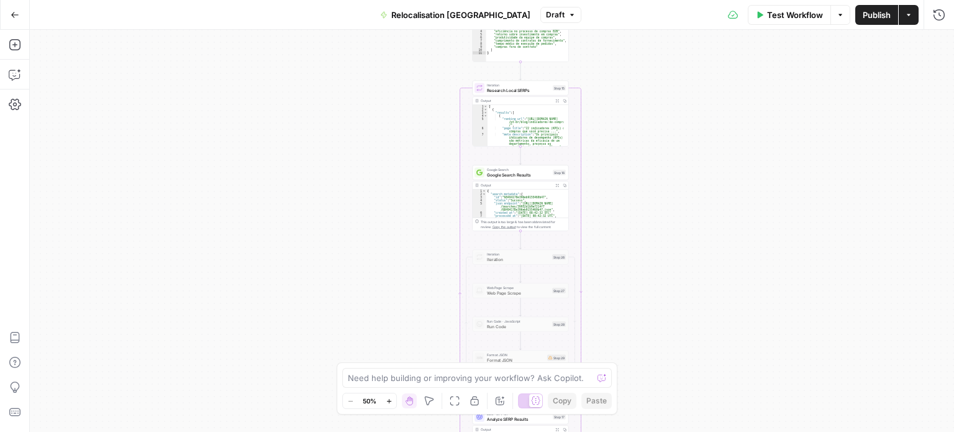
drag, startPoint x: 701, startPoint y: 161, endPoint x: 691, endPoint y: 287, distance: 126.5
click at [691, 287] on div "Workflow Set Inputs Inputs LLM · [PERSON_NAME] 4 Analyze French Article Step 13…" at bounding box center [492, 231] width 924 height 402
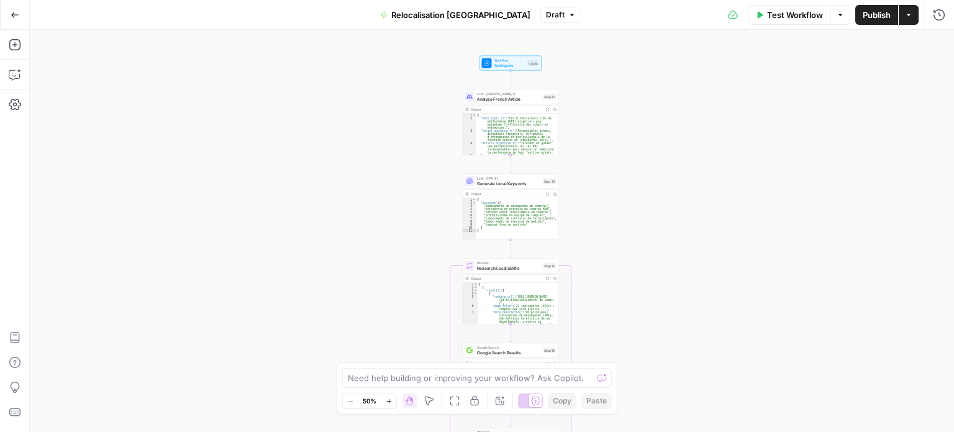
drag, startPoint x: 661, startPoint y: 241, endPoint x: 648, endPoint y: 293, distance: 53.8
click at [650, 290] on div "Workflow Set Inputs Inputs LLM · [PERSON_NAME] 4 Analyze French Article Step 13…" at bounding box center [492, 231] width 924 height 402
